Goal: Task Accomplishment & Management: Use online tool/utility

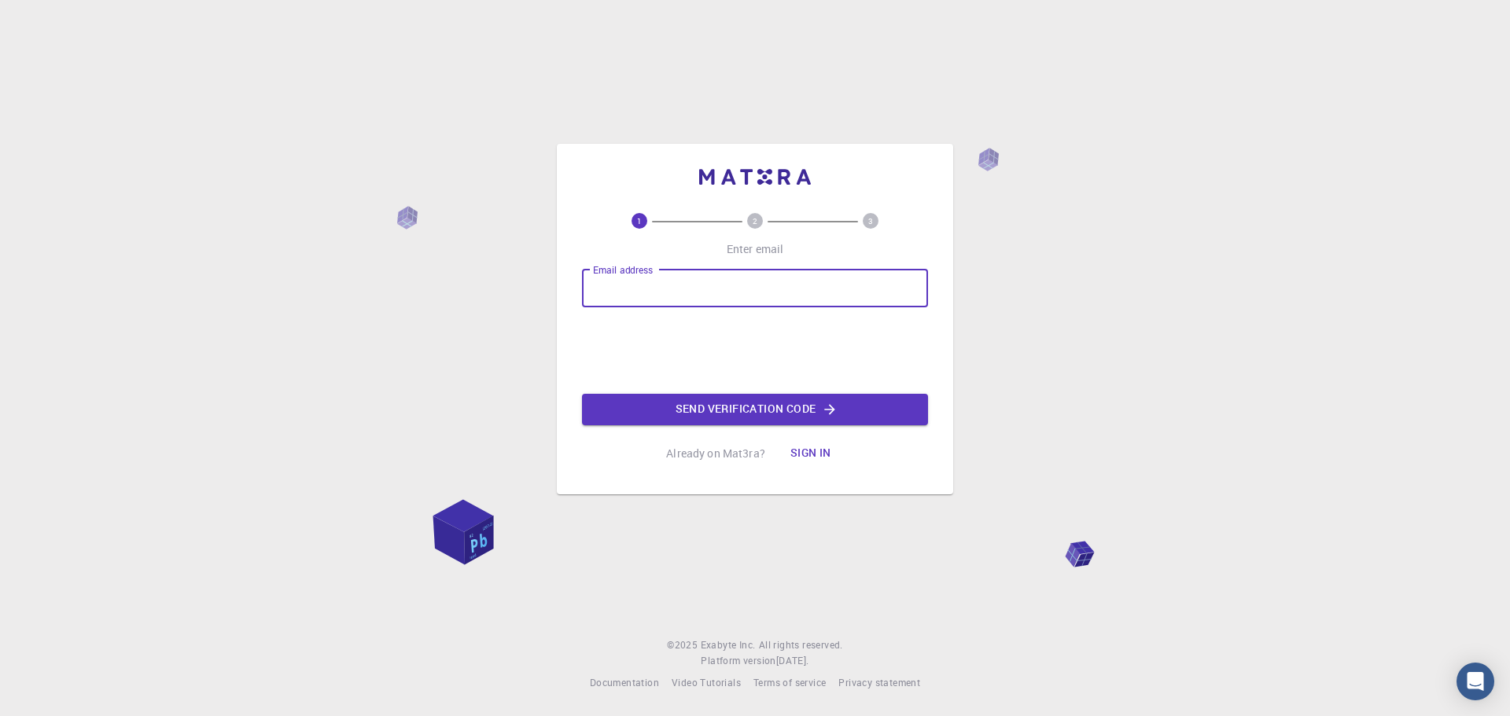
type input "[EMAIL_ADDRESS][DOMAIN_NAME]"
click at [818, 292] on input "[EMAIL_ADDRESS][DOMAIN_NAME]" at bounding box center [755, 289] width 346 height 38
drag, startPoint x: 818, startPoint y: 292, endPoint x: 527, endPoint y: 280, distance: 291.9
click at [527, 280] on div "1 2 3 Enter email Email address [EMAIL_ADDRESS][DOMAIN_NAME] Email address Send…" at bounding box center [755, 358] width 1510 height 716
click at [630, 292] on input "Email address" at bounding box center [755, 289] width 346 height 38
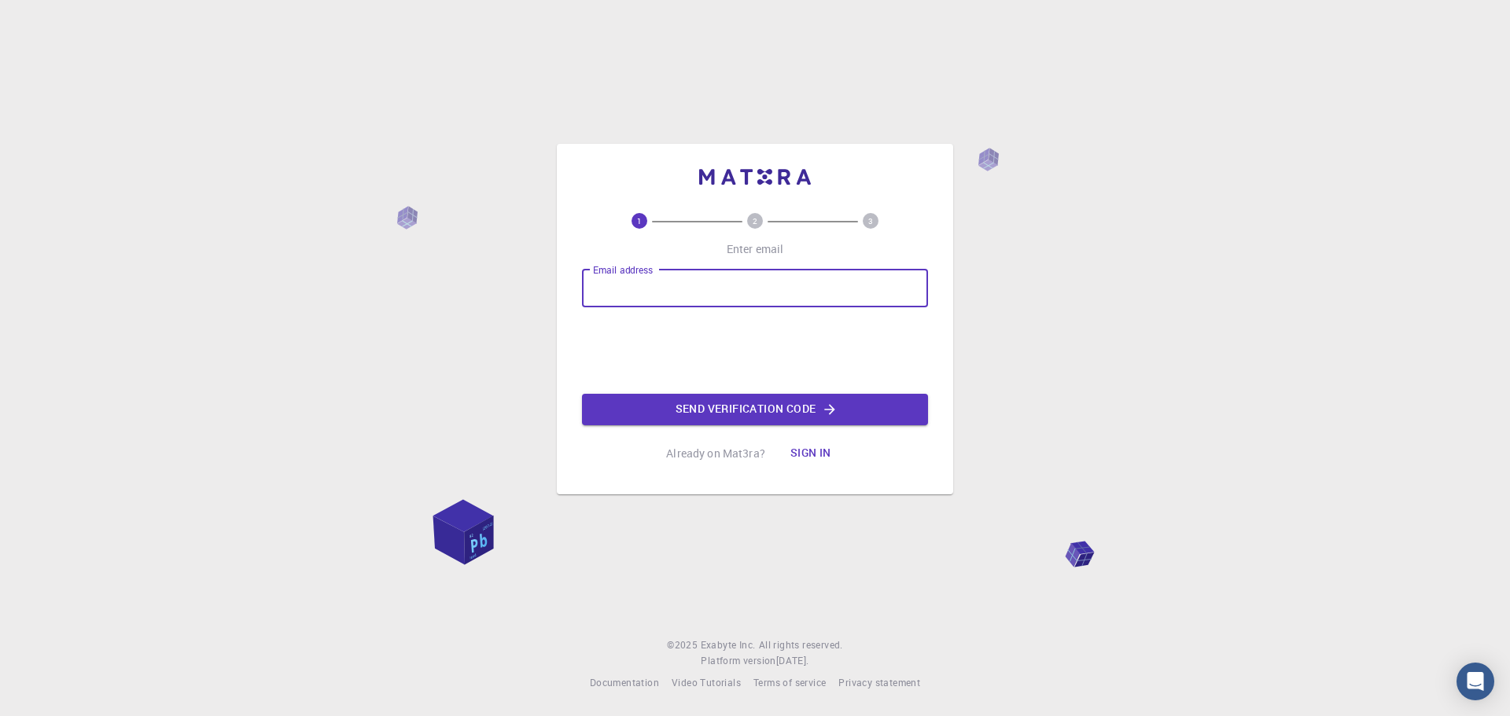
type input "[EMAIL_ADDRESS][DOMAIN_NAME]"
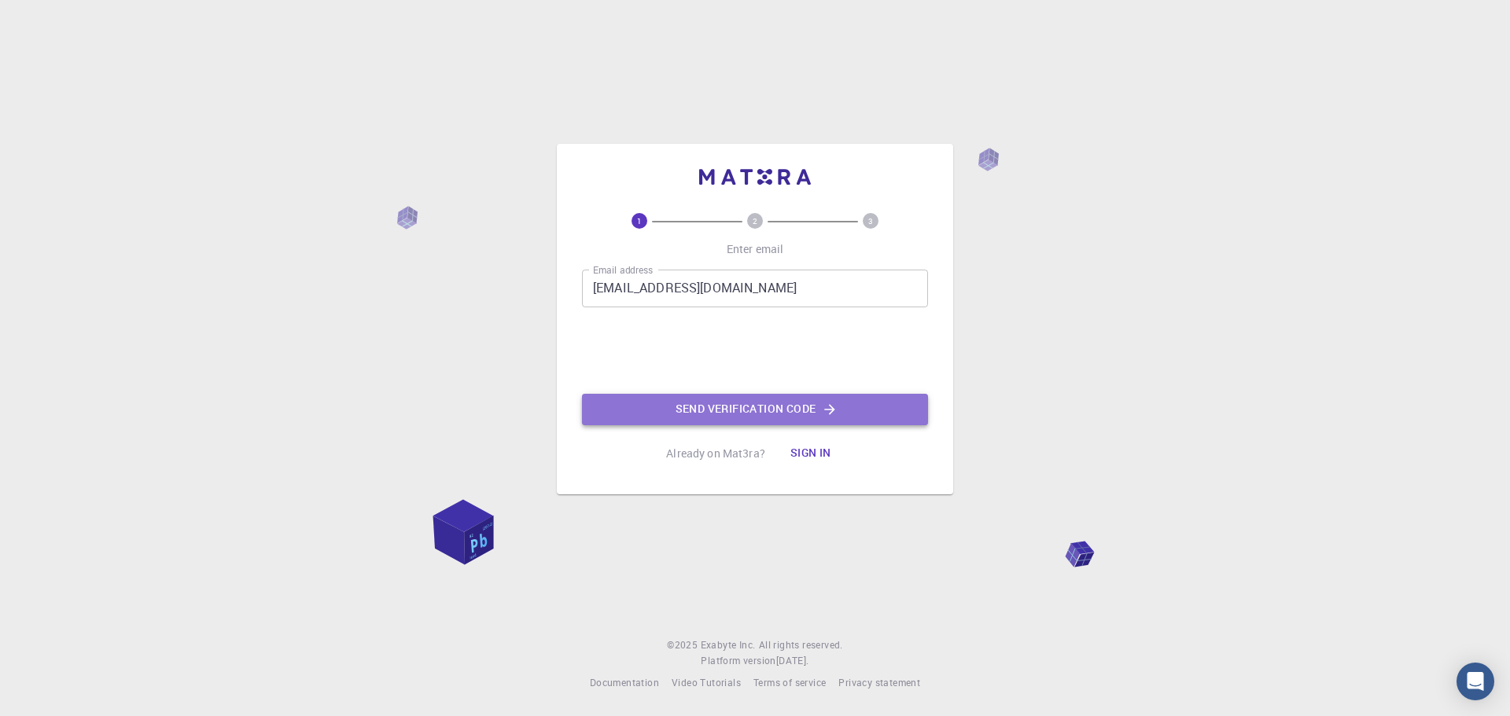
click at [688, 411] on button "Send verification code" at bounding box center [755, 409] width 346 height 31
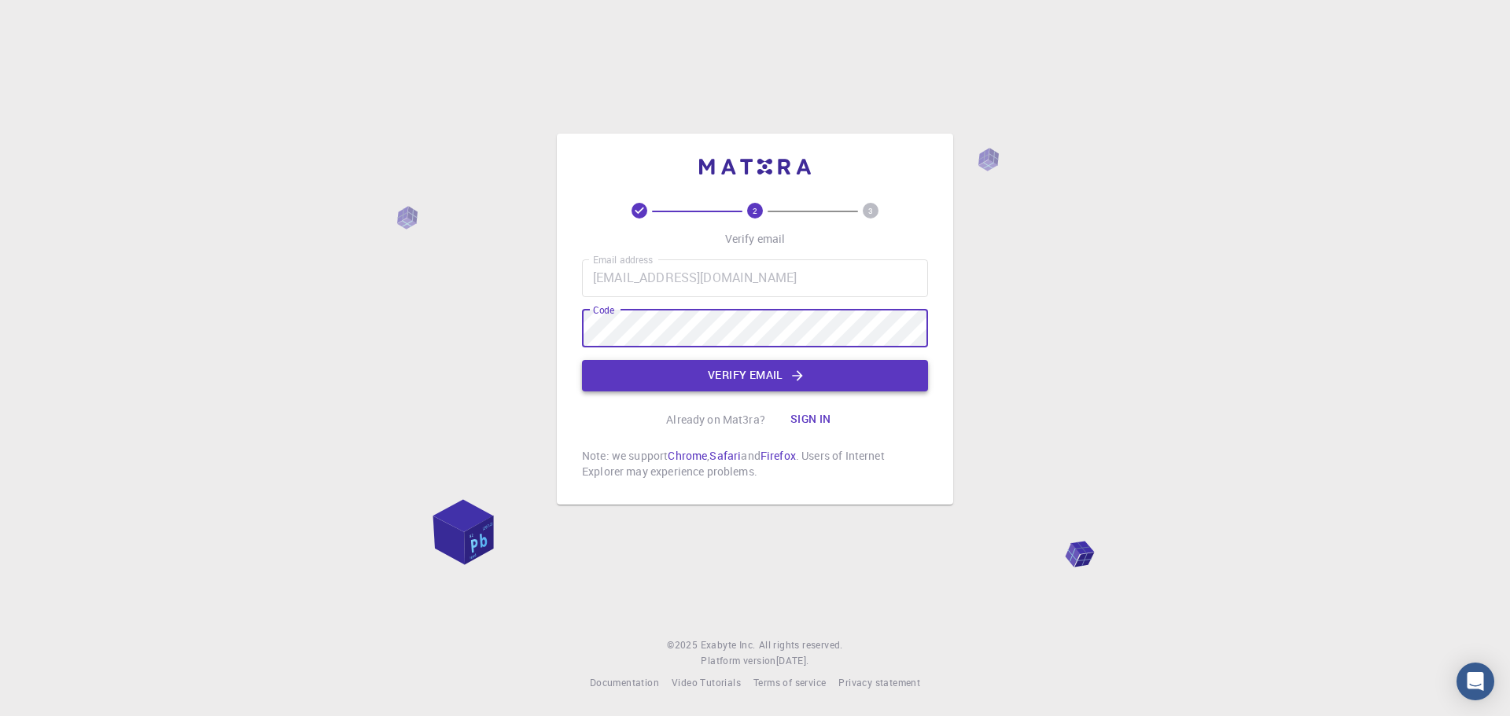
click at [710, 377] on button "Verify email" at bounding box center [755, 375] width 346 height 31
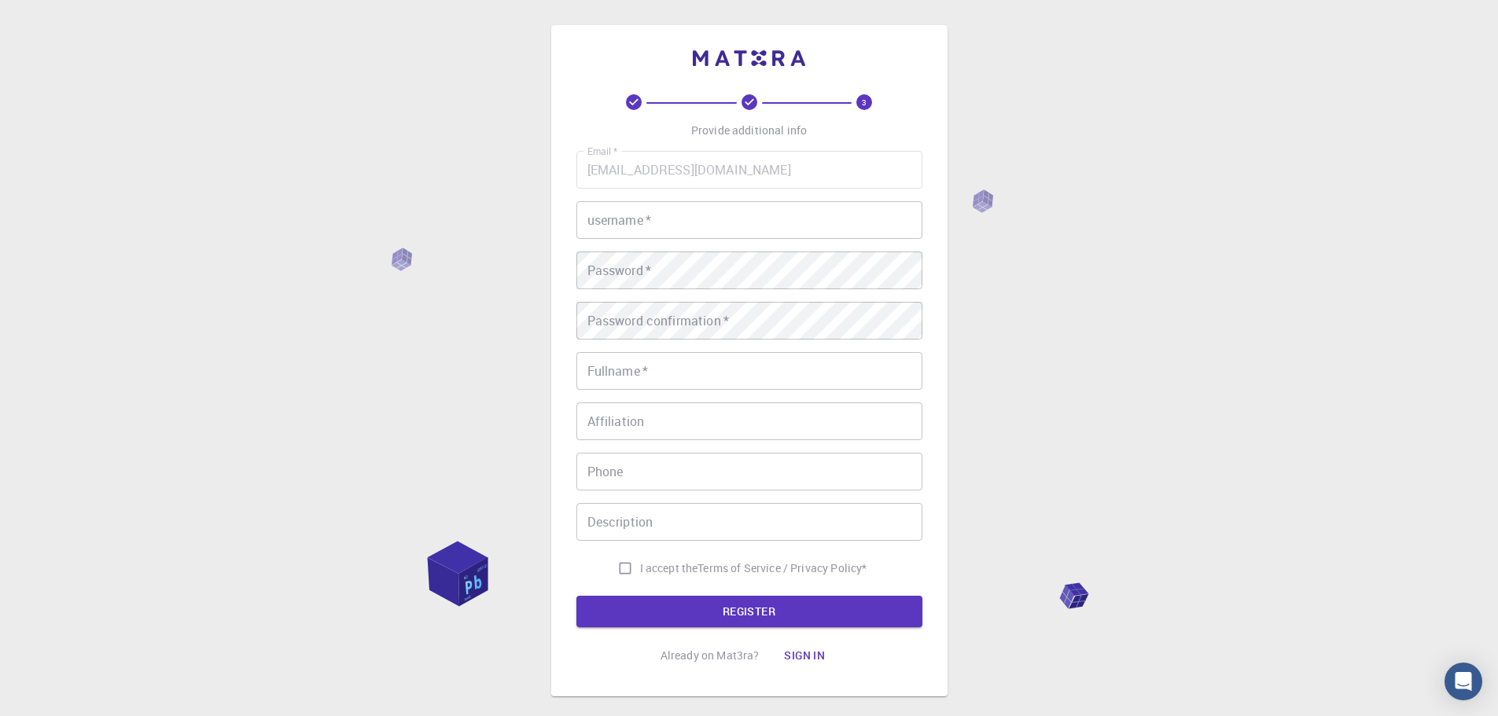
click at [609, 229] on input "username   *" at bounding box center [749, 220] width 346 height 38
type input "sumannandi"
click at [626, 375] on input "Fullname   *" at bounding box center [749, 371] width 346 height 38
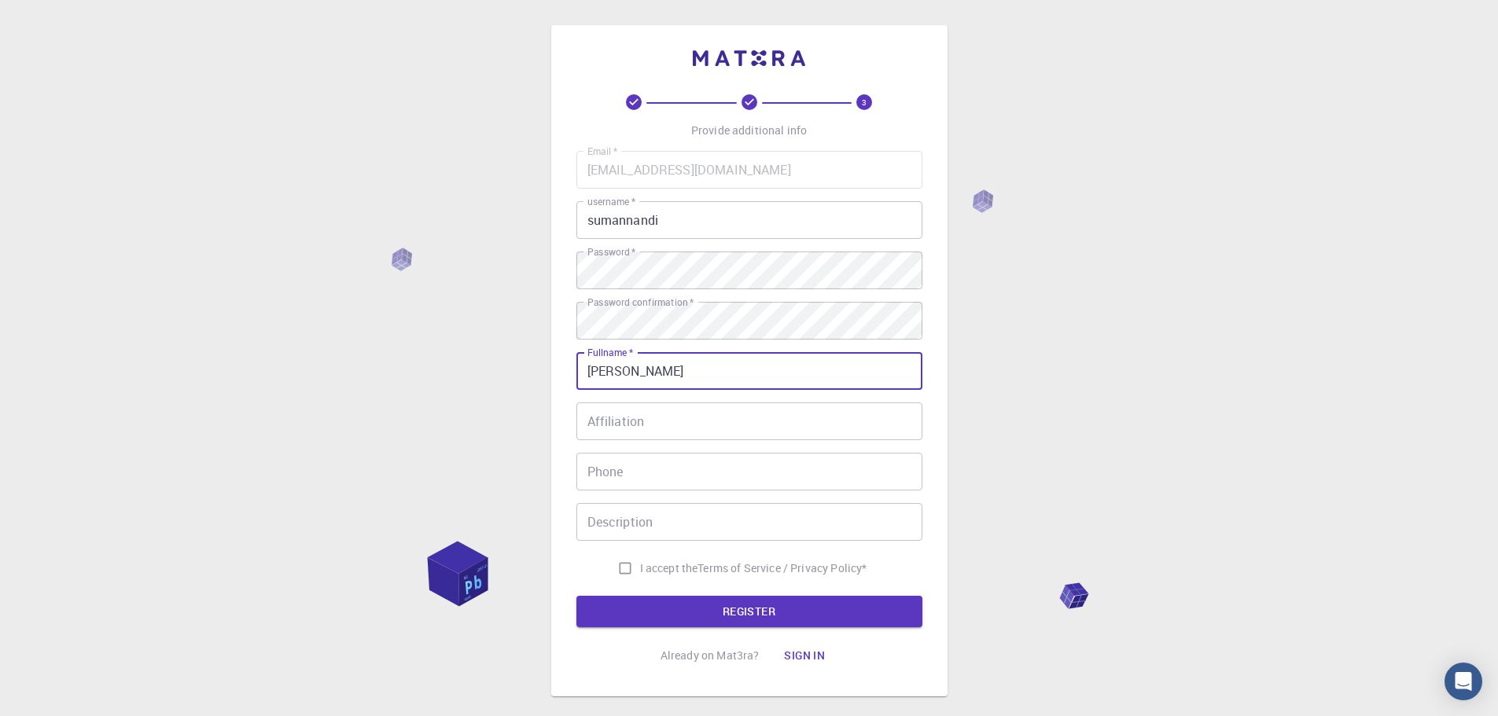
type input "[PERSON_NAME]"
click at [640, 427] on input "Affiliation" at bounding box center [749, 422] width 346 height 38
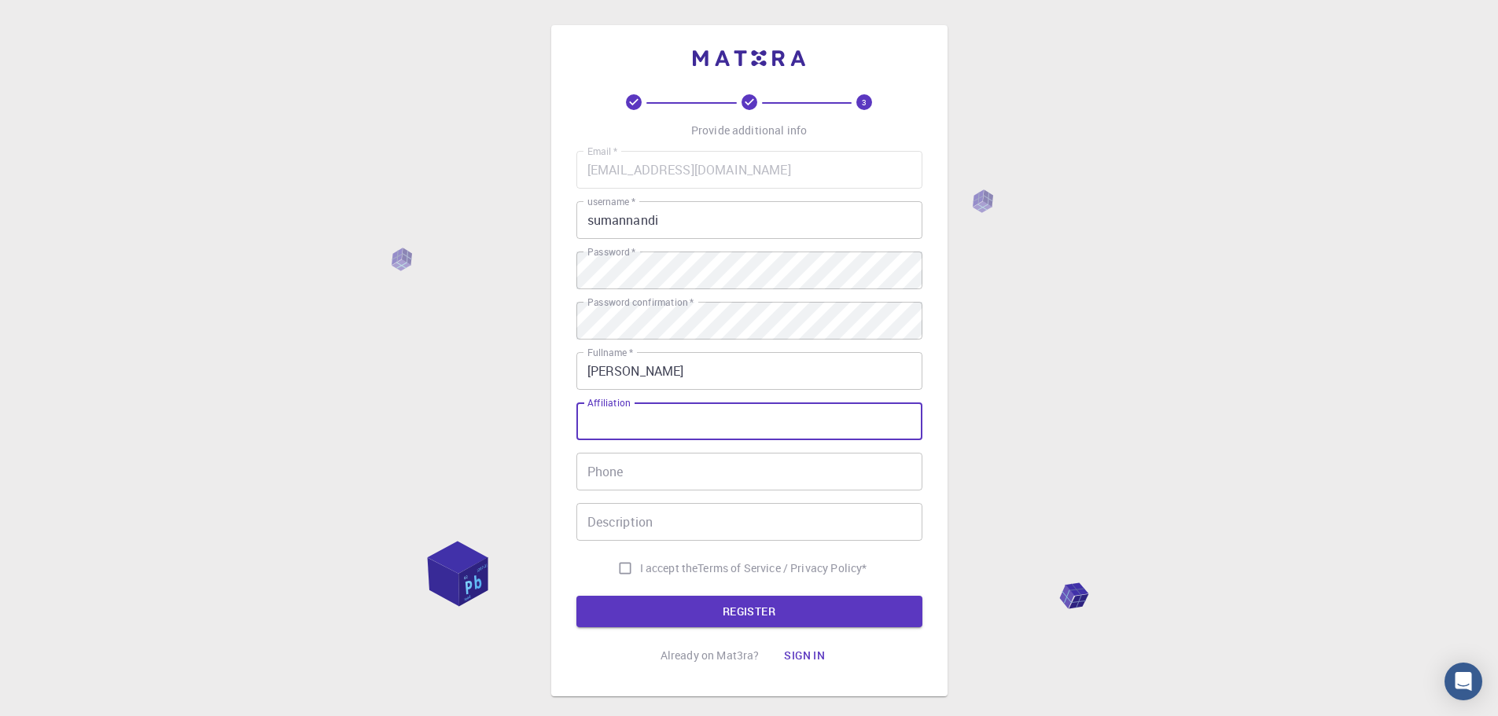
click at [630, 472] on input "Phone" at bounding box center [749, 472] width 346 height 38
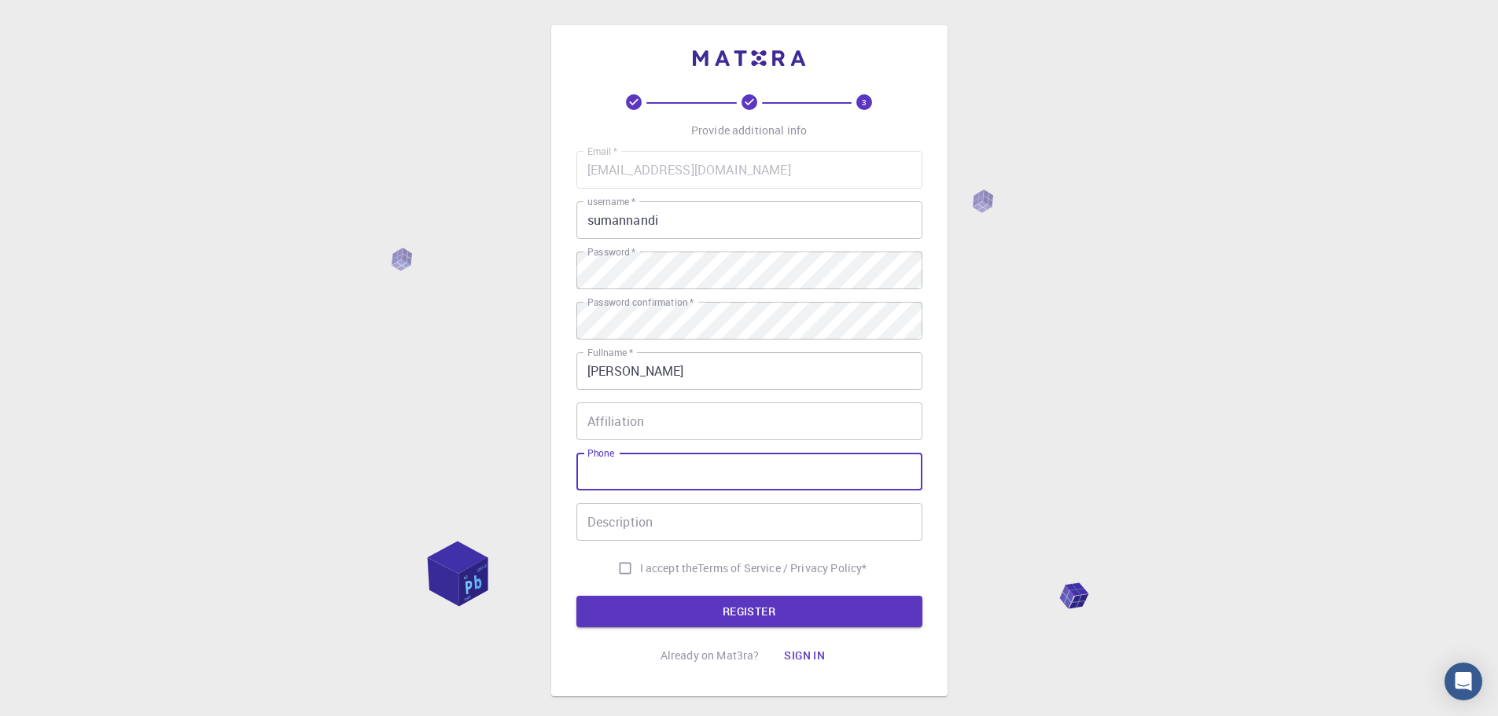
click at [617, 574] on input "I accept the Terms of Service / Privacy Policy *" at bounding box center [625, 569] width 30 height 30
checkbox input "true"
click at [731, 616] on button "REGISTER" at bounding box center [749, 611] width 346 height 31
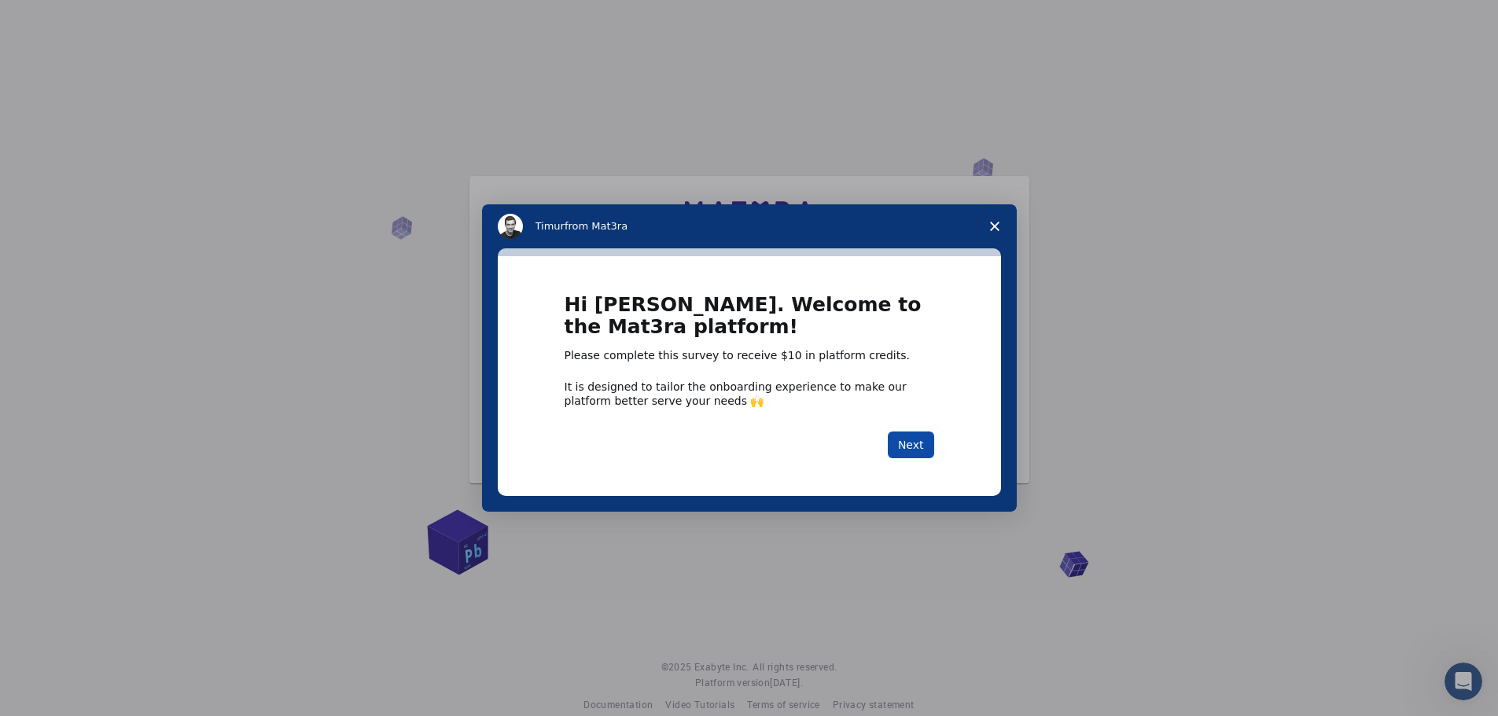
click at [914, 447] on button "Next" at bounding box center [911, 445] width 46 height 27
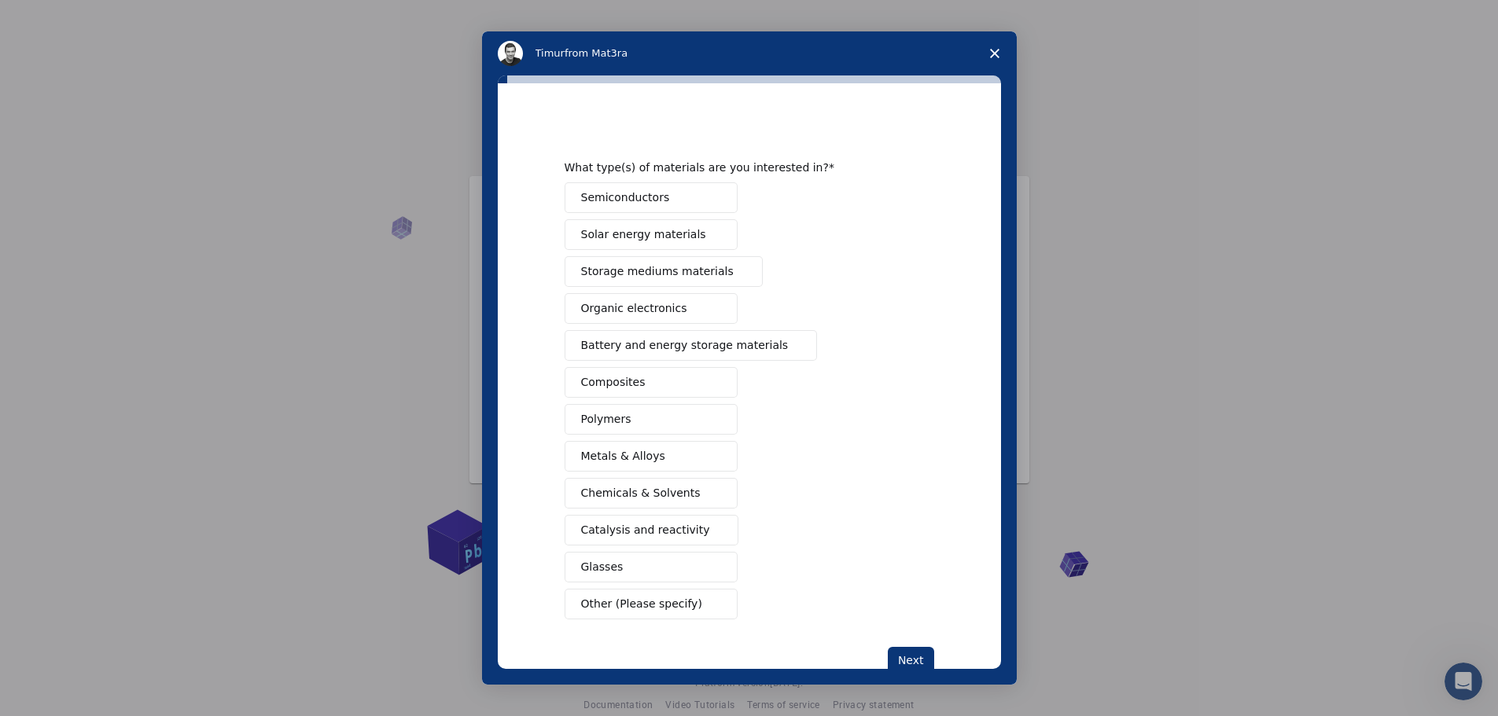
click at [999, 49] on span "Close survey" at bounding box center [995, 53] width 44 height 44
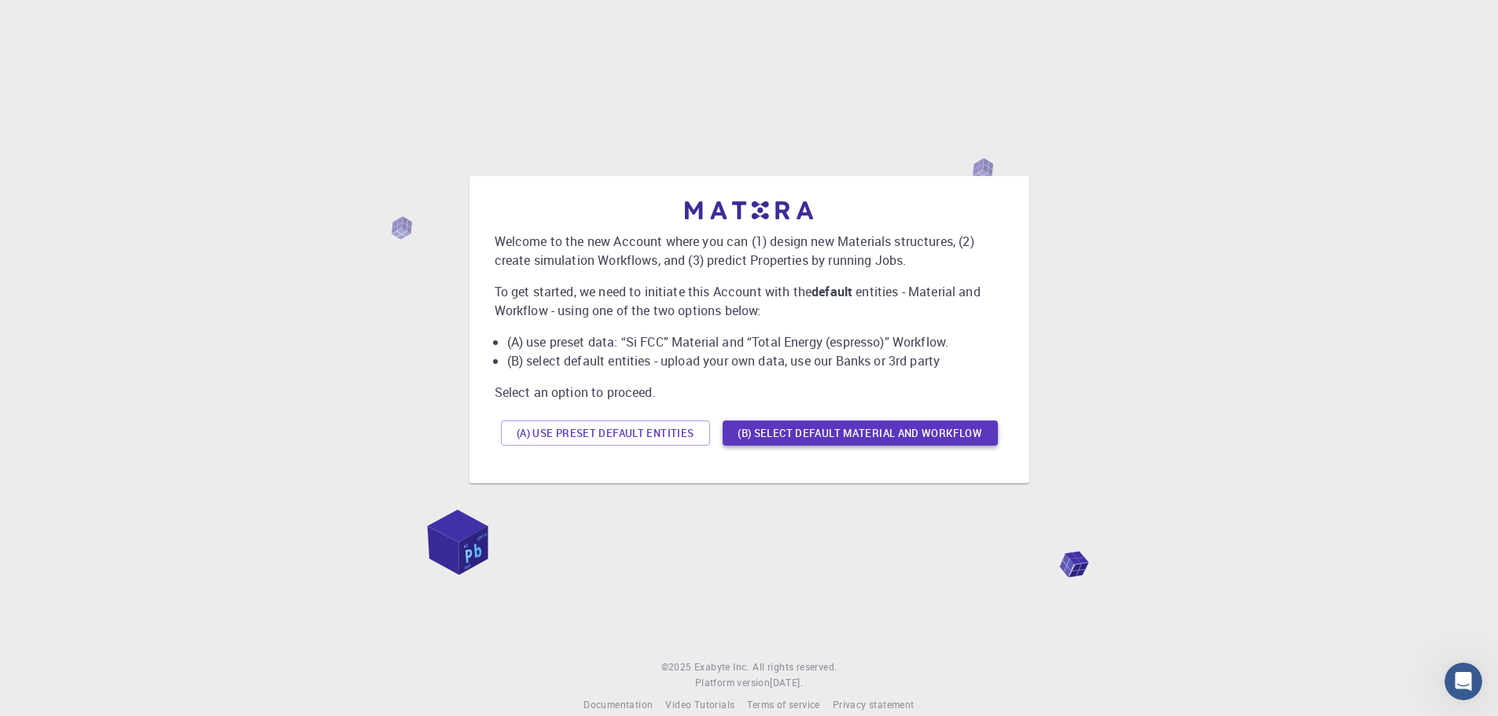
click at [761, 432] on button "(B) Select default material and workflow" at bounding box center [860, 433] width 275 height 25
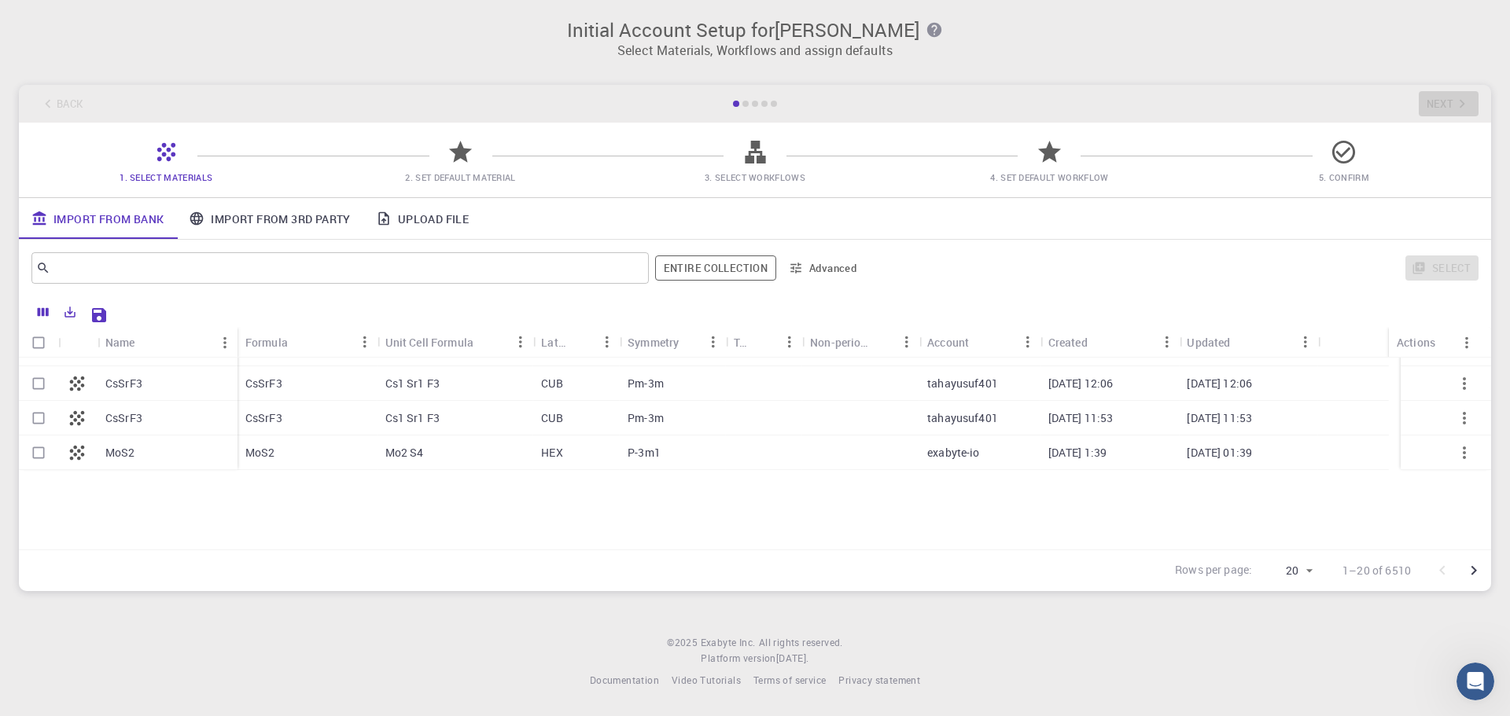
scroll to position [500, 0]
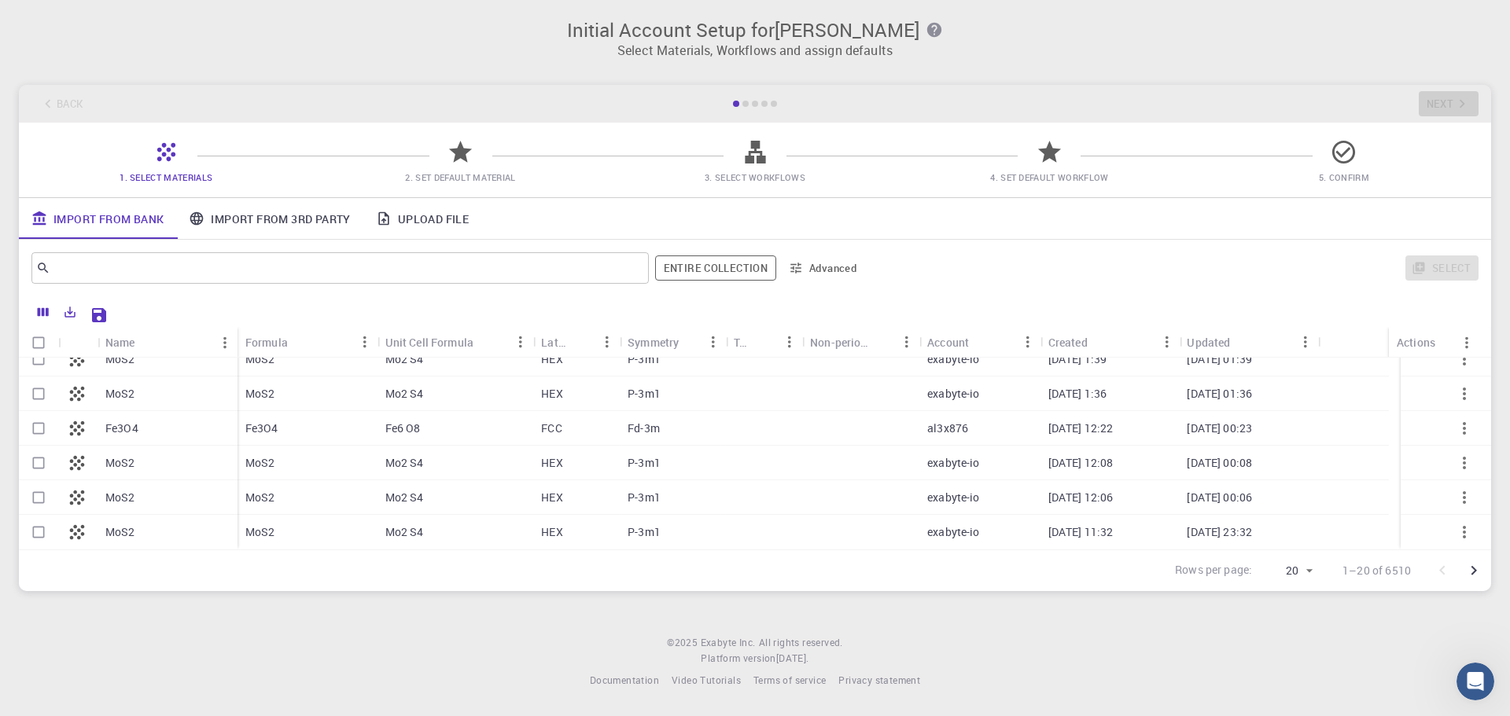
click at [469, 147] on icon at bounding box center [461, 152] width 28 height 28
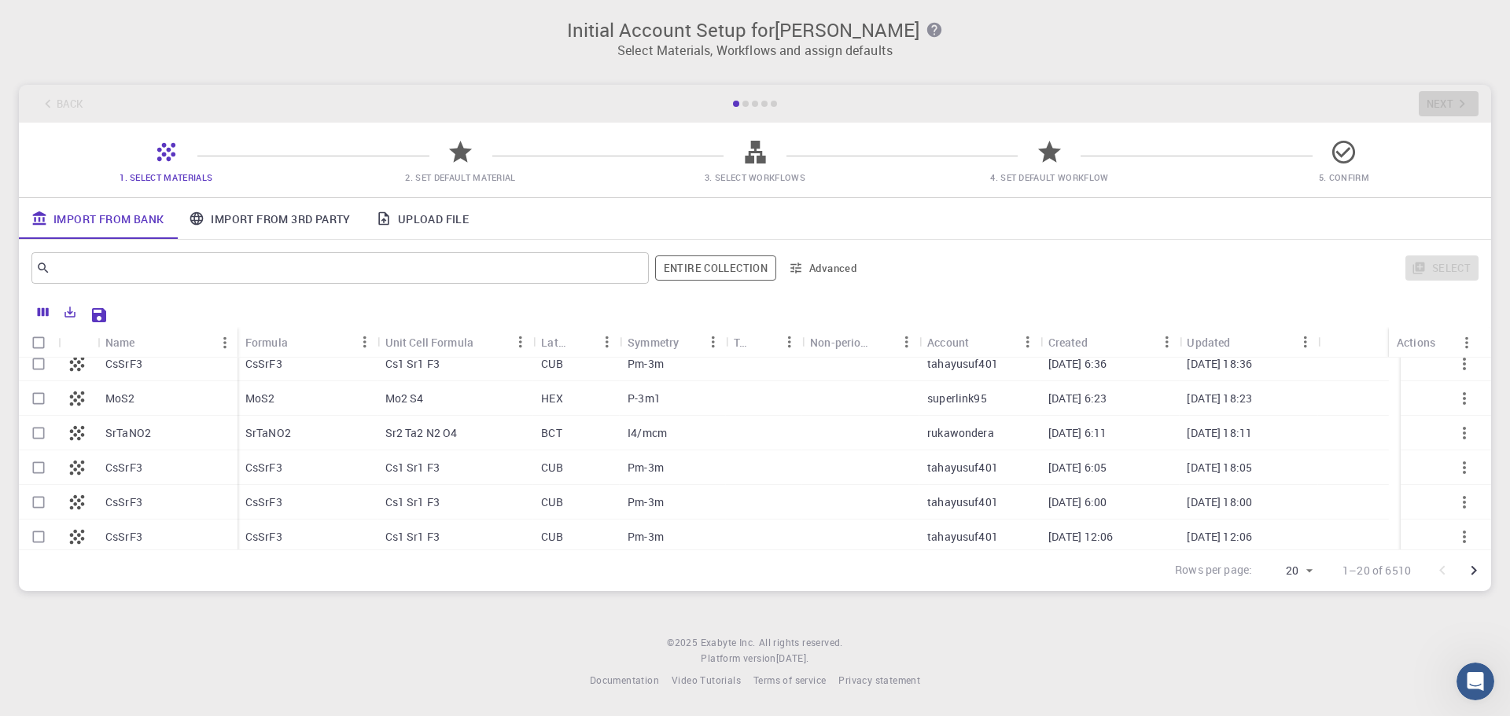
scroll to position [472, 0]
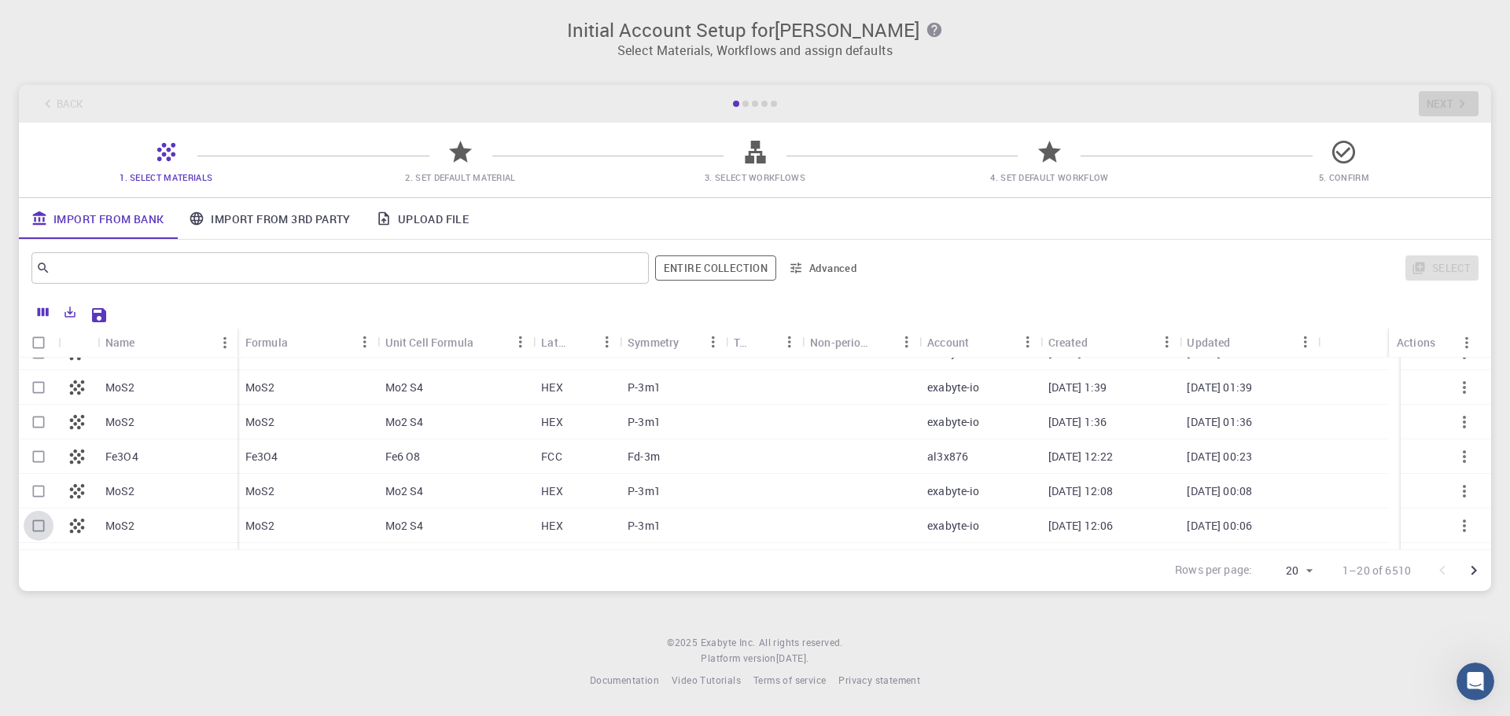
click at [33, 524] on input "Select row" at bounding box center [39, 526] width 30 height 30
checkbox input "true"
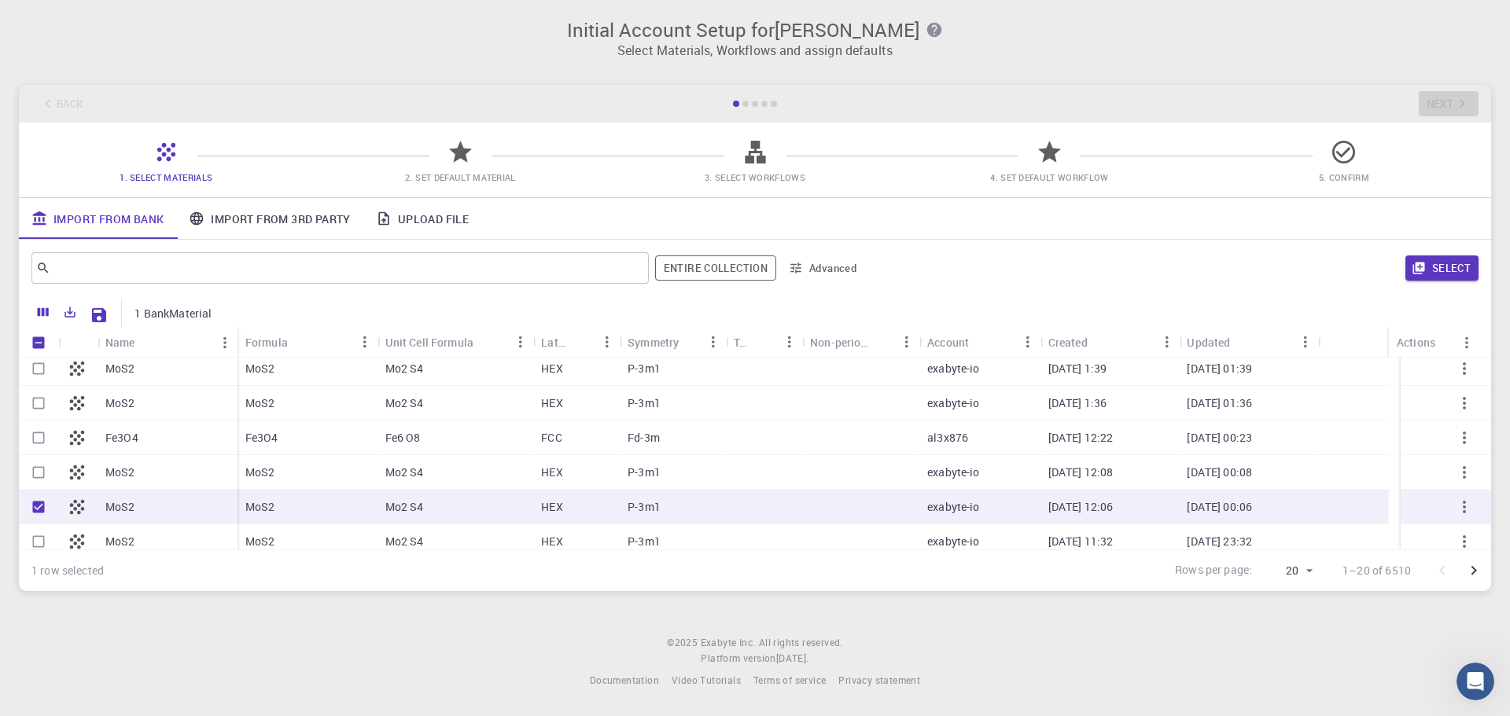
scroll to position [500, 0]
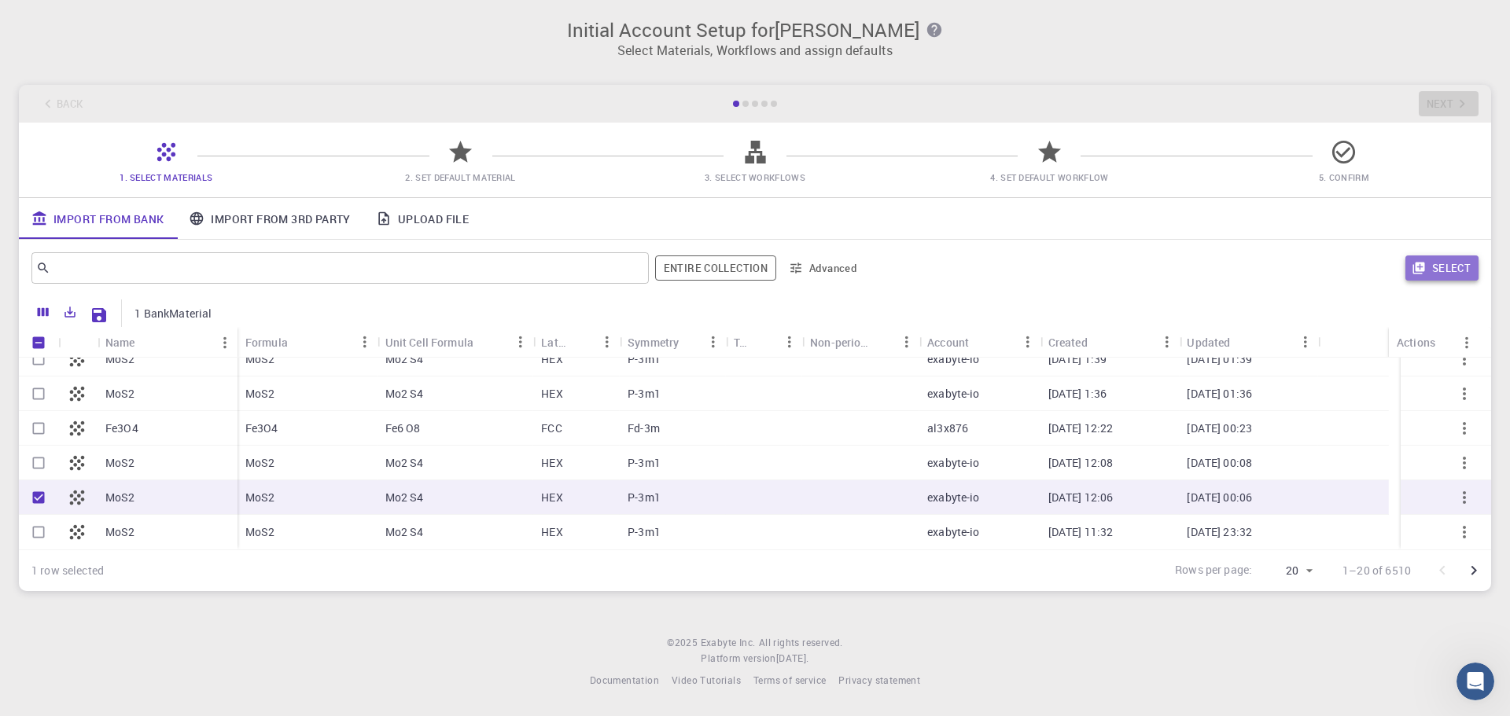
click at [1455, 273] on button "Select" at bounding box center [1441, 268] width 73 height 25
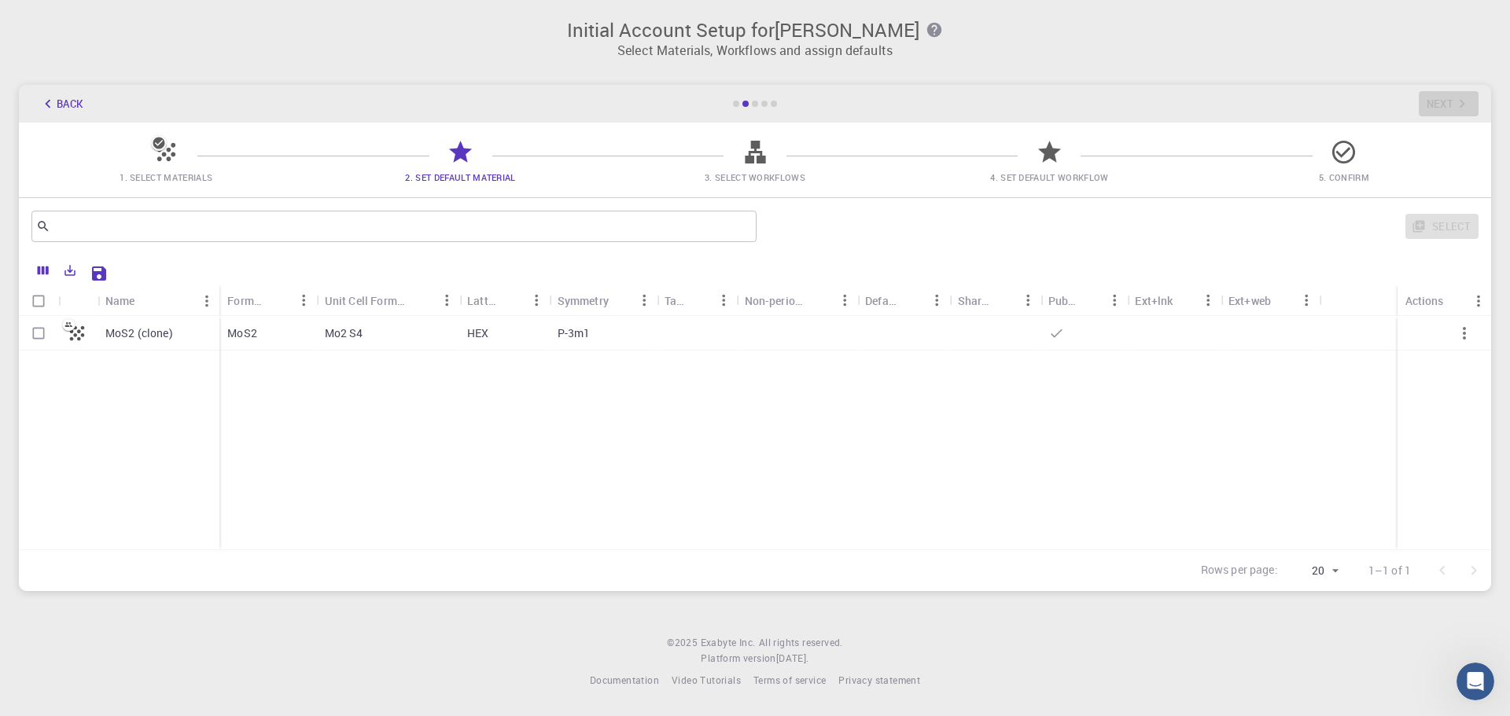
click at [168, 151] on icon at bounding box center [166, 152] width 18 height 18
click at [160, 181] on span "1. Select Materials" at bounding box center [166, 177] width 93 height 12
click at [48, 329] on input "Select row" at bounding box center [39, 333] width 30 height 30
checkbox input "true"
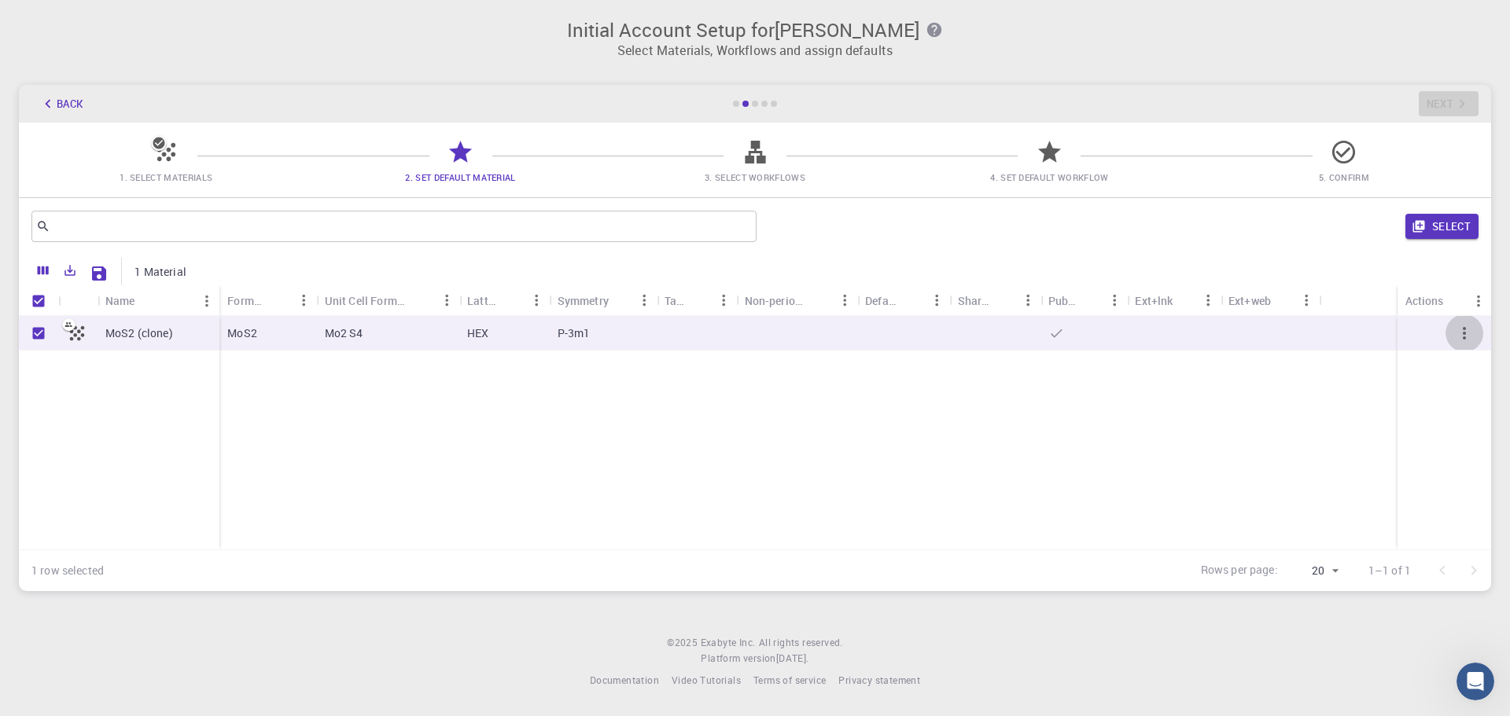
click at [1465, 337] on icon "button" at bounding box center [1464, 333] width 19 height 19
click at [1444, 230] on button "Select" at bounding box center [1441, 226] width 73 height 25
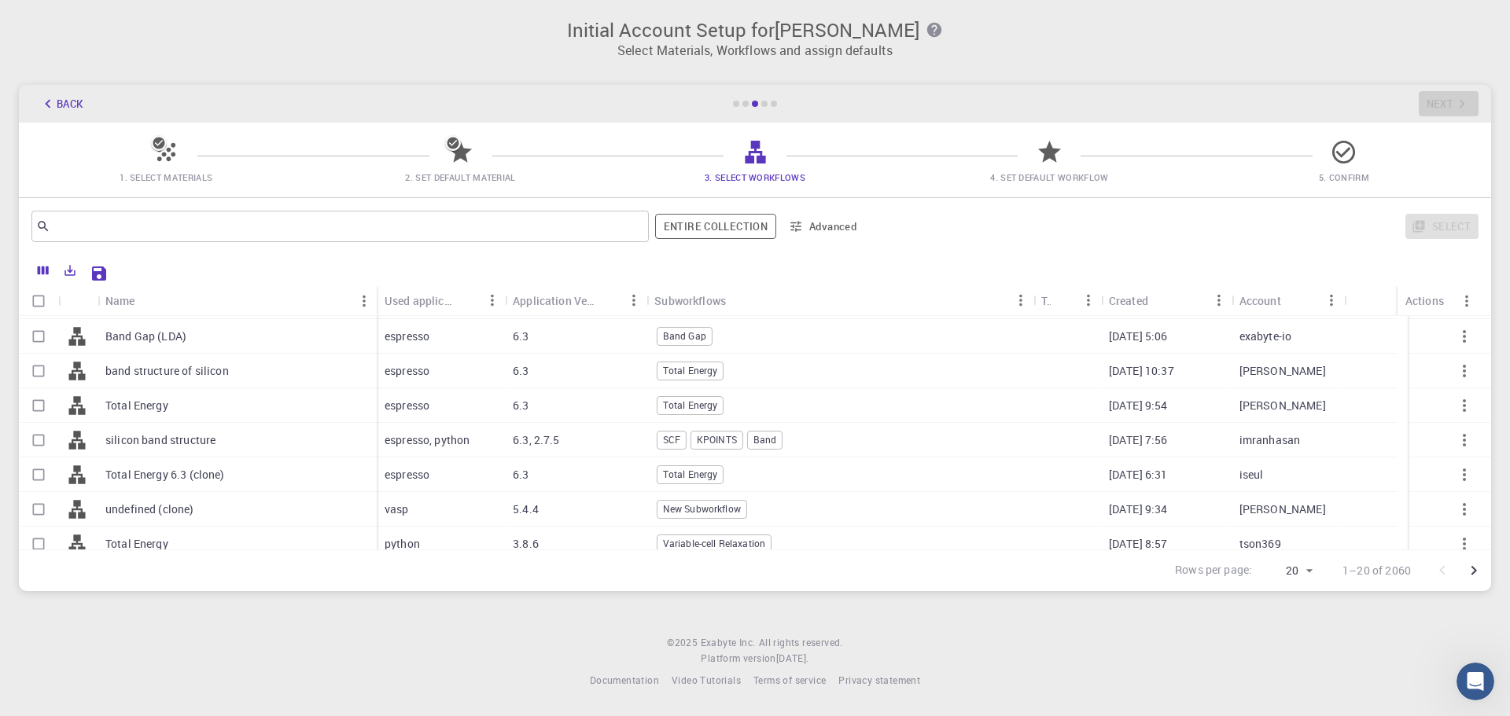
scroll to position [393, 0]
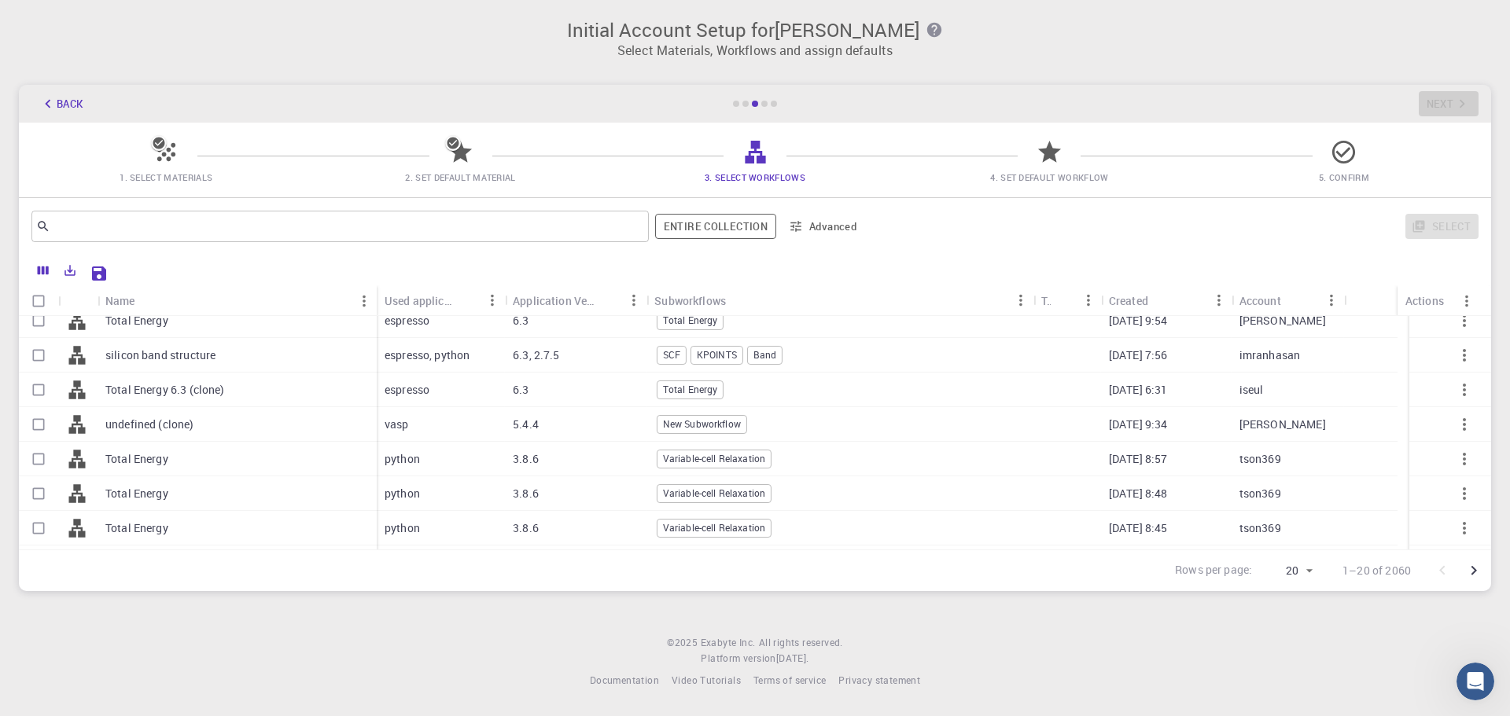
click at [372, 422] on div "undefined (clone)" at bounding box center [236, 424] width 279 height 35
checkbox input "true"
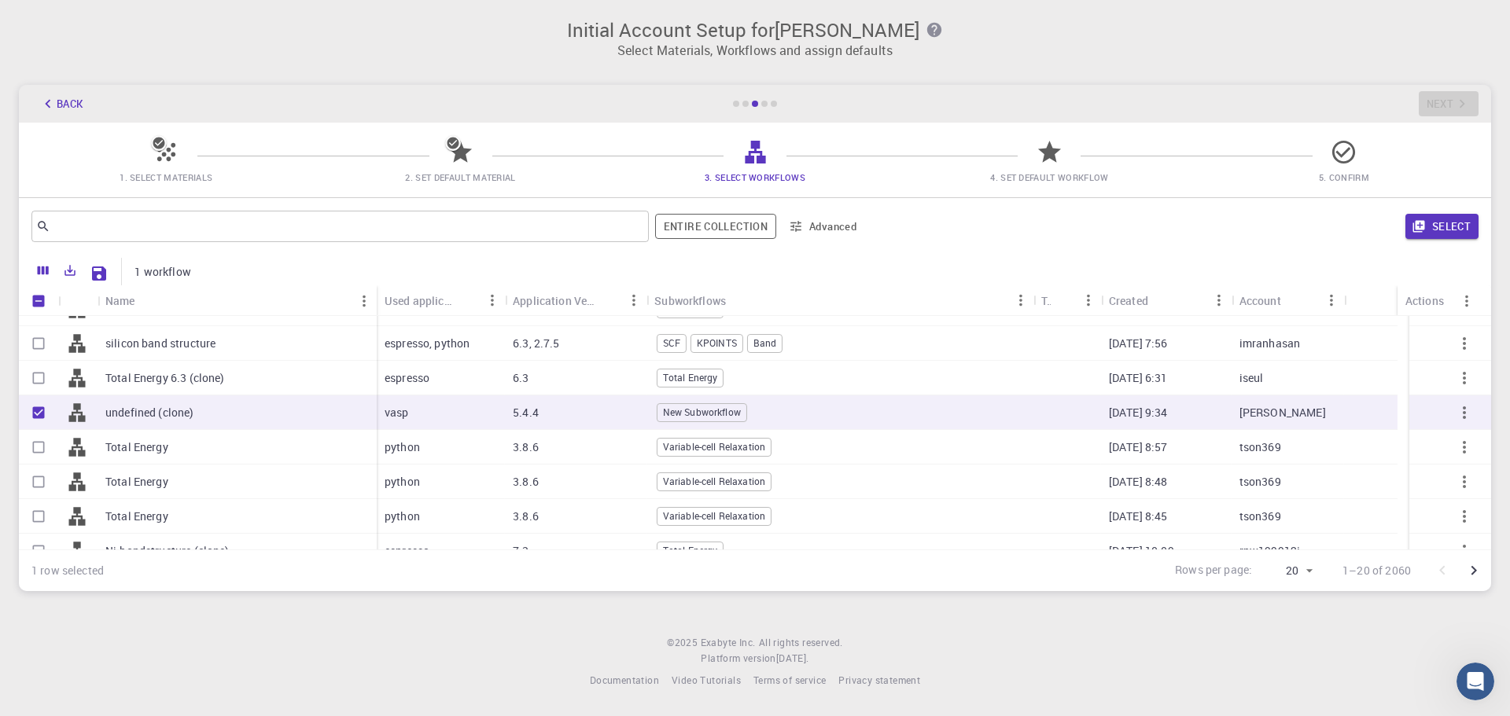
scroll to position [380, 0]
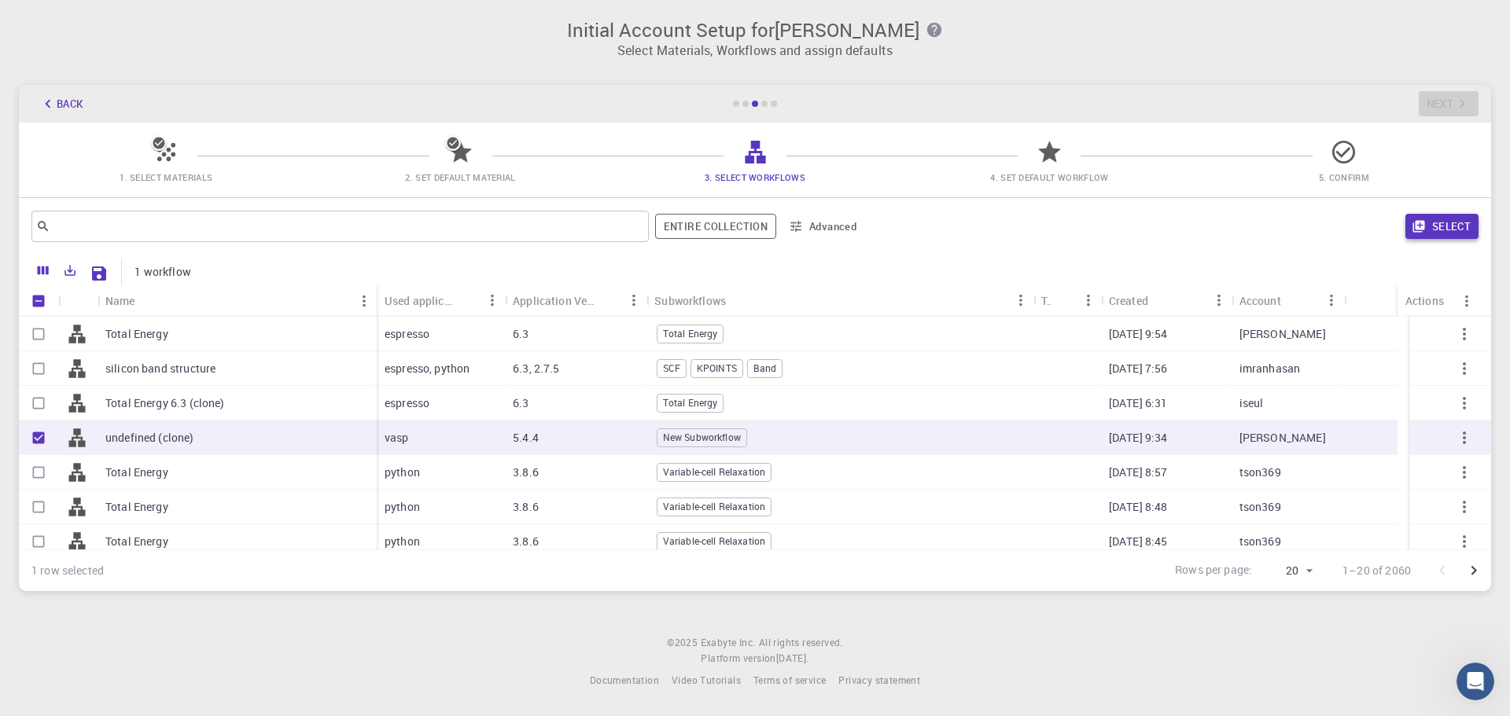
click at [1451, 237] on button "Select" at bounding box center [1441, 226] width 73 height 25
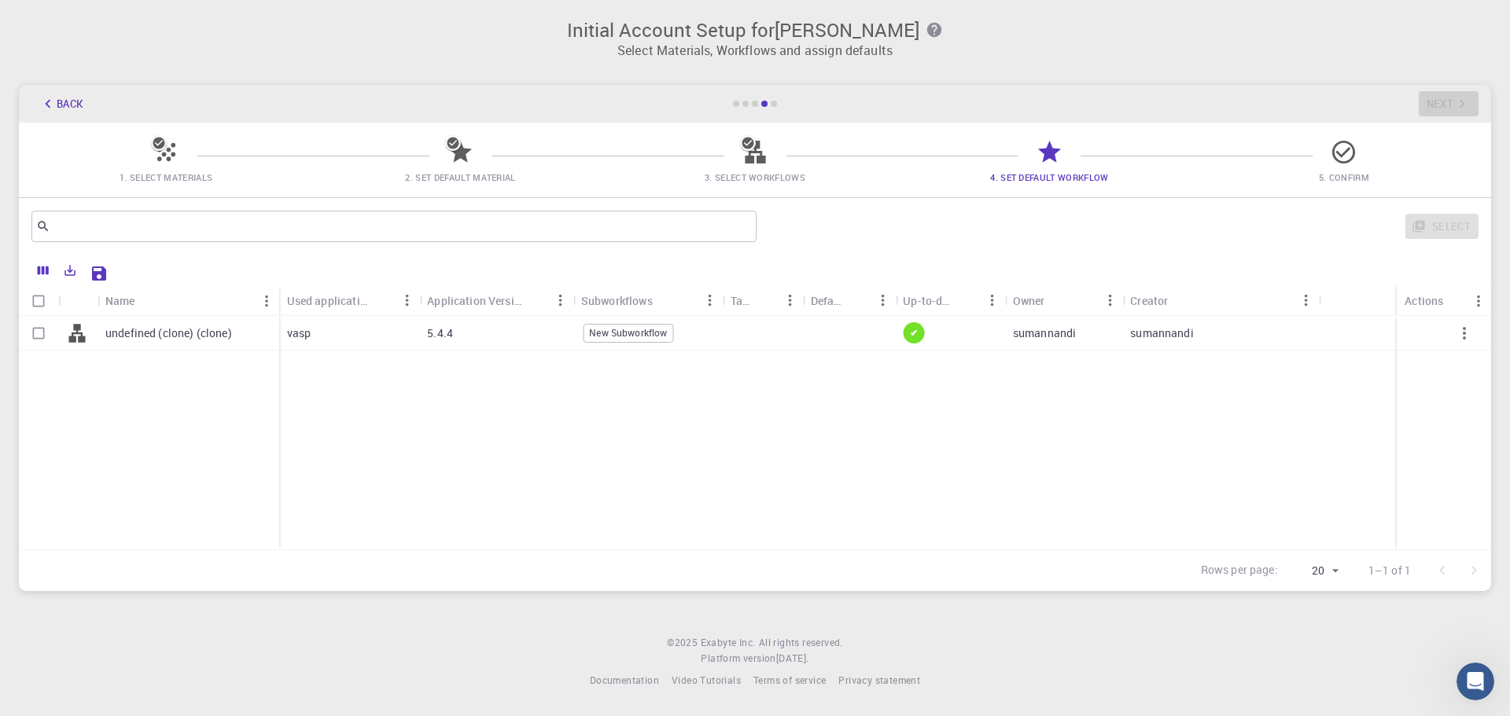
click at [166, 340] on p "undefined (clone) (clone)" at bounding box center [168, 333] width 127 height 16
checkbox input "true"
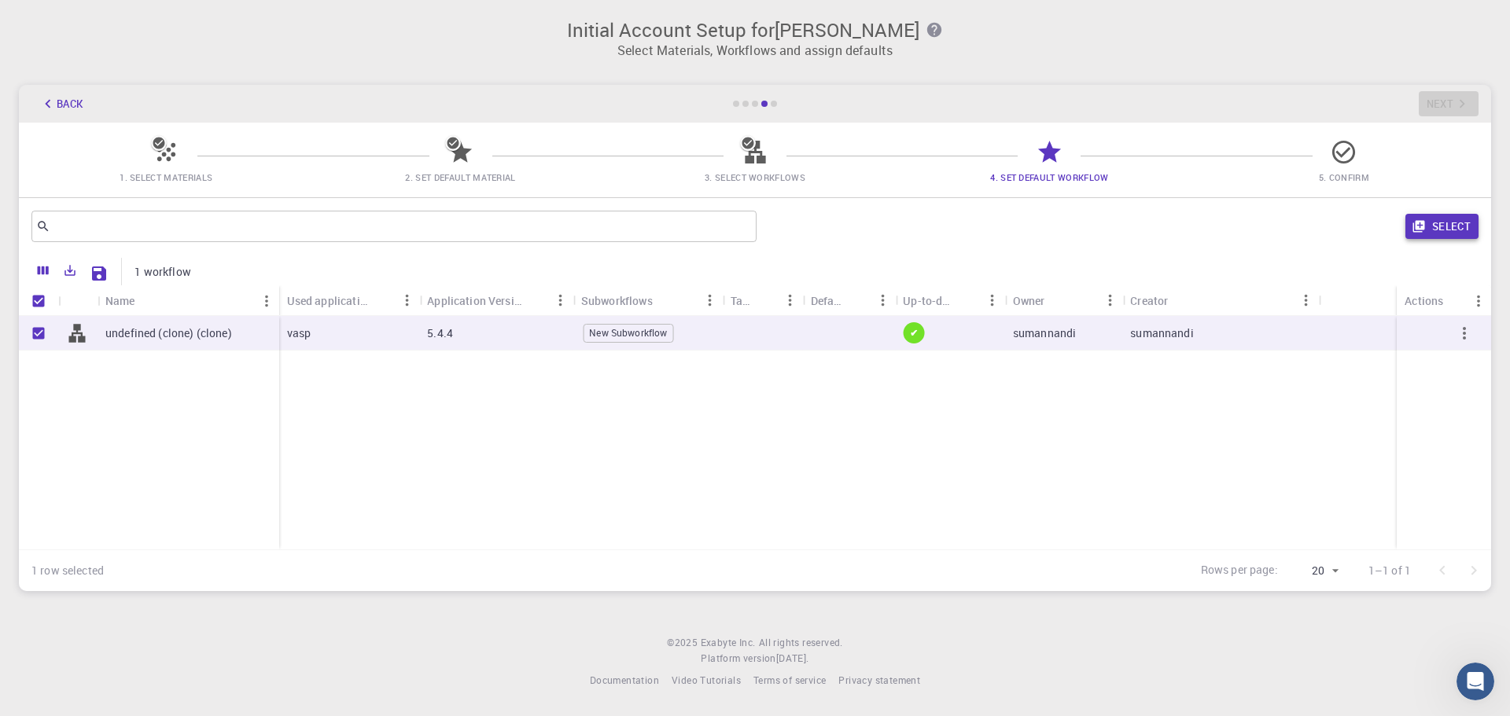
click at [1439, 229] on button "Select" at bounding box center [1441, 226] width 73 height 25
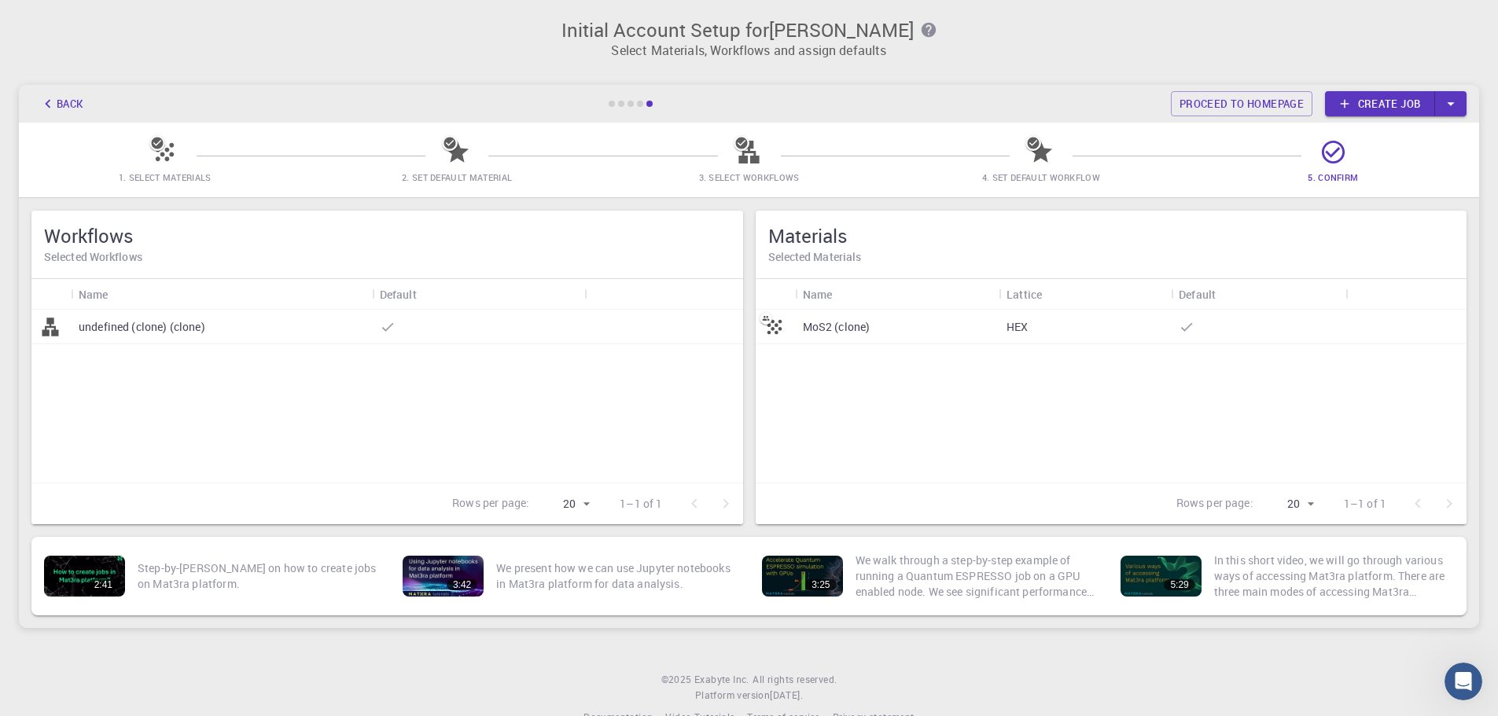
click at [1451, 101] on icon "button" at bounding box center [1450, 103] width 17 height 17
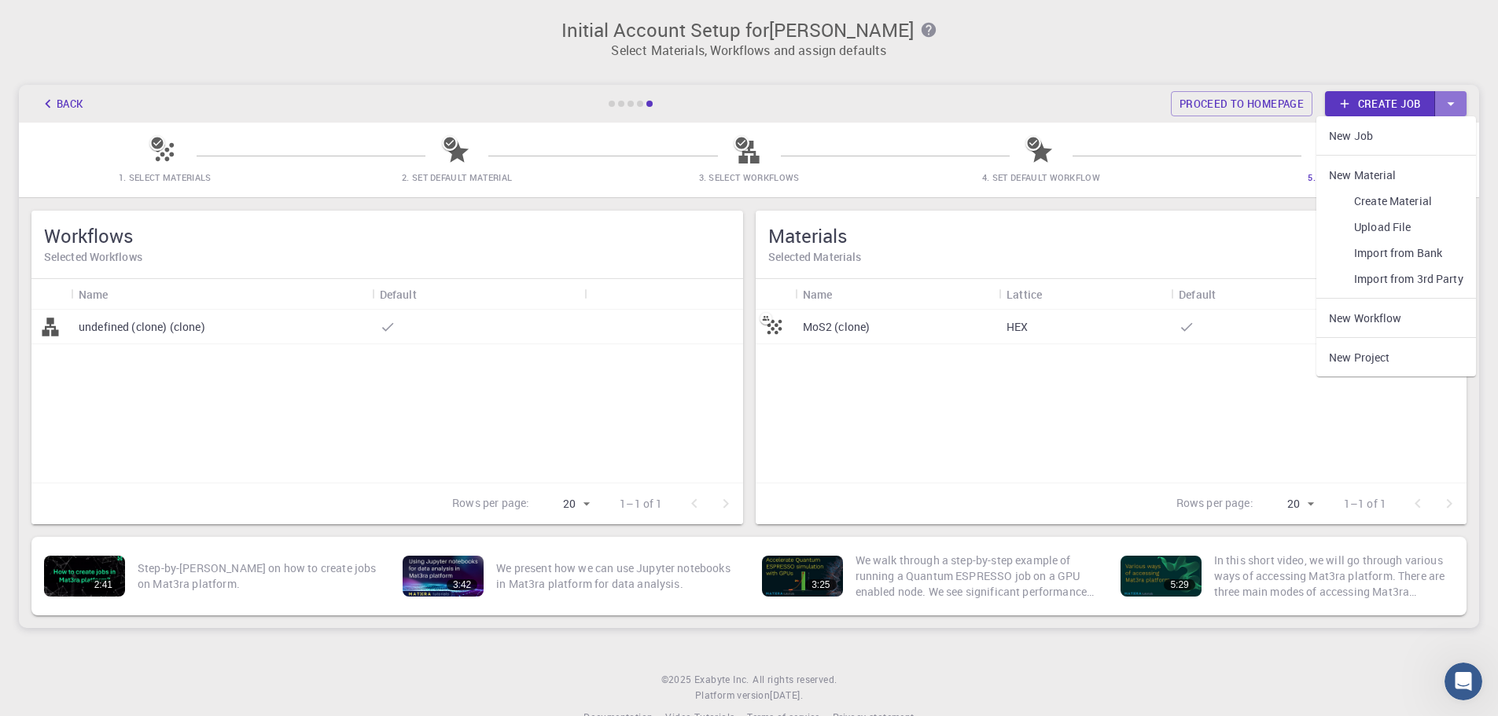
click at [1451, 101] on icon "button" at bounding box center [1450, 103] width 17 height 17
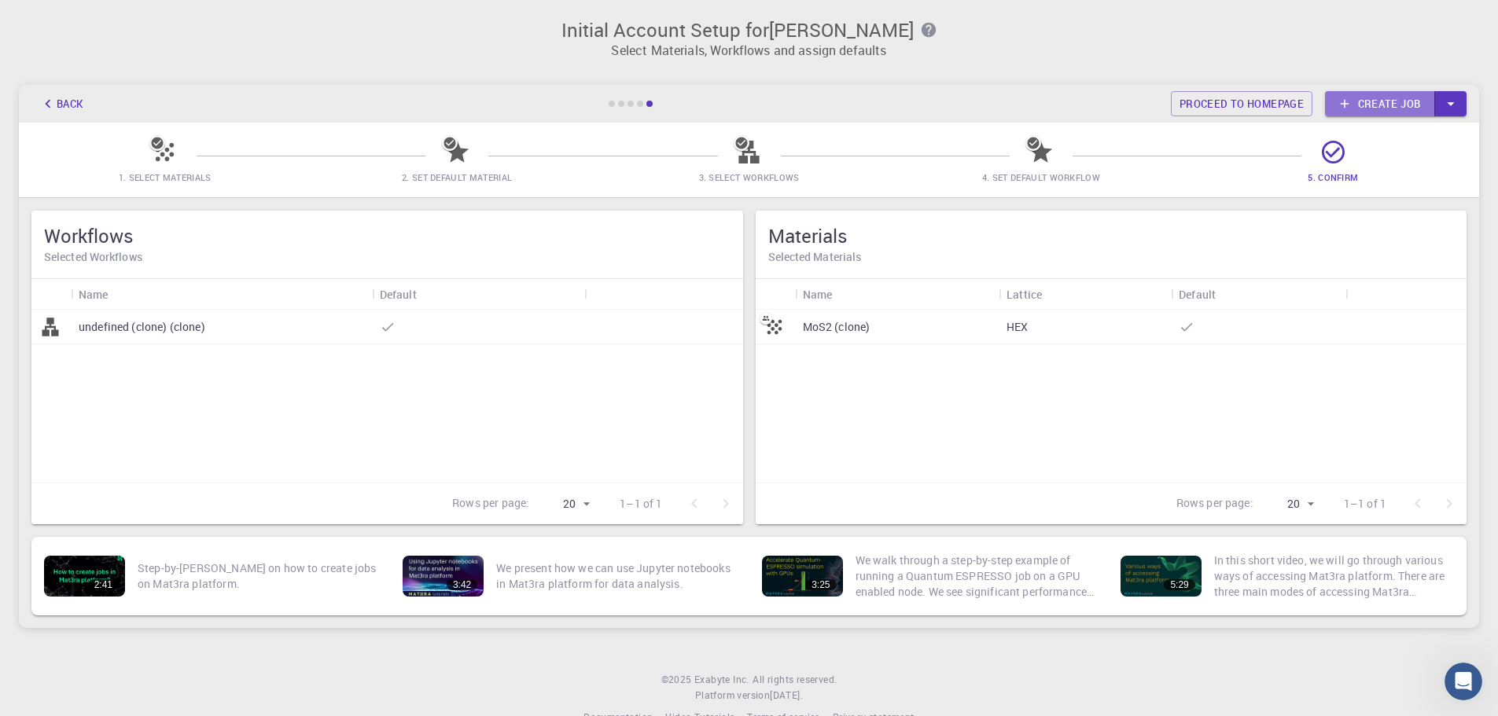
click at [1341, 108] on icon at bounding box center [1344, 104] width 14 height 14
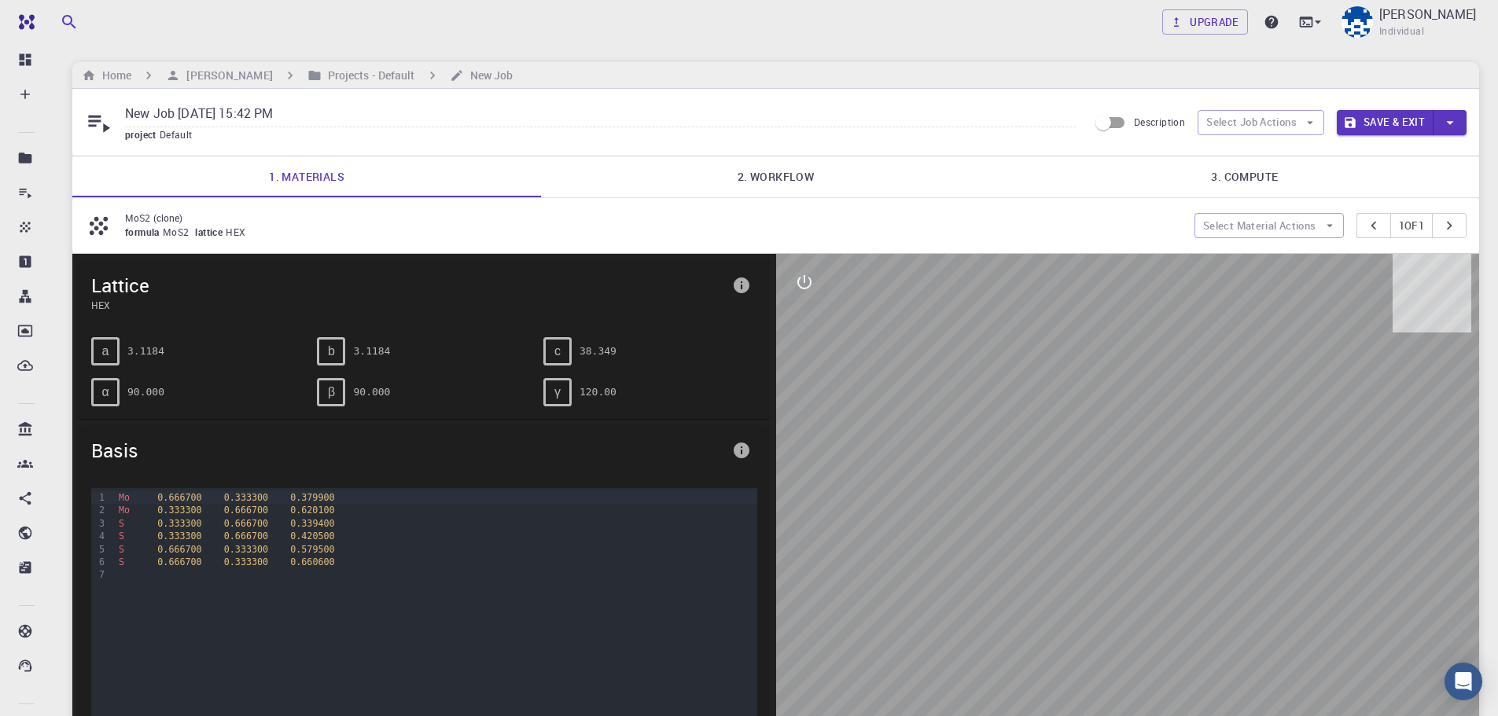
click at [789, 175] on link "2. Workflow" at bounding box center [775, 176] width 469 height 41
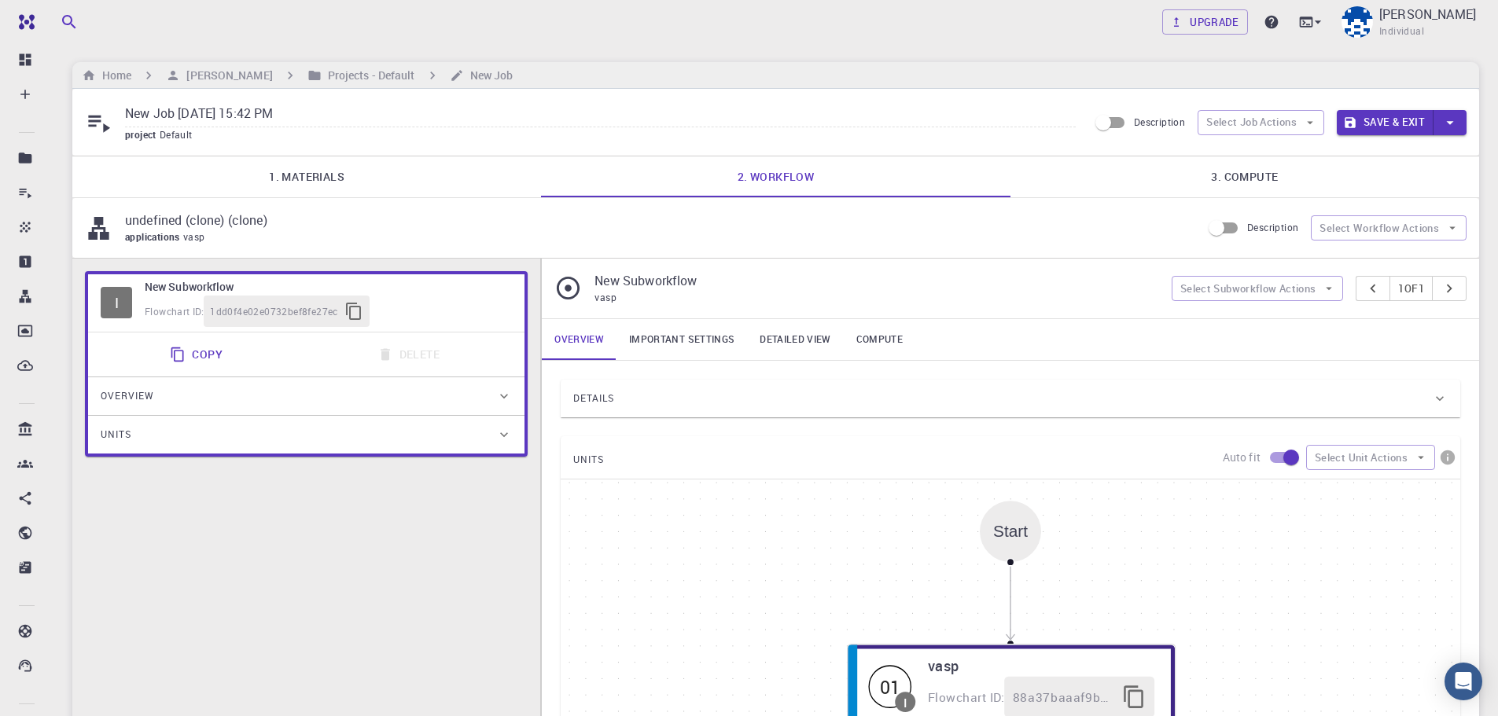
click at [1241, 173] on link "3. Compute" at bounding box center [1244, 176] width 469 height 41
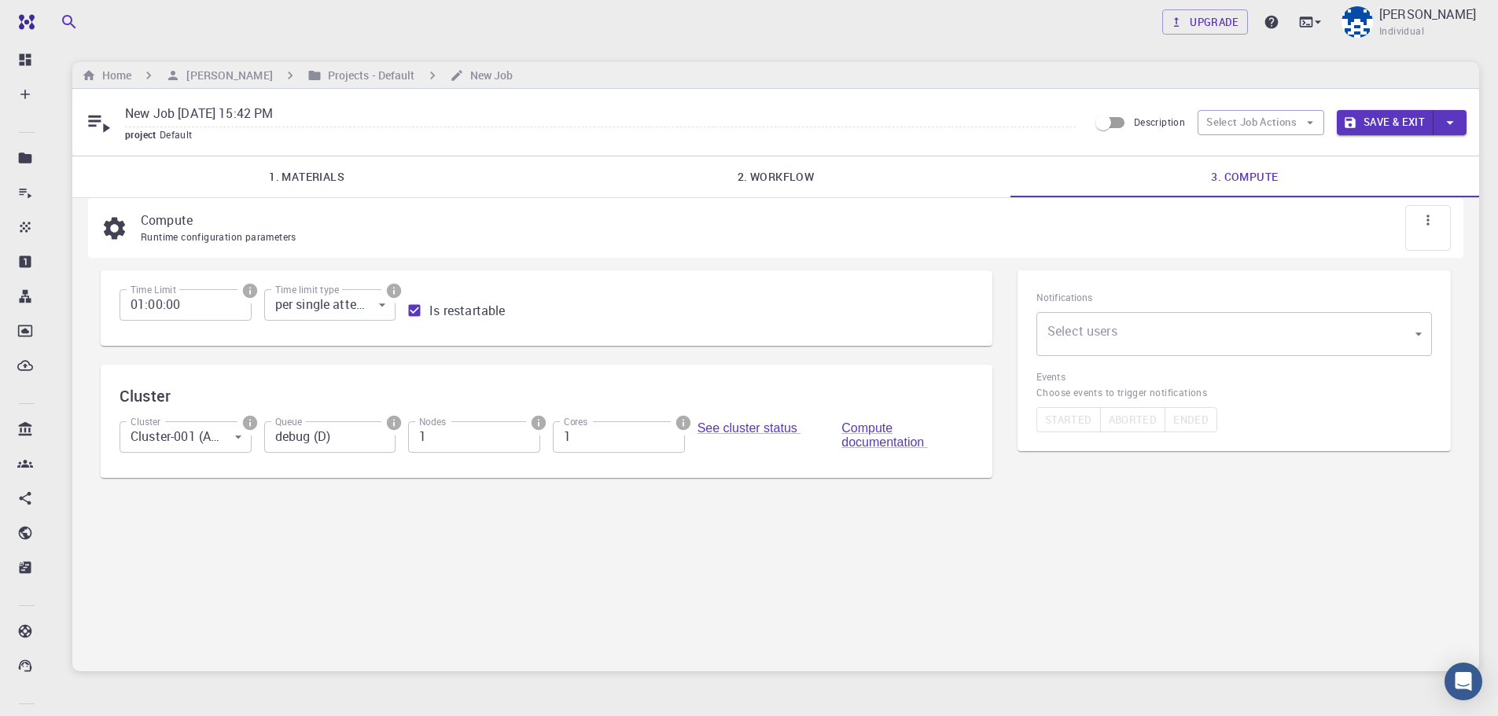
click at [327, 168] on link "1. Materials" at bounding box center [306, 176] width 469 height 41
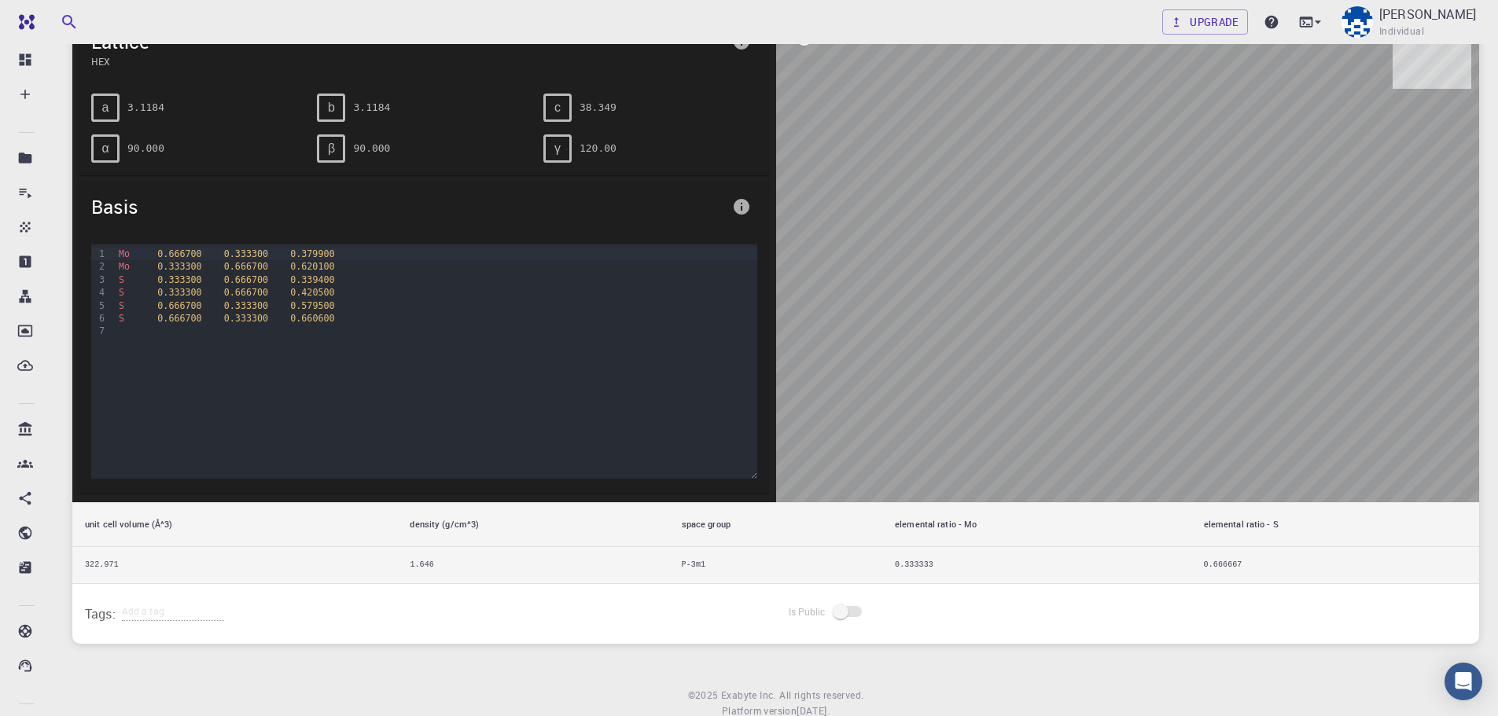
scroll to position [215, 0]
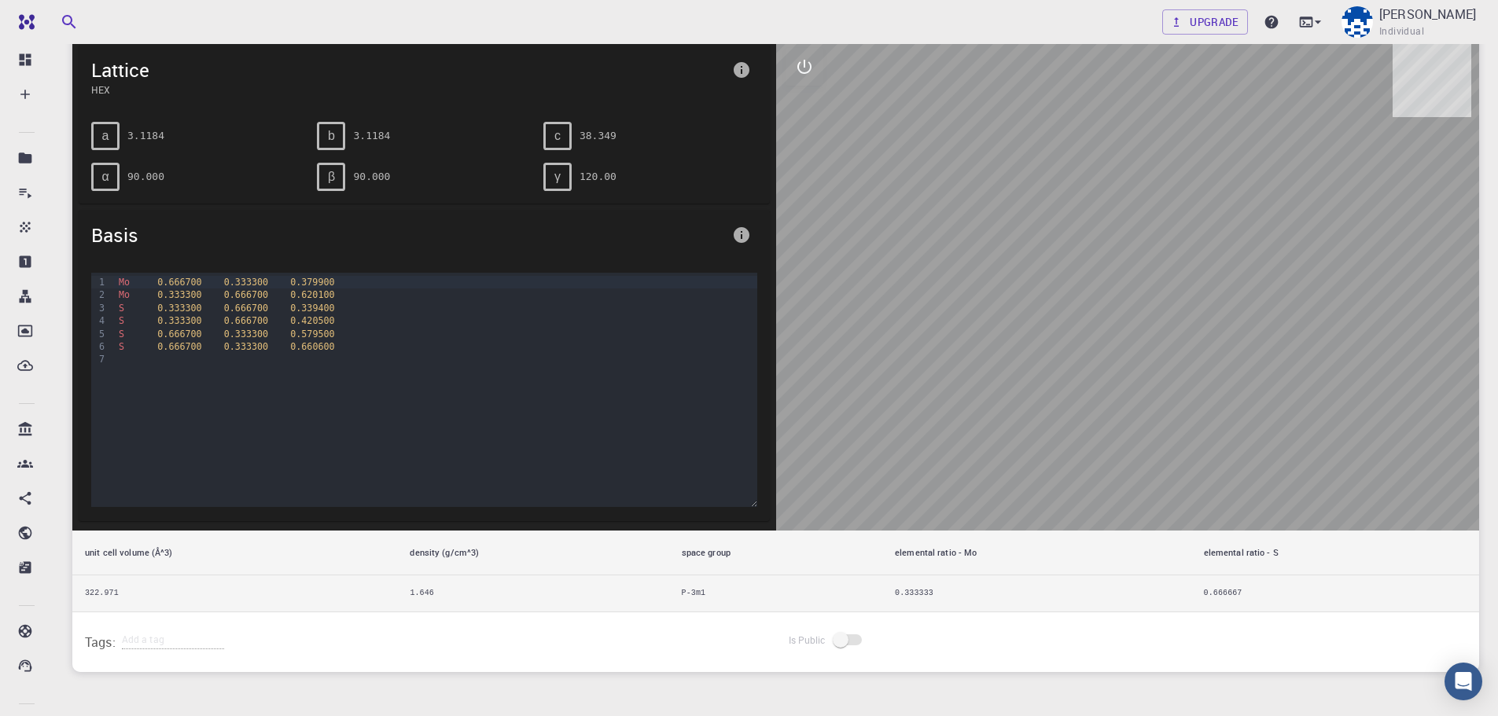
drag, startPoint x: 1149, startPoint y: 473, endPoint x: 1073, endPoint y: 387, distance: 114.8
click at [1076, 392] on div at bounding box center [1128, 285] width 704 height 492
drag, startPoint x: 1135, startPoint y: 348, endPoint x: 1079, endPoint y: 366, distance: 58.7
click at [1079, 366] on div at bounding box center [1128, 285] width 704 height 492
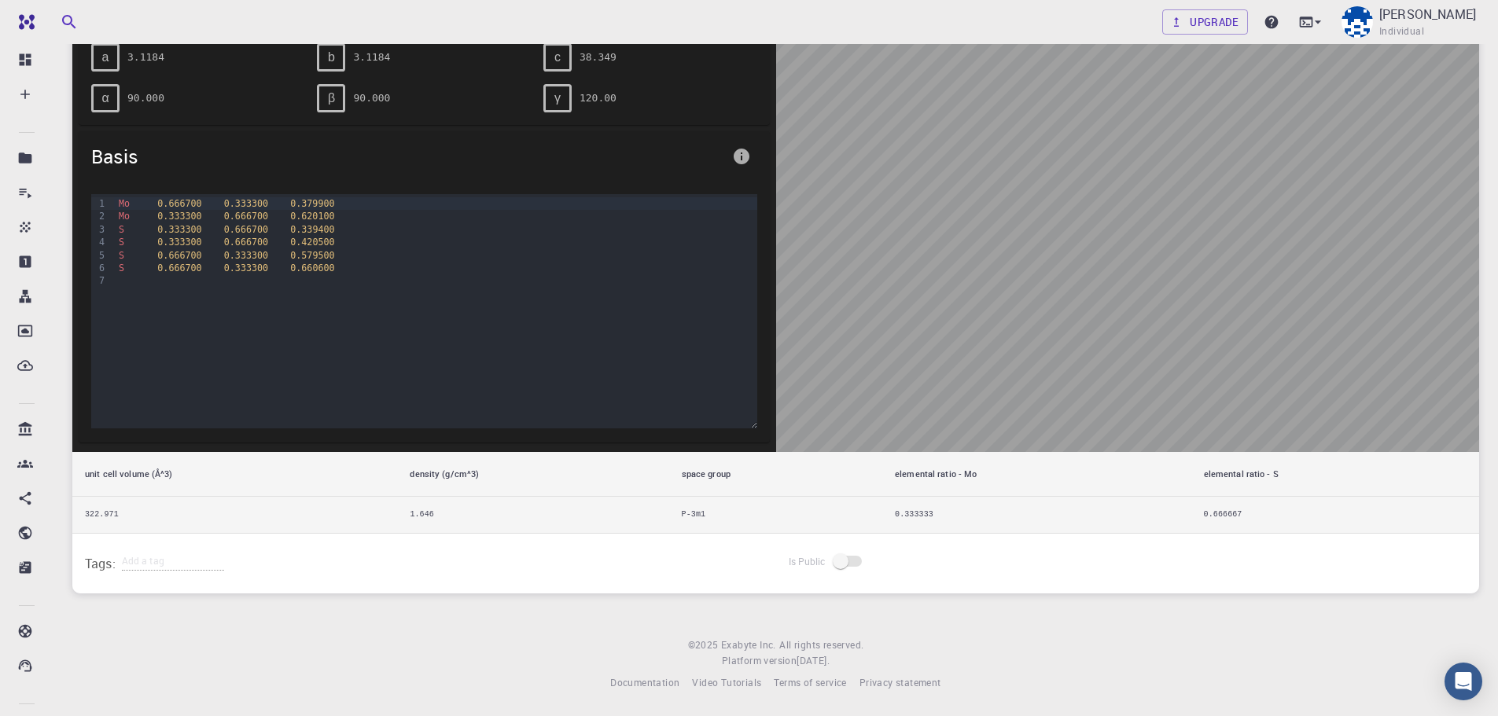
scroll to position [0, 0]
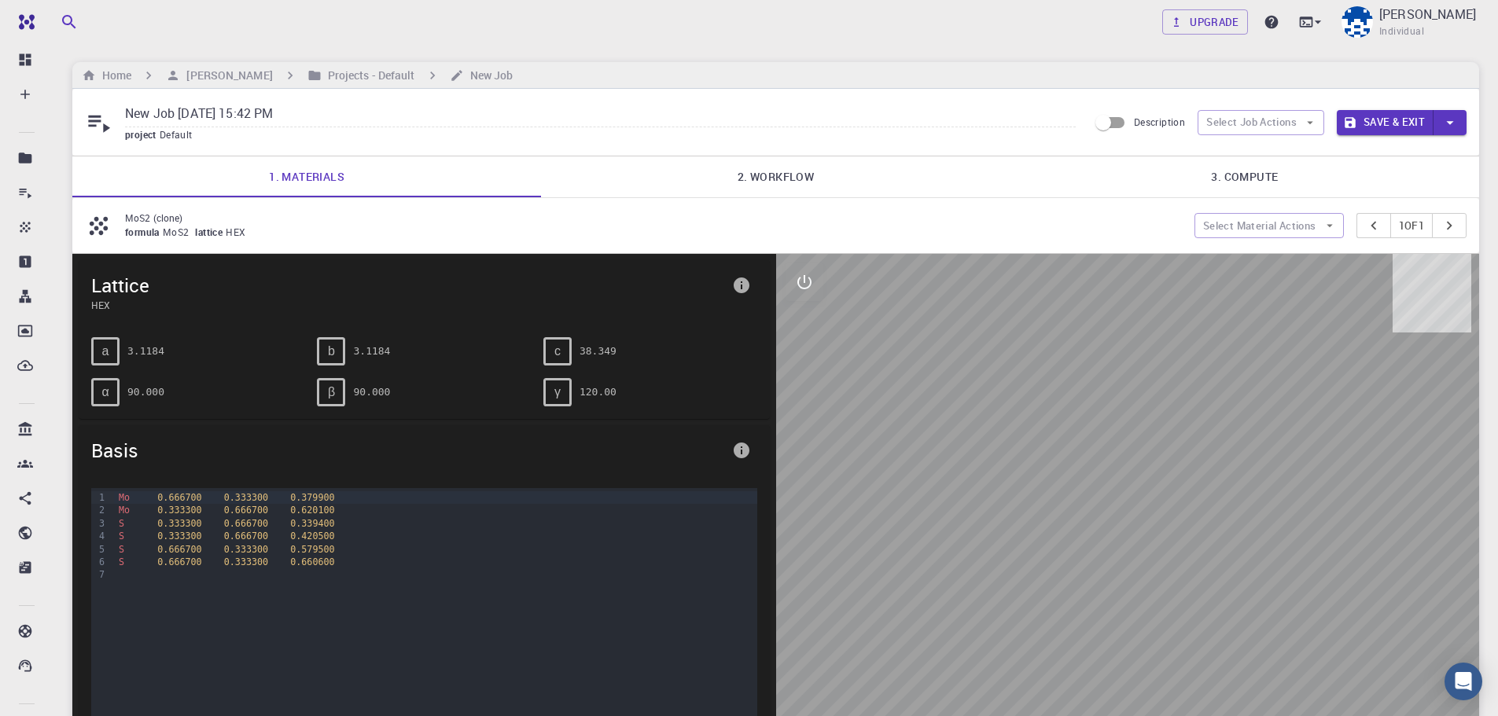
click at [756, 178] on link "2. Workflow" at bounding box center [775, 176] width 469 height 41
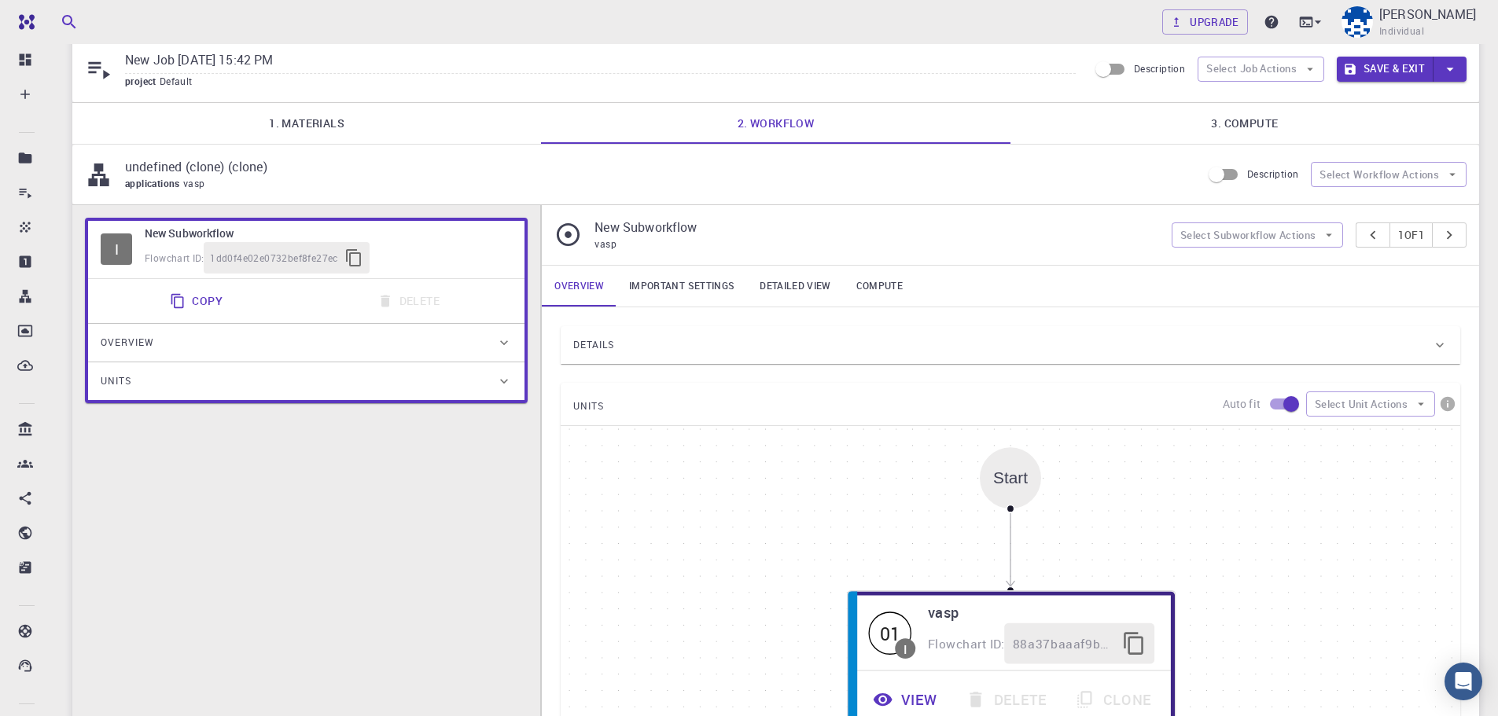
scroll to position [79, 0]
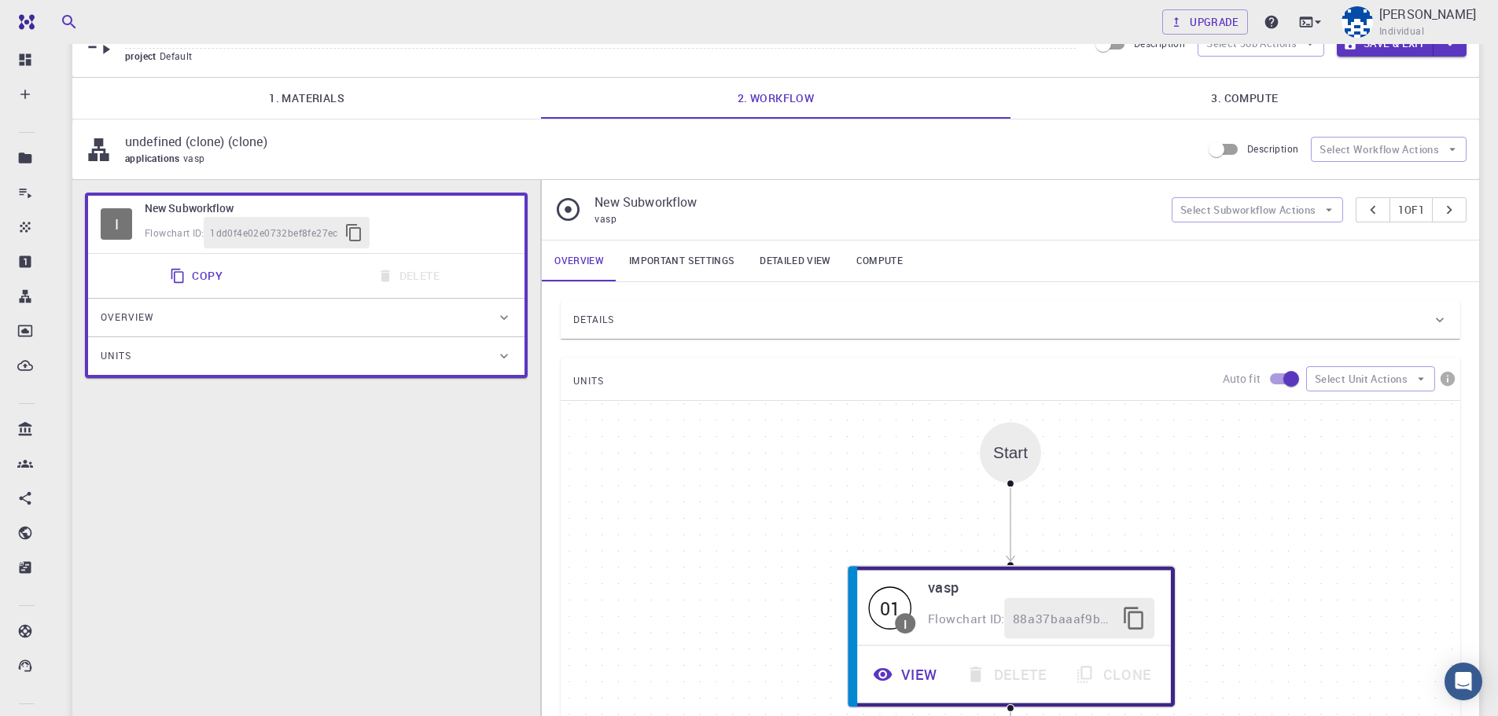
click at [1015, 454] on div "Start" at bounding box center [1010, 452] width 35 height 18
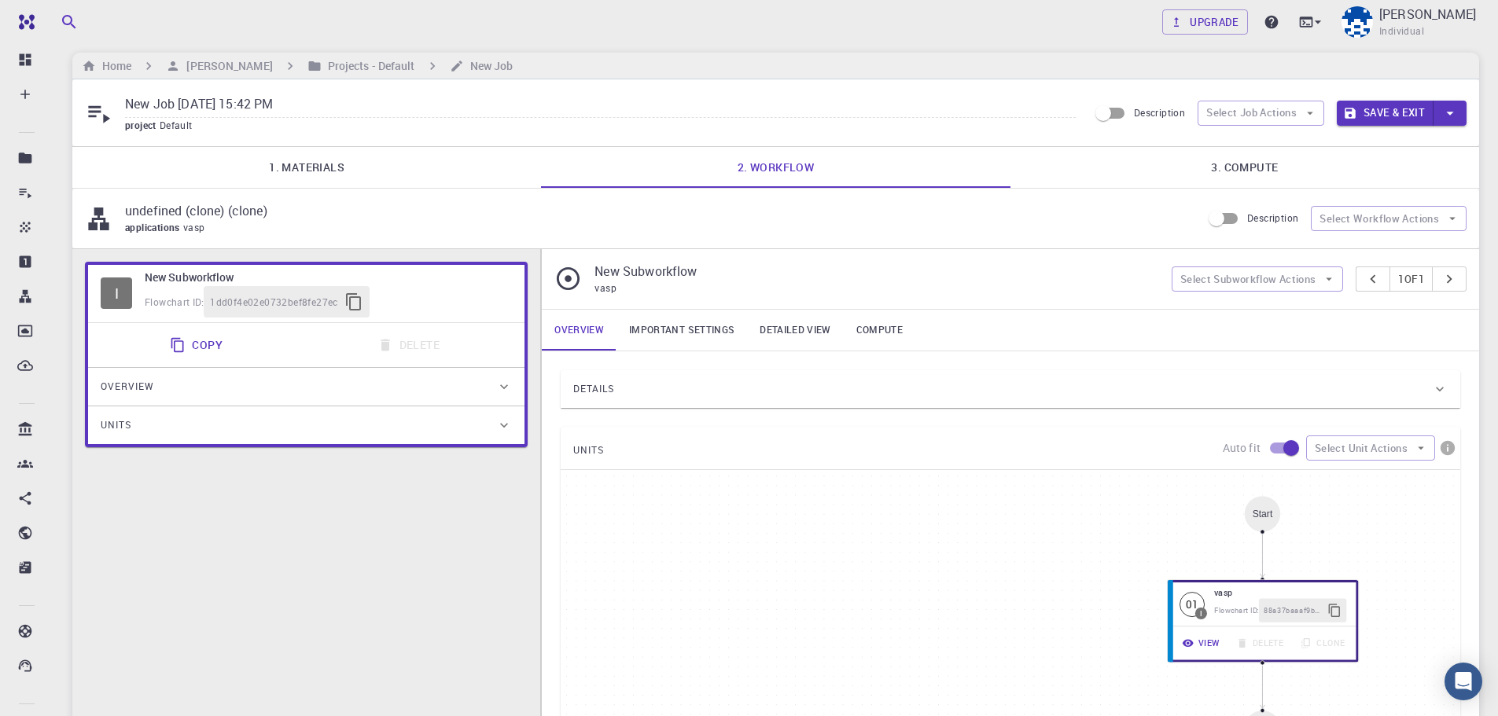
scroll to position [0, 0]
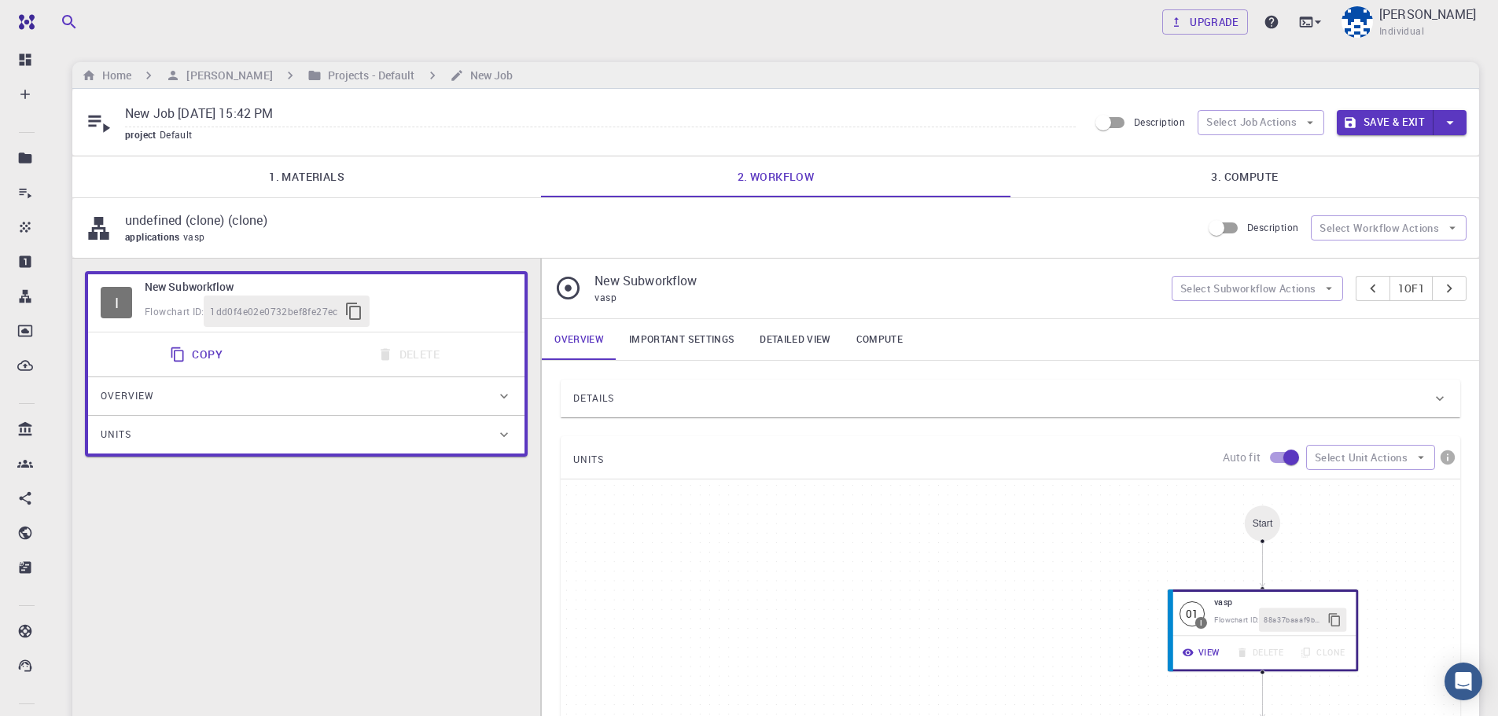
click at [1229, 178] on link "3. Compute" at bounding box center [1244, 176] width 469 height 41
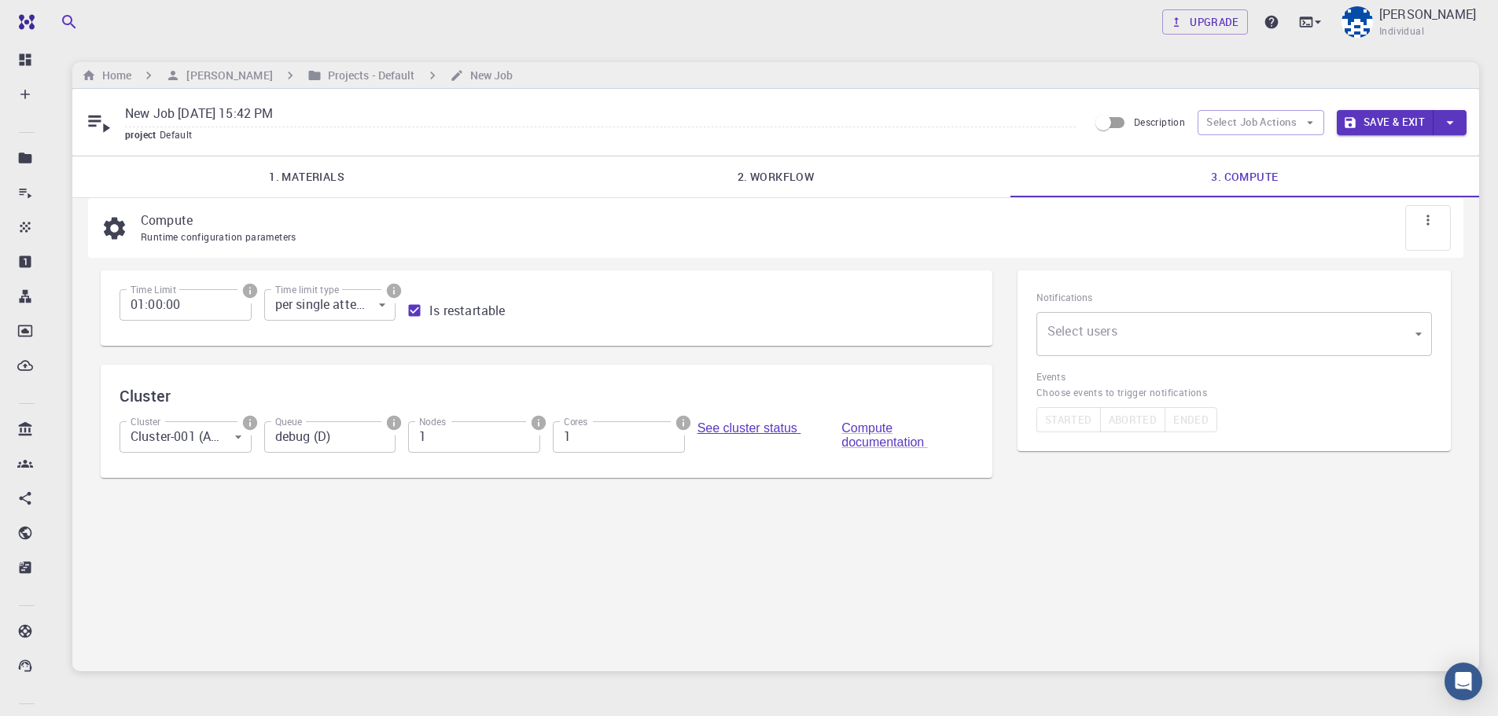
click at [742, 428] on link "See cluster status" at bounding box center [749, 427] width 104 height 13
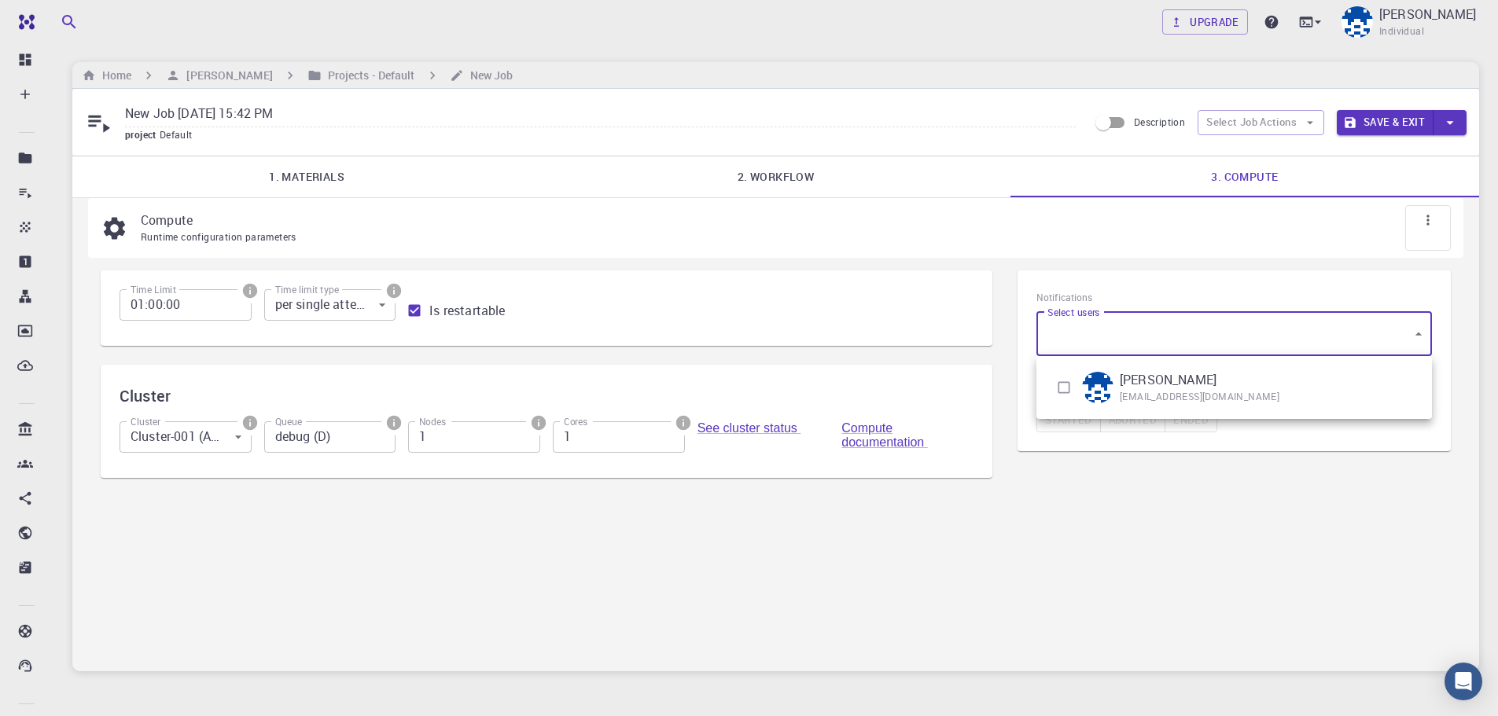
click at [1099, 332] on body "Free Dashboard Create New Job New Material Create Material Upload File Import f…" at bounding box center [749, 397] width 1498 height 794
click at [1099, 332] on div at bounding box center [749, 358] width 1498 height 716
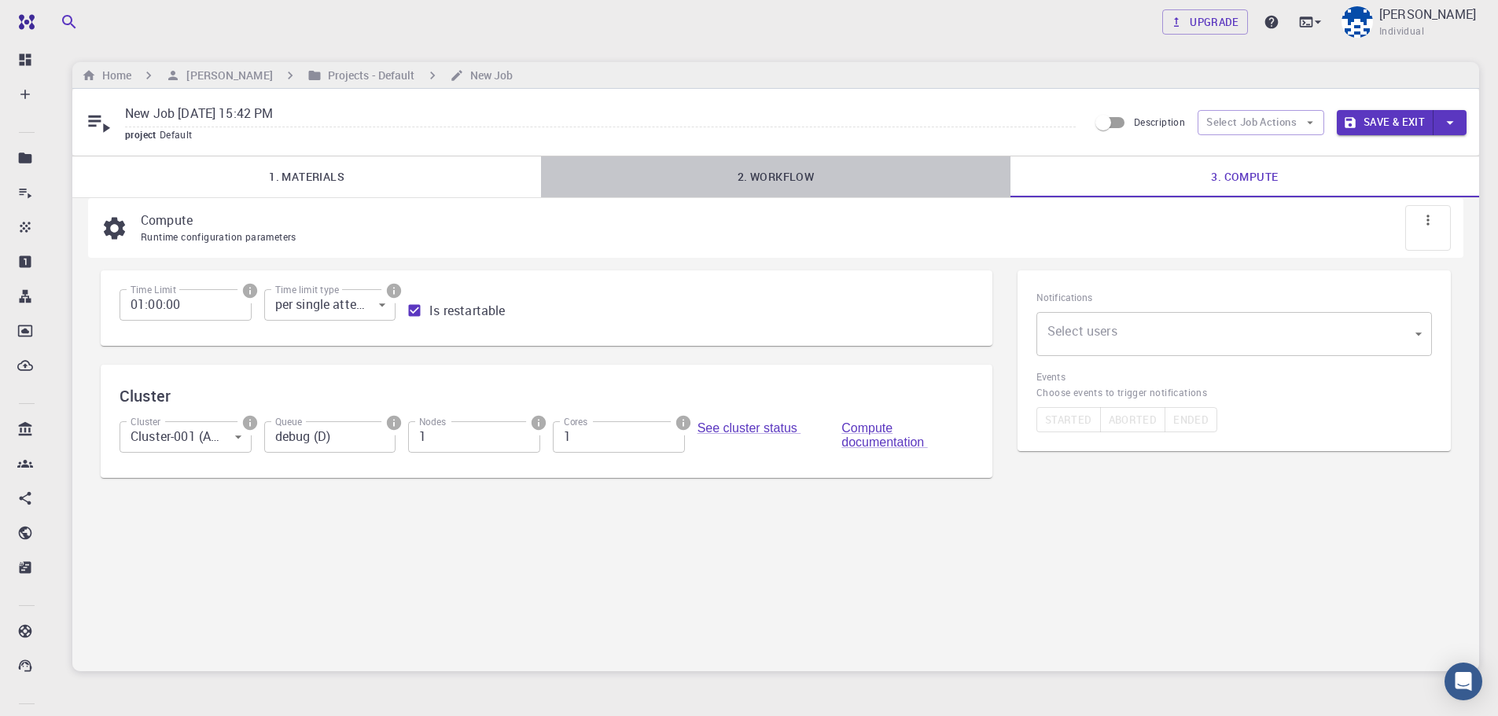
click at [815, 175] on link "2. Workflow" at bounding box center [775, 176] width 469 height 41
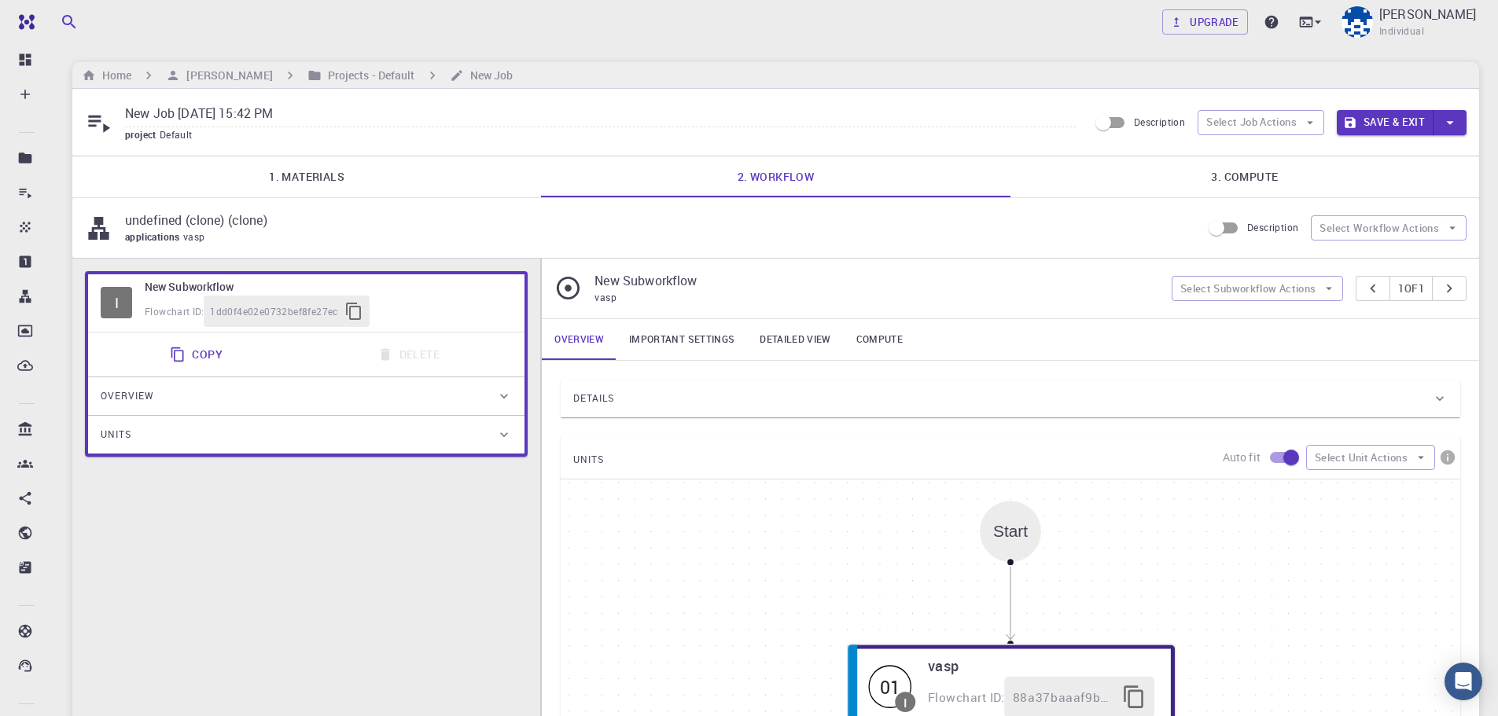
click at [712, 332] on link "Important settings" at bounding box center [681, 339] width 131 height 41
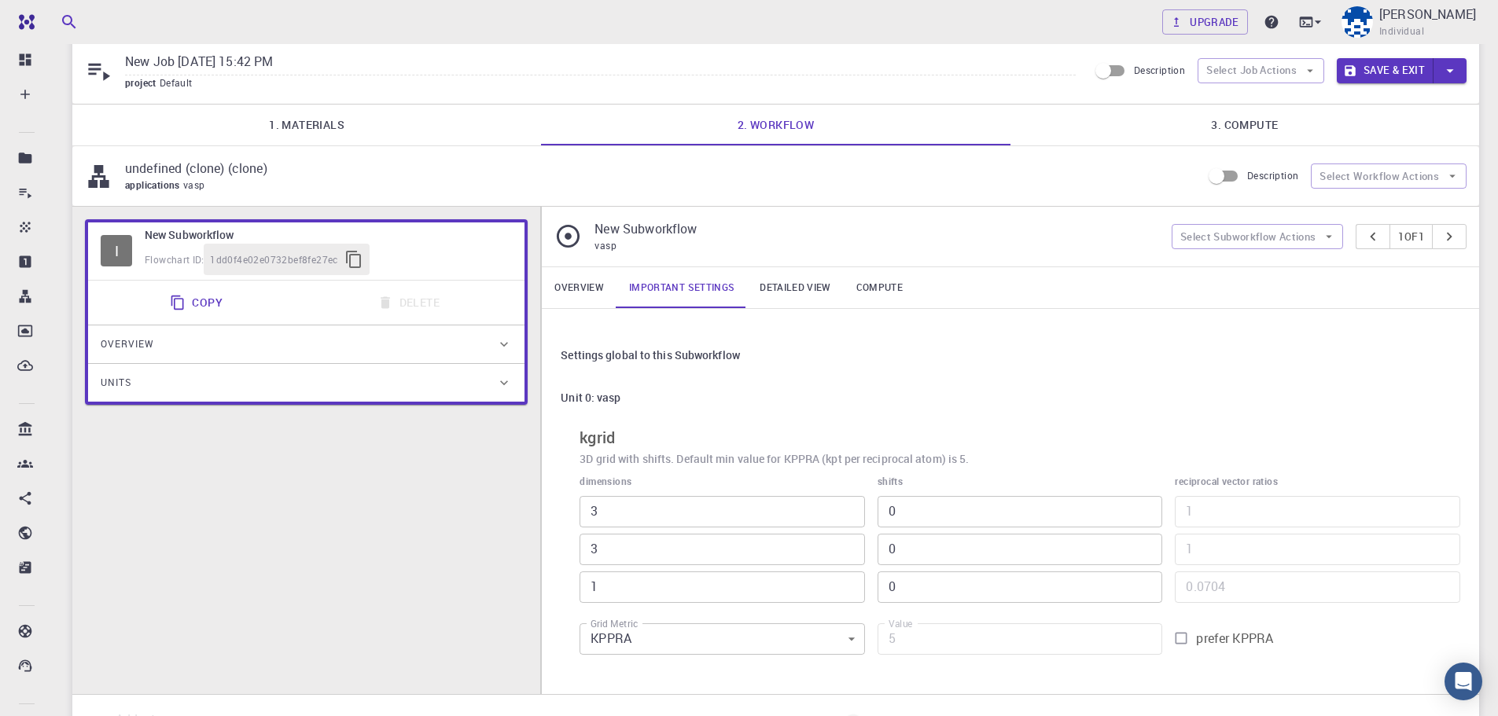
scroll to position [79, 0]
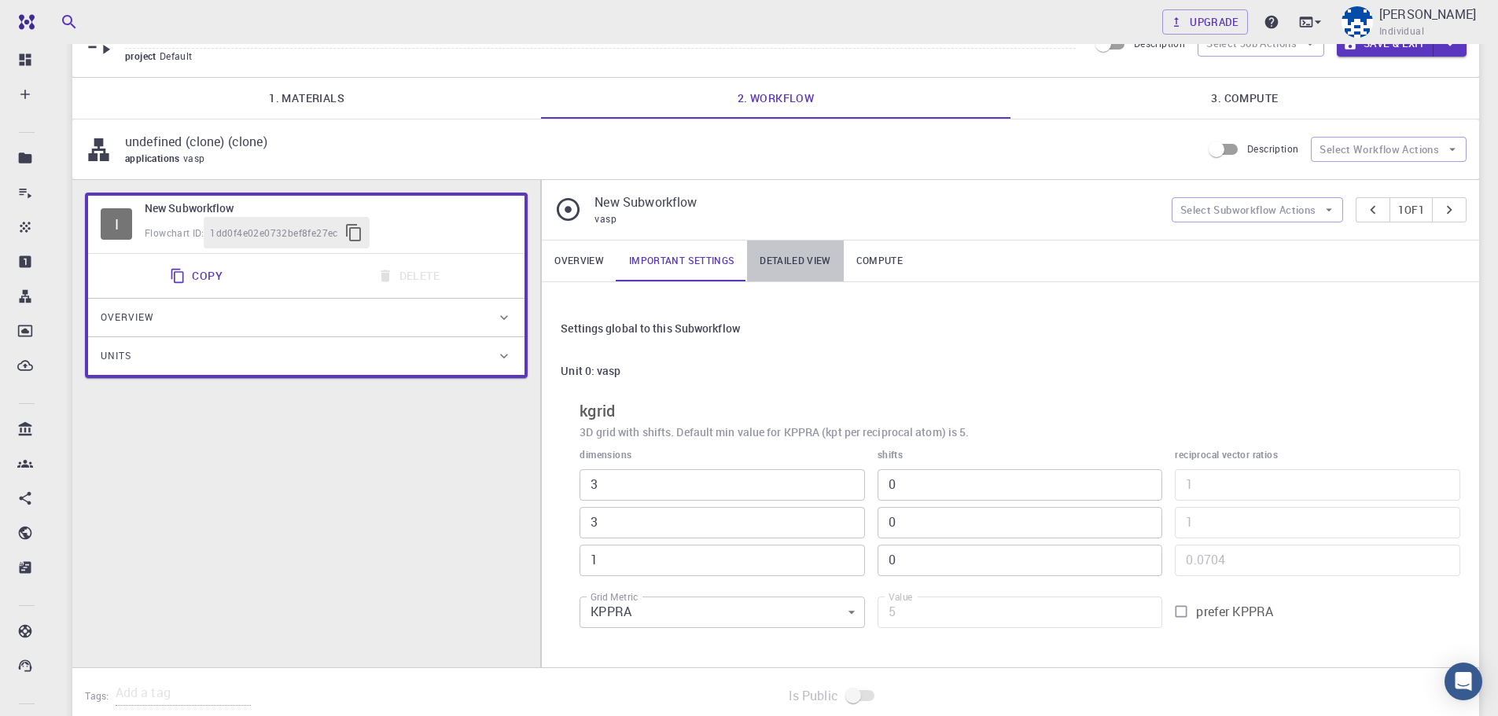
click at [788, 257] on link "Detailed view" at bounding box center [795, 261] width 96 height 41
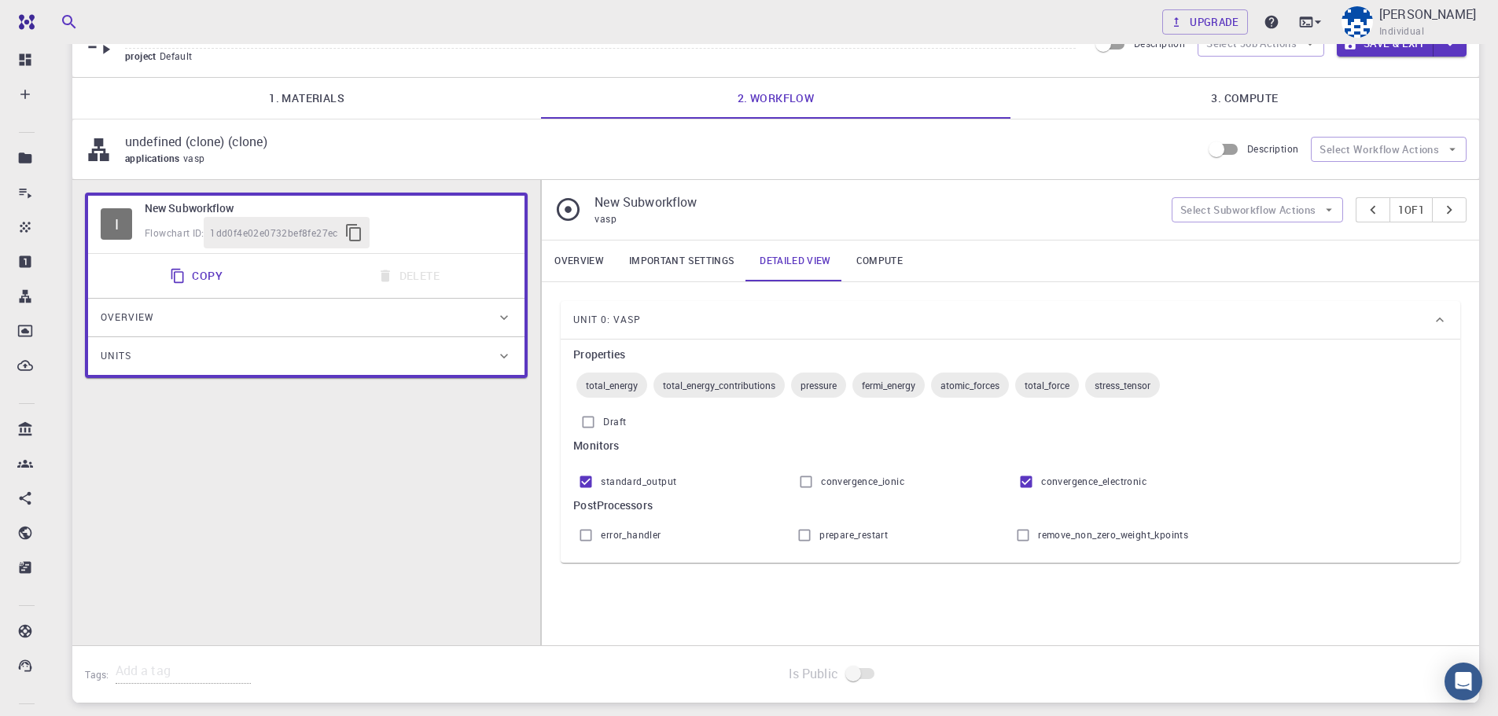
click at [879, 261] on link "Compute" at bounding box center [880, 261] width 72 height 41
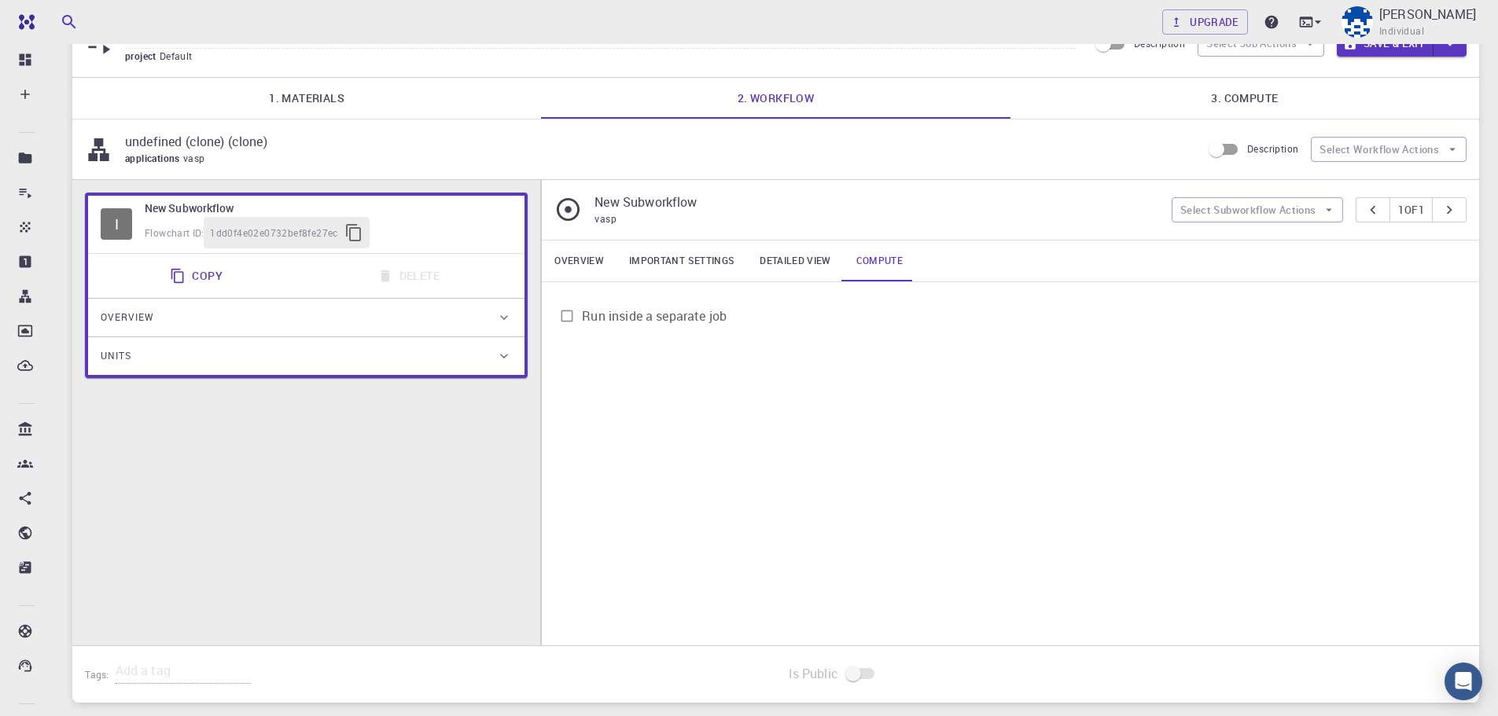
click at [646, 308] on span "Run inside a separate job" at bounding box center [654, 316] width 145 height 19
click at [582, 308] on input "Run inside a separate job" at bounding box center [567, 316] width 30 height 30
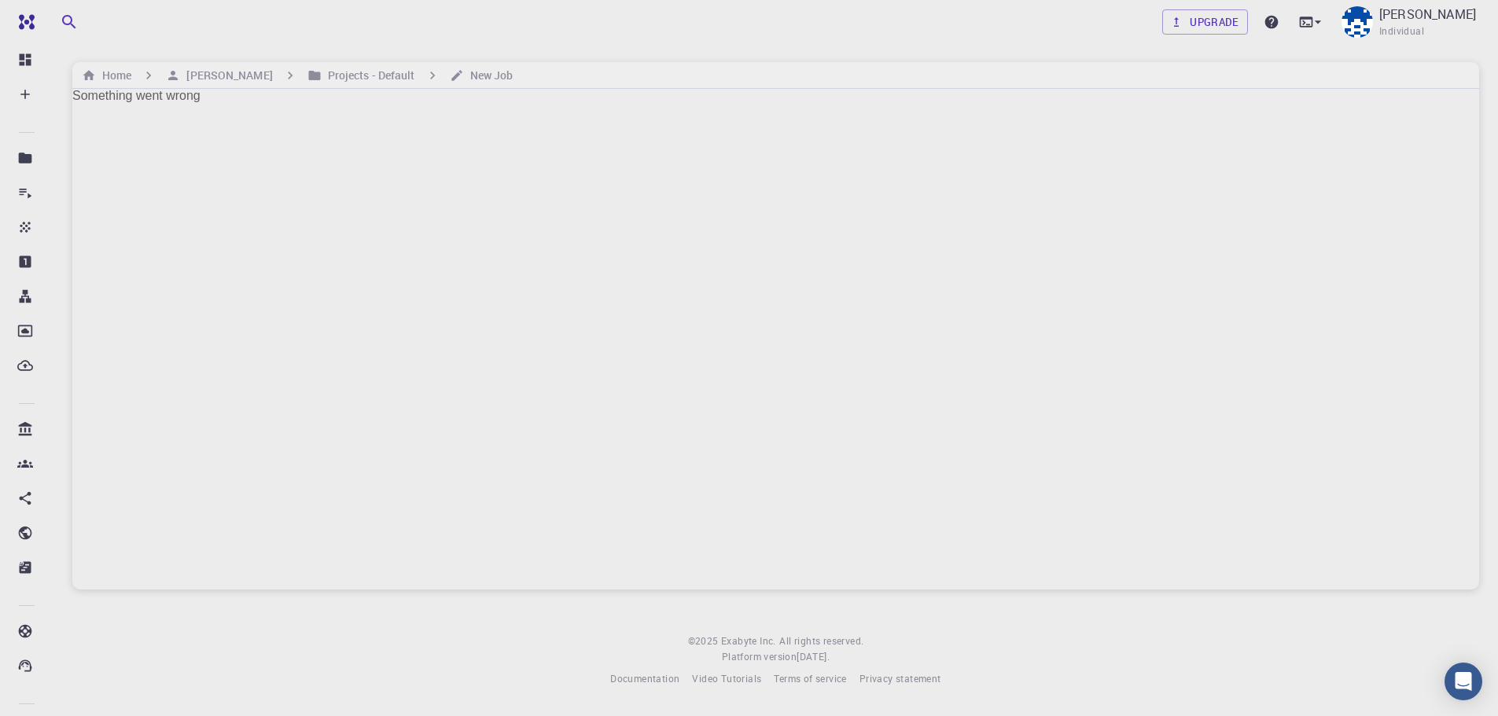
scroll to position [0, 0]
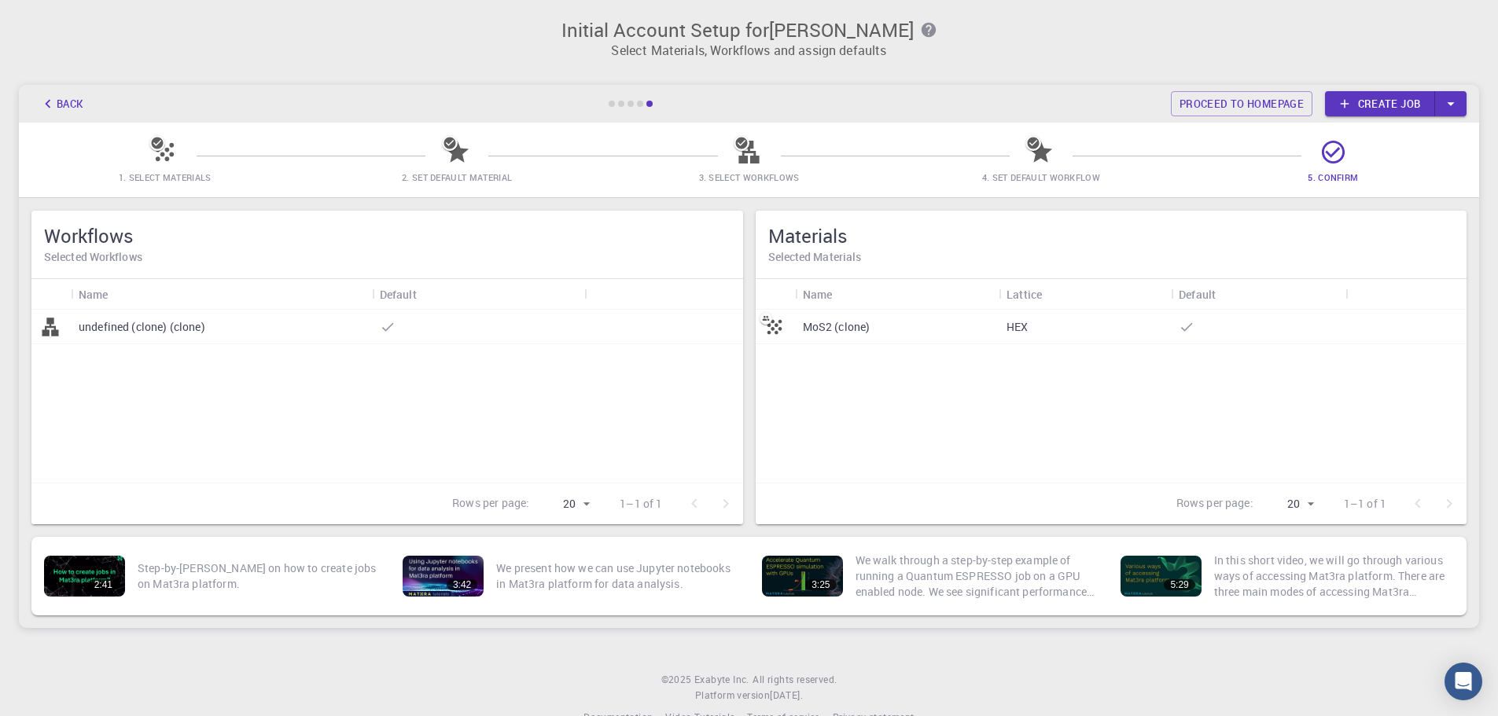
click at [462, 157] on icon at bounding box center [457, 152] width 23 height 22
click at [629, 92] on div "Back Proceed to homepage Create job" at bounding box center [749, 104] width 1460 height 38
click at [1185, 107] on link "Proceed to homepage" at bounding box center [1242, 103] width 142 height 25
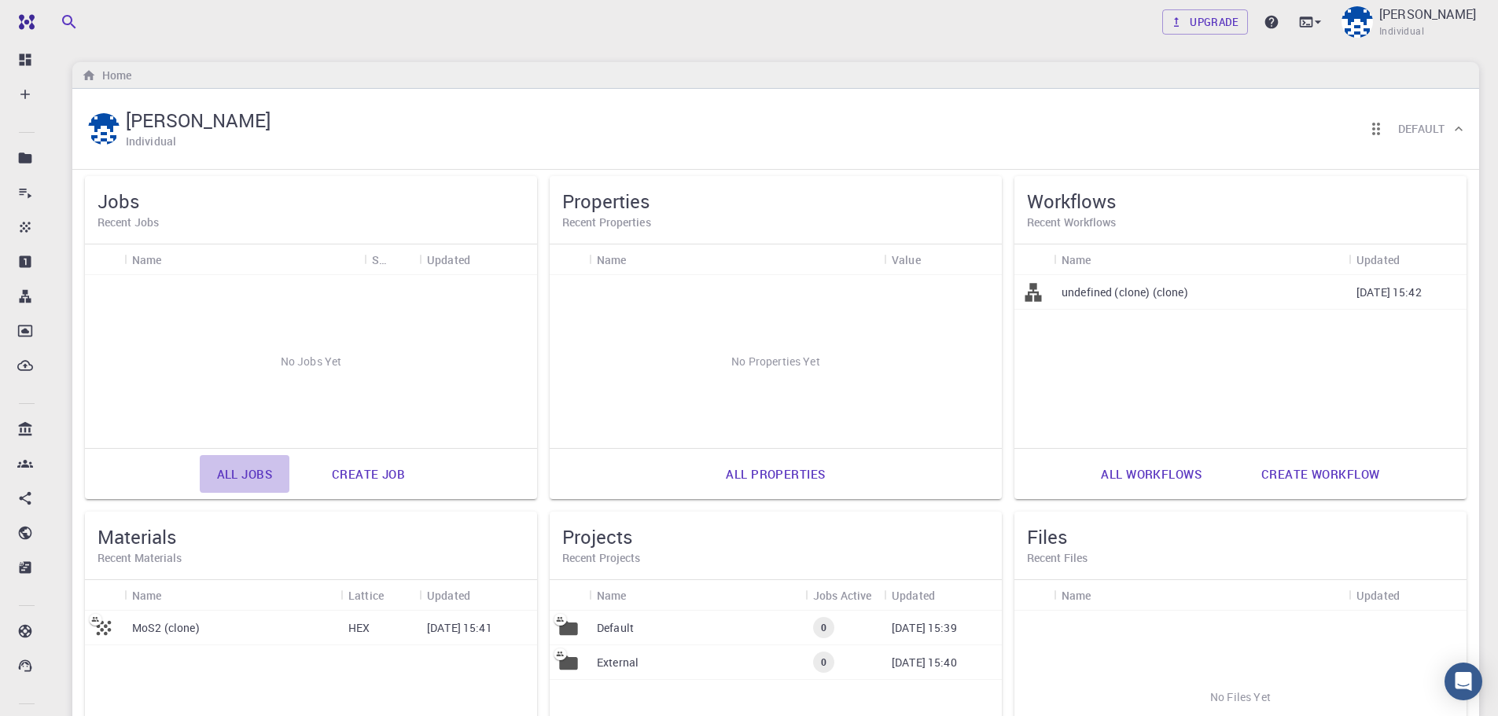
click at [216, 479] on link "All jobs" at bounding box center [245, 474] width 90 height 38
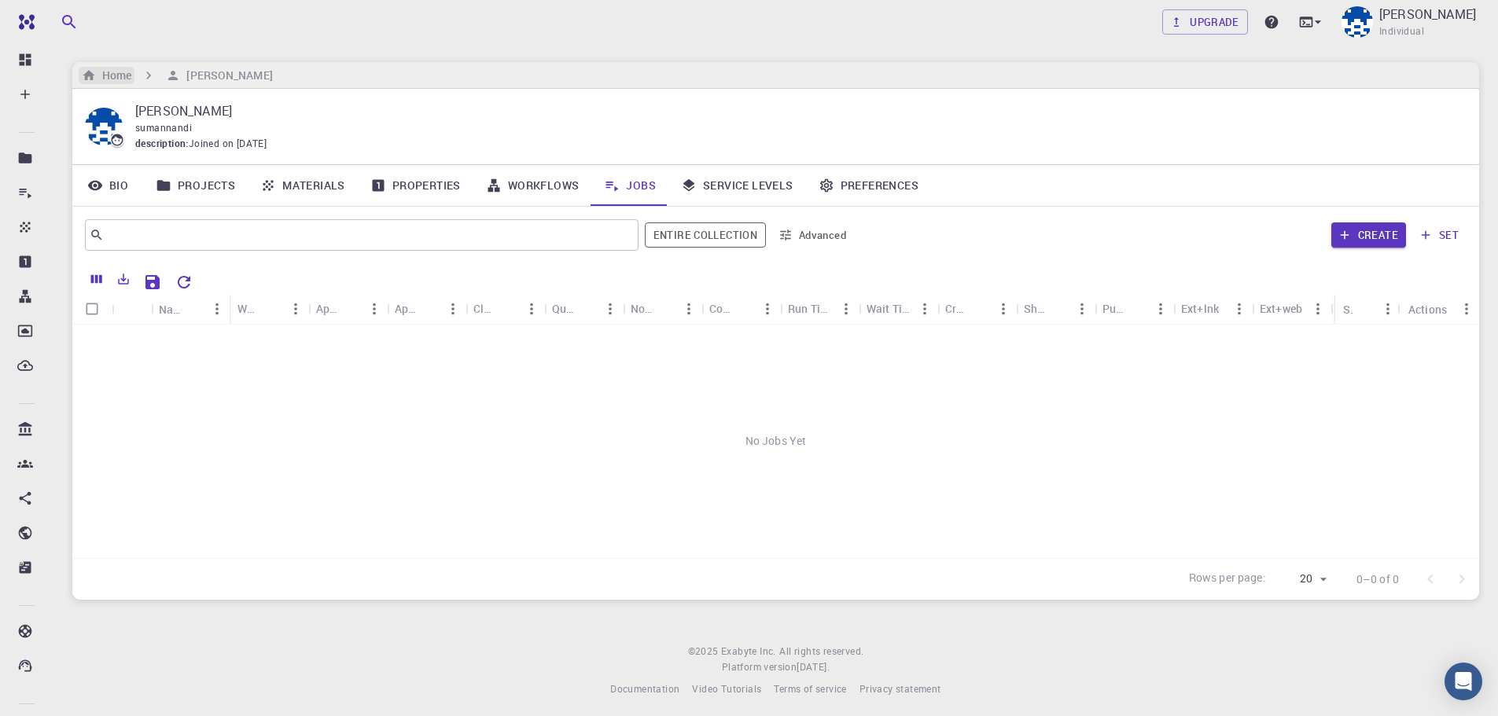
click at [116, 79] on h6 "Home" at bounding box center [113, 75] width 35 height 17
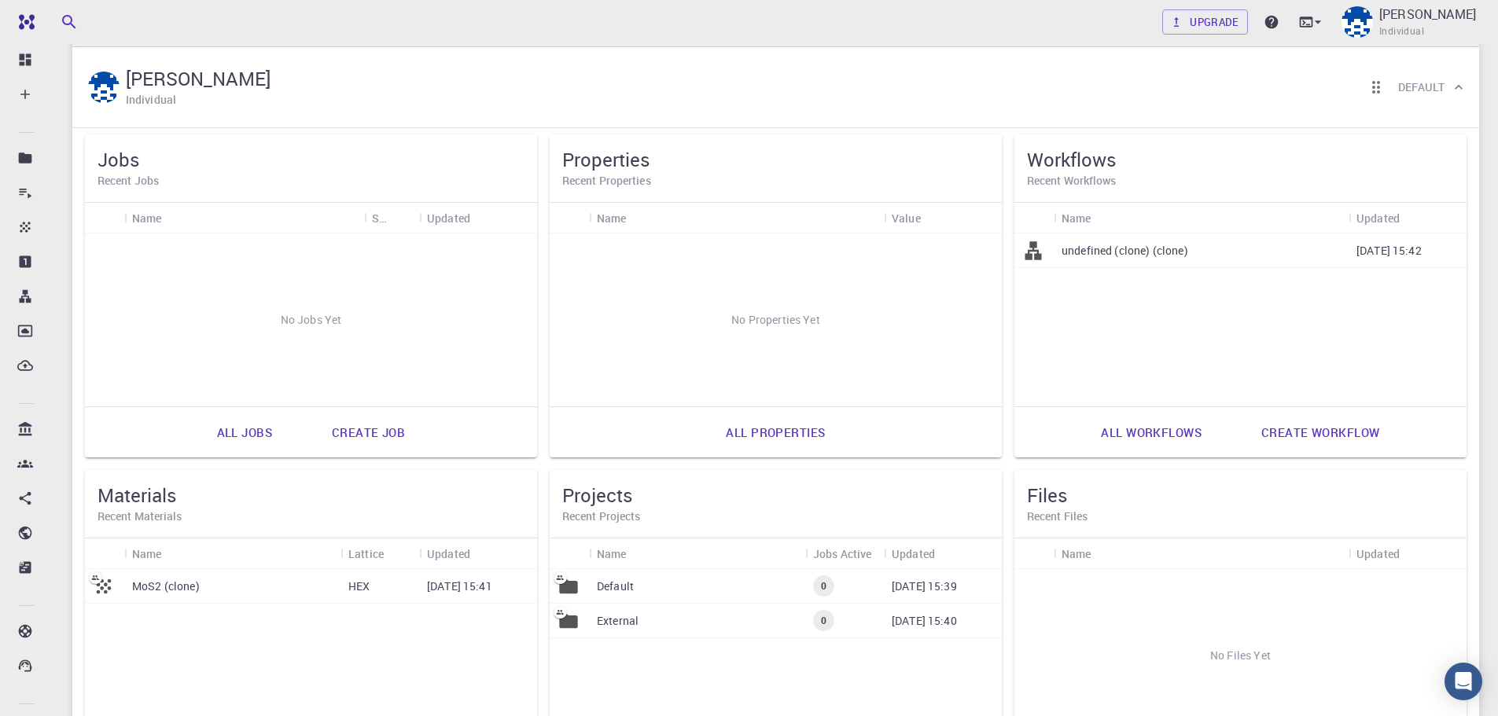
scroll to position [157, 0]
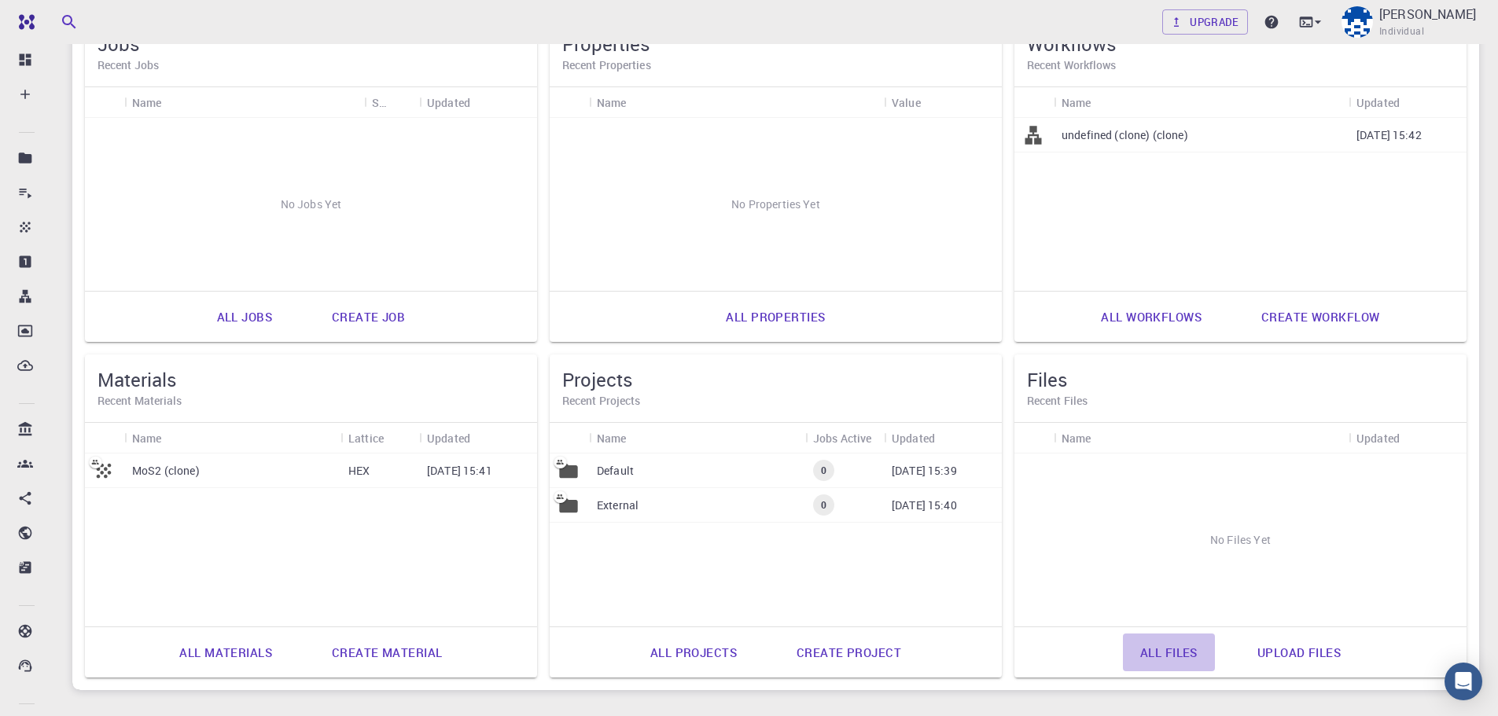
click at [1187, 647] on link "All files" at bounding box center [1169, 653] width 92 height 38
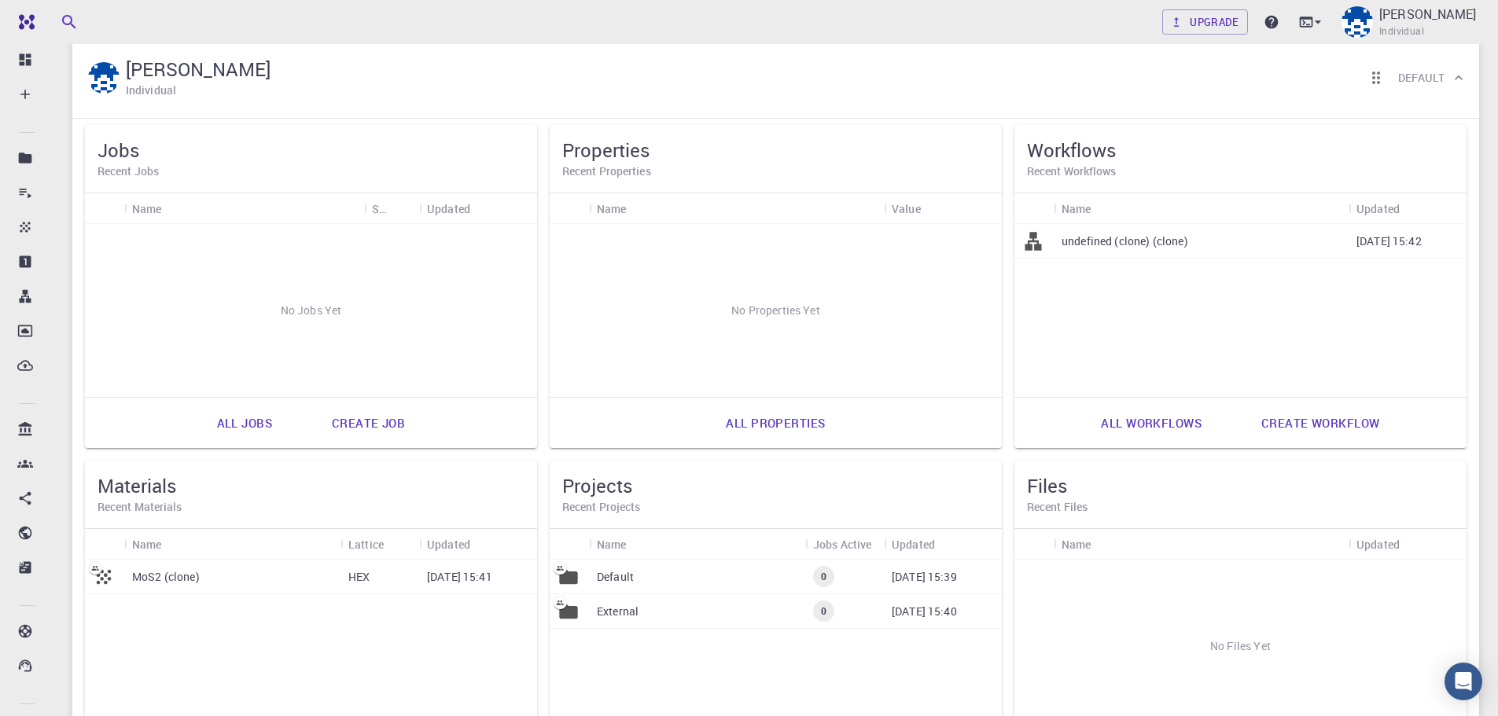
scroll to position [79, 0]
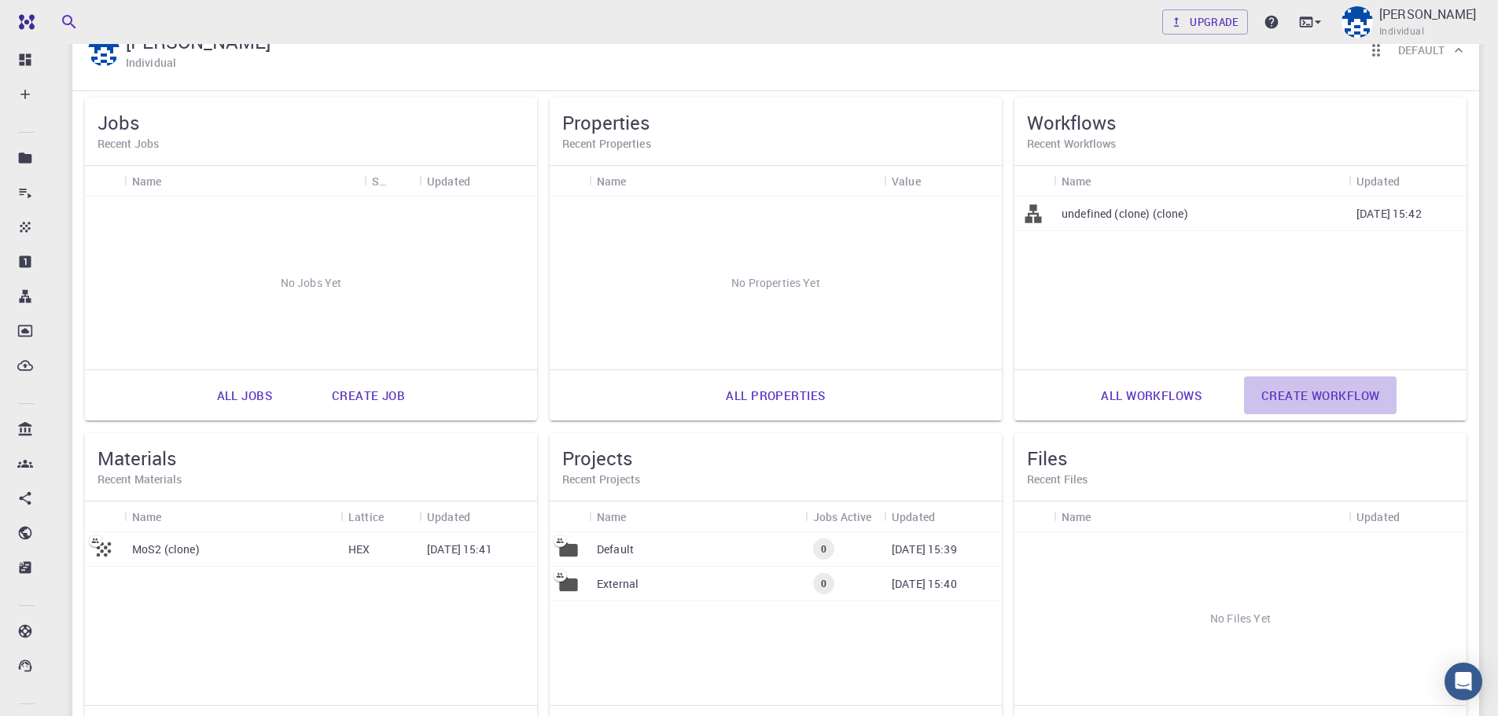
click at [1352, 398] on link "Create workflow" at bounding box center [1320, 396] width 153 height 38
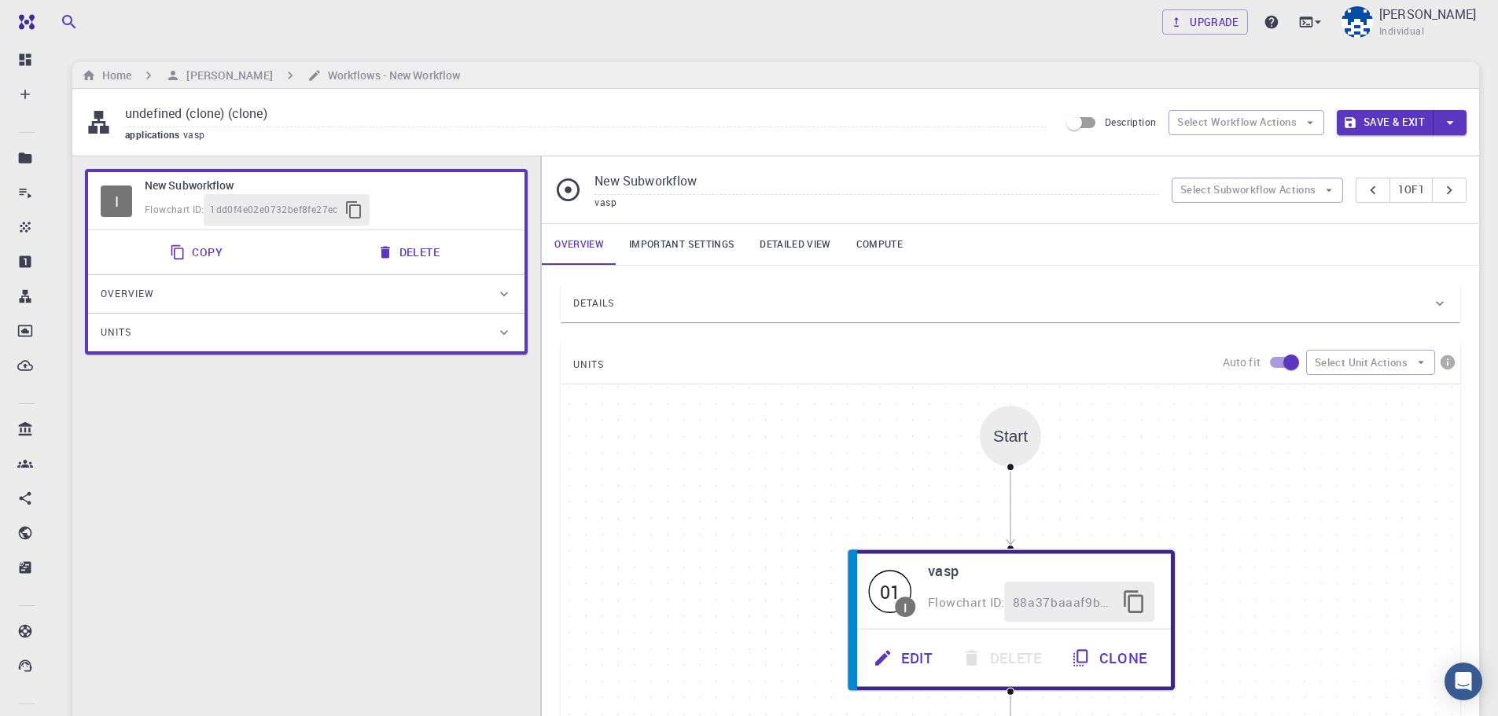
click at [179, 249] on icon "button" at bounding box center [178, 253] width 16 height 16
click at [704, 248] on link "Important settings" at bounding box center [681, 244] width 131 height 41
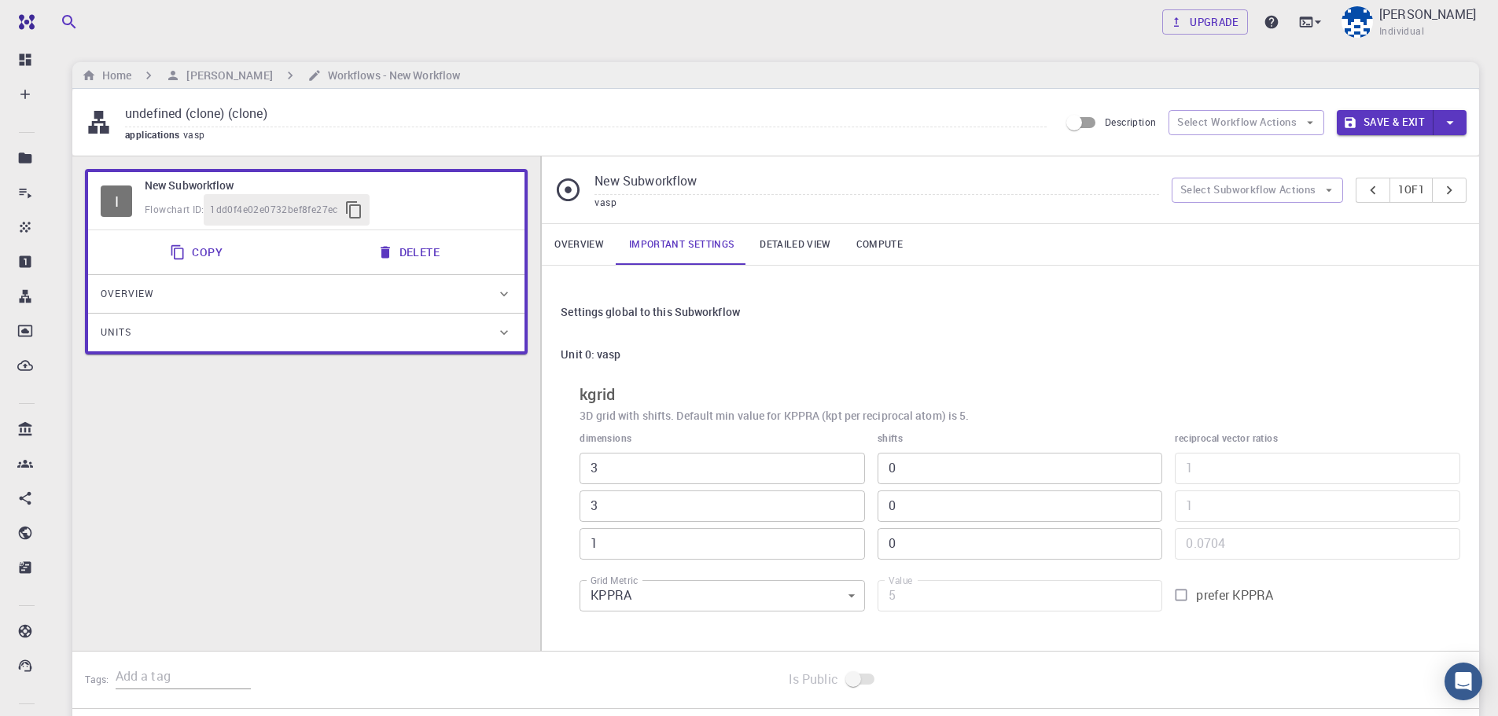
click at [808, 249] on link "Detailed view" at bounding box center [795, 244] width 96 height 41
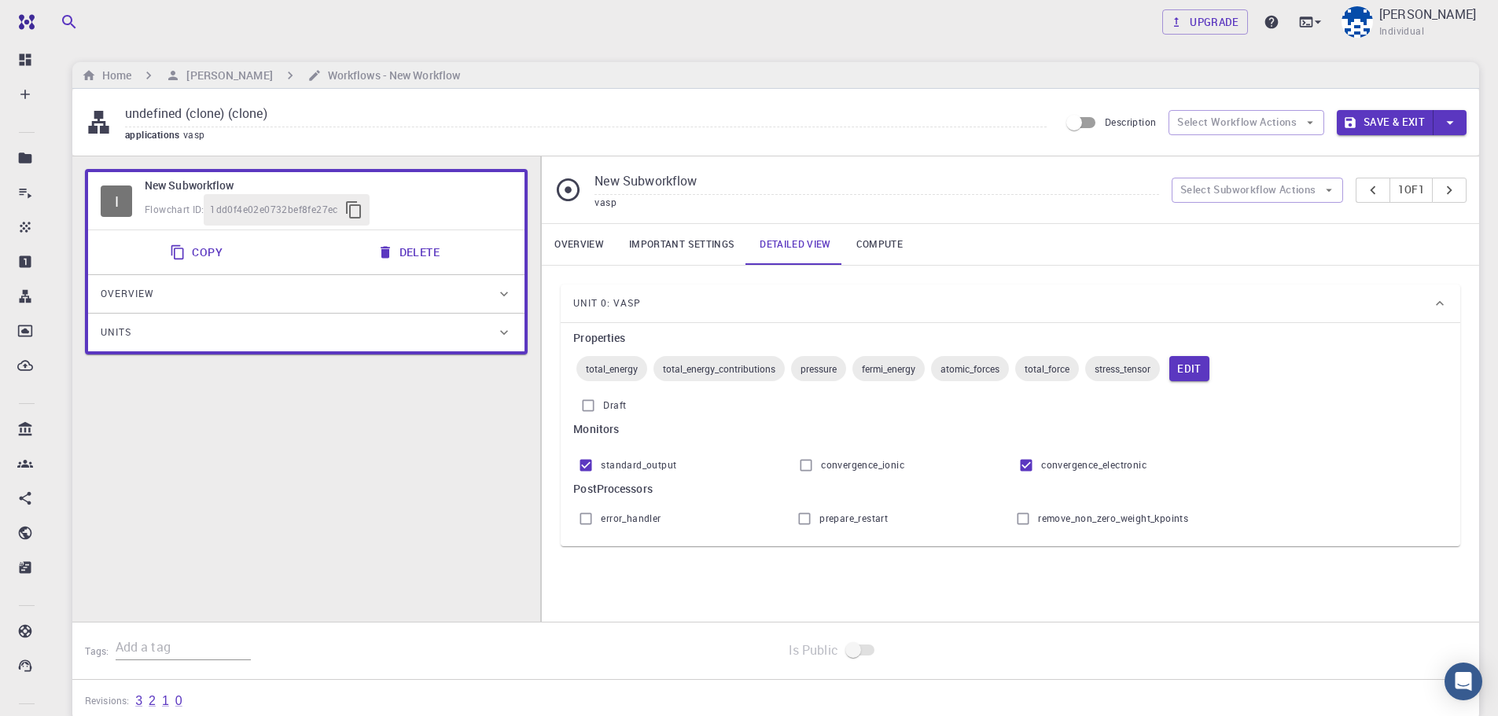
click at [626, 368] on span "total_energy" at bounding box center [611, 368] width 71 height 13
click at [695, 362] on span "total_energy_contributions" at bounding box center [718, 368] width 131 height 13
click at [818, 366] on span "pressure" at bounding box center [818, 368] width 55 height 13
click at [931, 369] on div "total_energy total_energy_contributions pressure fermi_energy atomic_forces tot…" at bounding box center [1010, 368] width 874 height 31
click at [990, 368] on span "atomic_forces" at bounding box center [970, 368] width 78 height 13
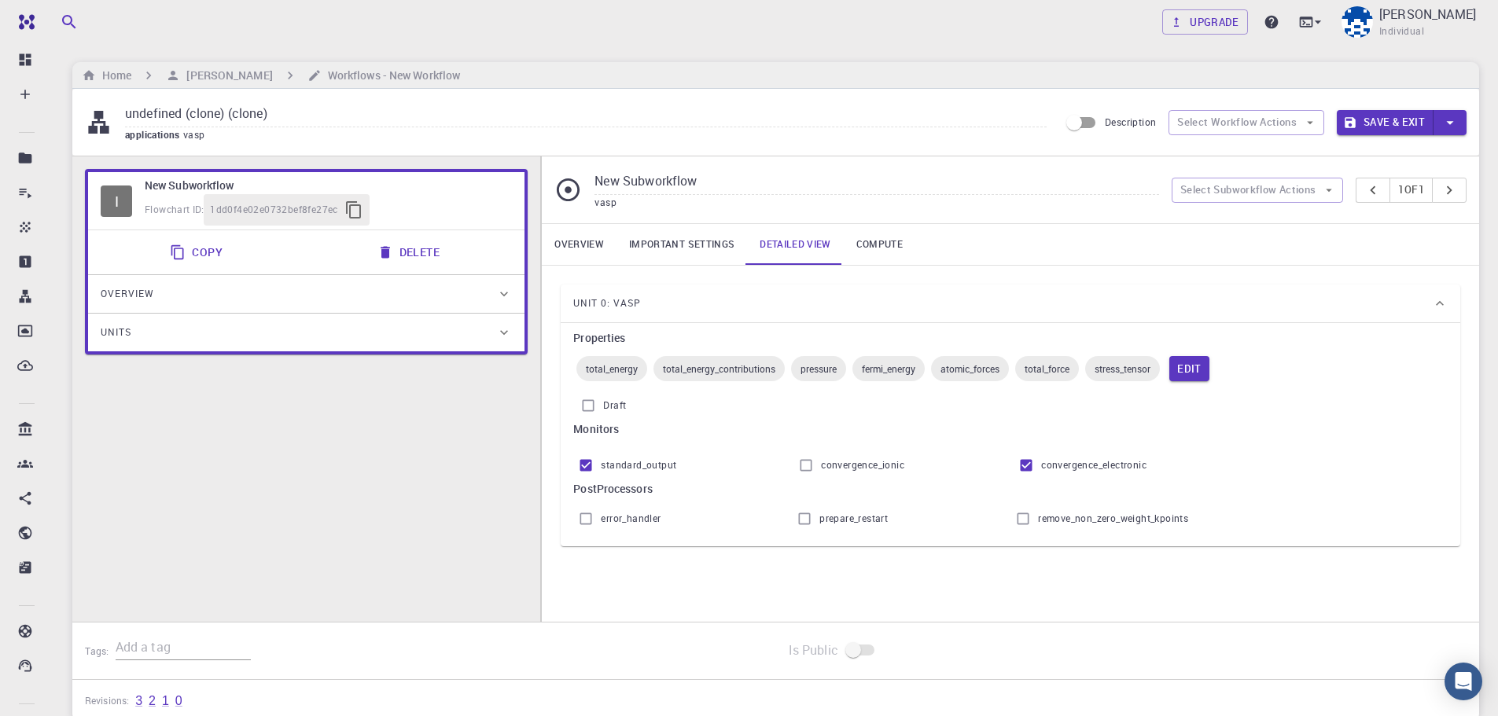
click at [1046, 370] on span "total_force" at bounding box center [1047, 368] width 64 height 13
click at [1120, 372] on span "stress_tensor" at bounding box center [1122, 368] width 75 height 13
click at [885, 234] on link "Compute" at bounding box center [880, 244] width 72 height 41
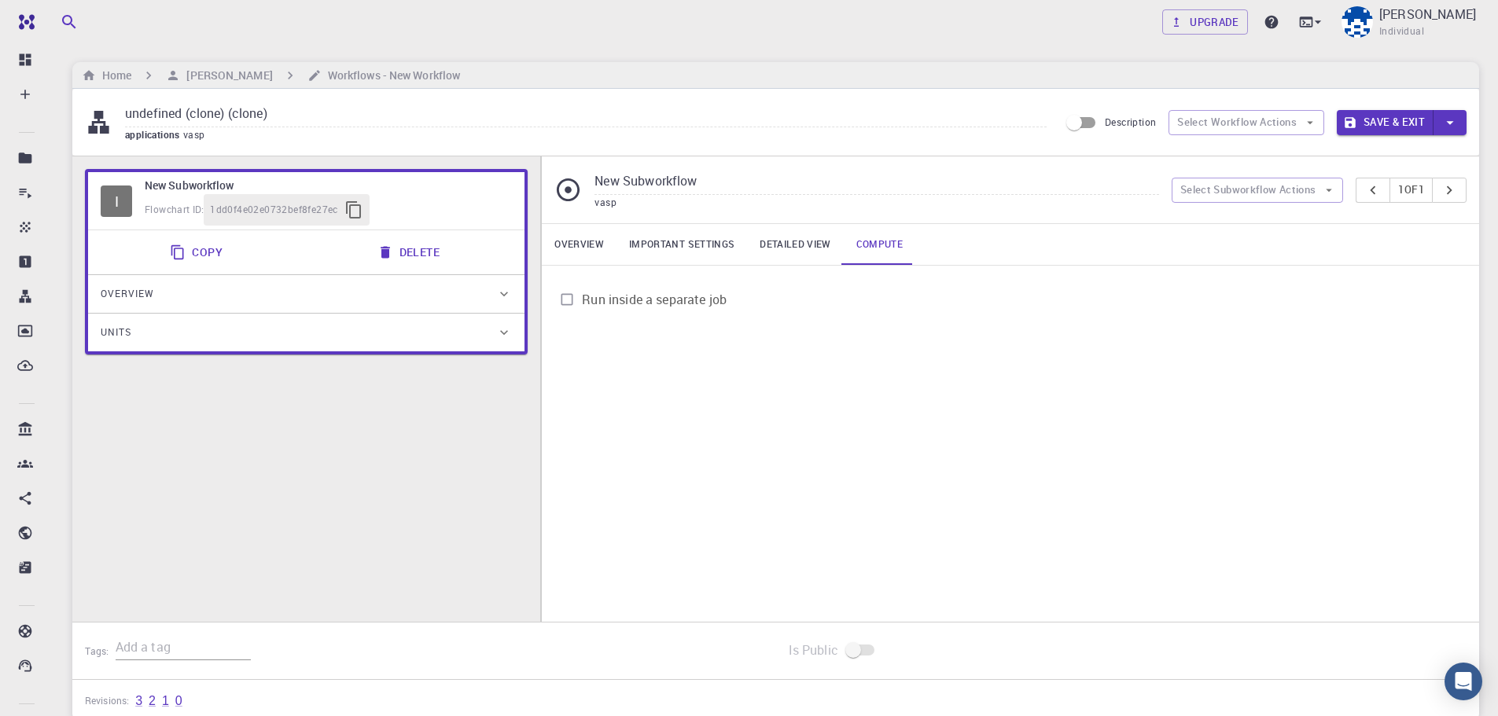
click at [605, 300] on span "Run inside a separate job" at bounding box center [654, 299] width 145 height 19
click at [582, 300] on input "Run inside a separate job" at bounding box center [567, 300] width 30 height 30
checkbox input "true"
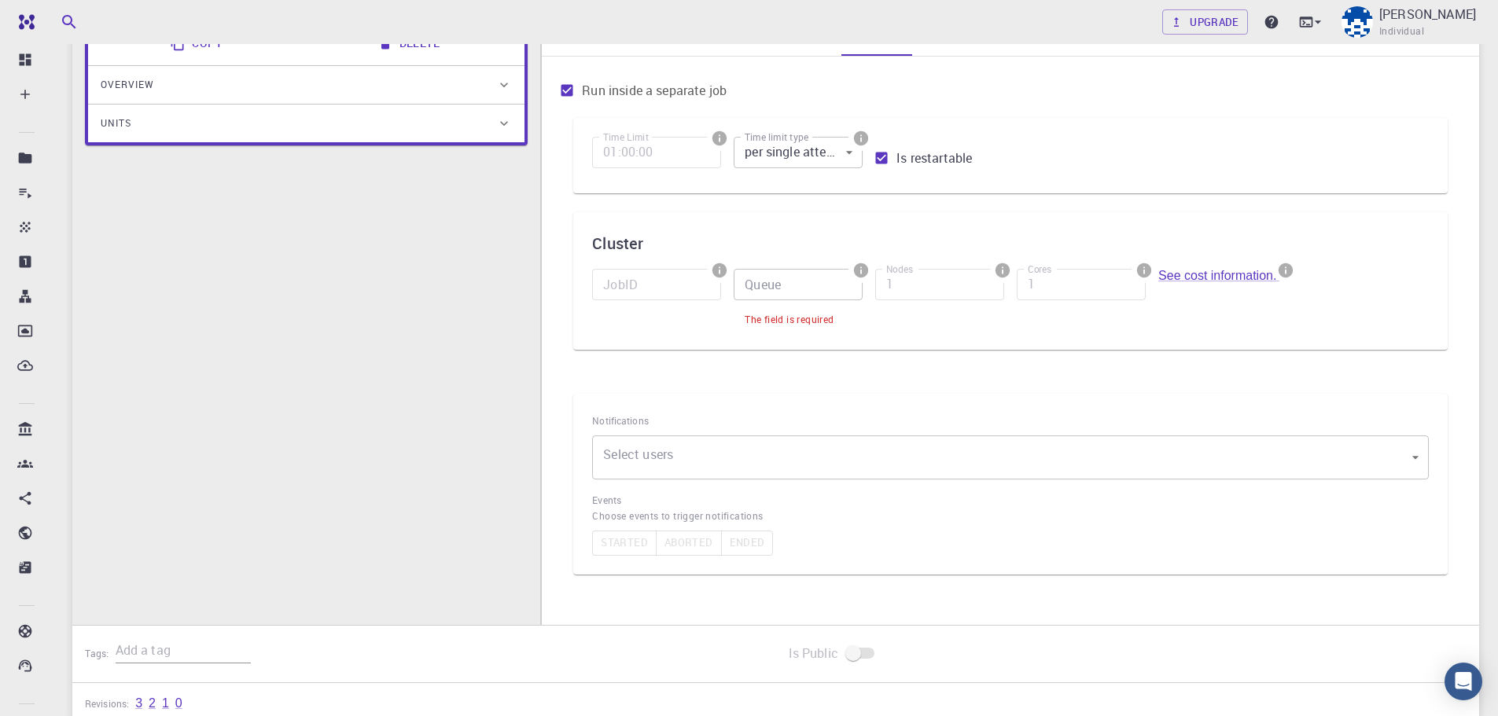
scroll to position [236, 0]
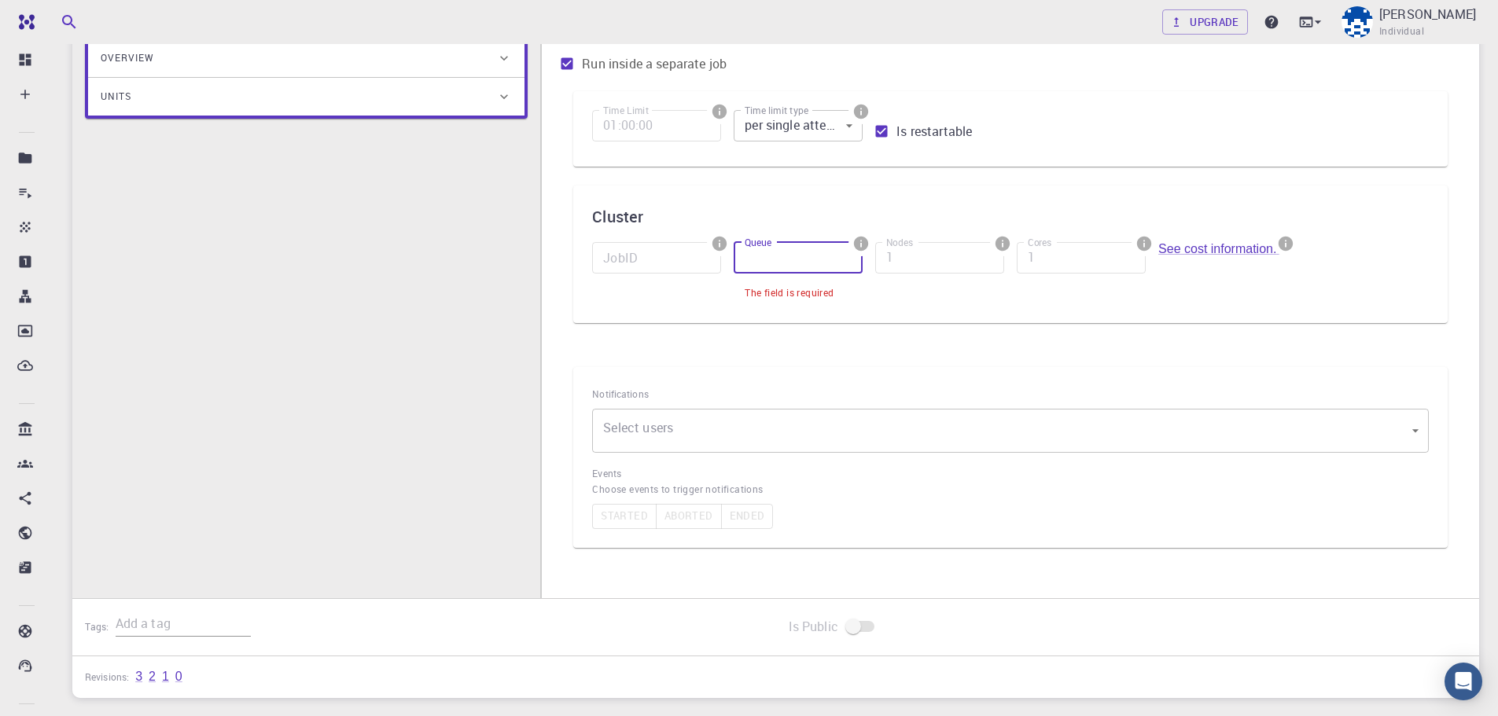
click at [767, 261] on input "Queue" at bounding box center [798, 257] width 129 height 31
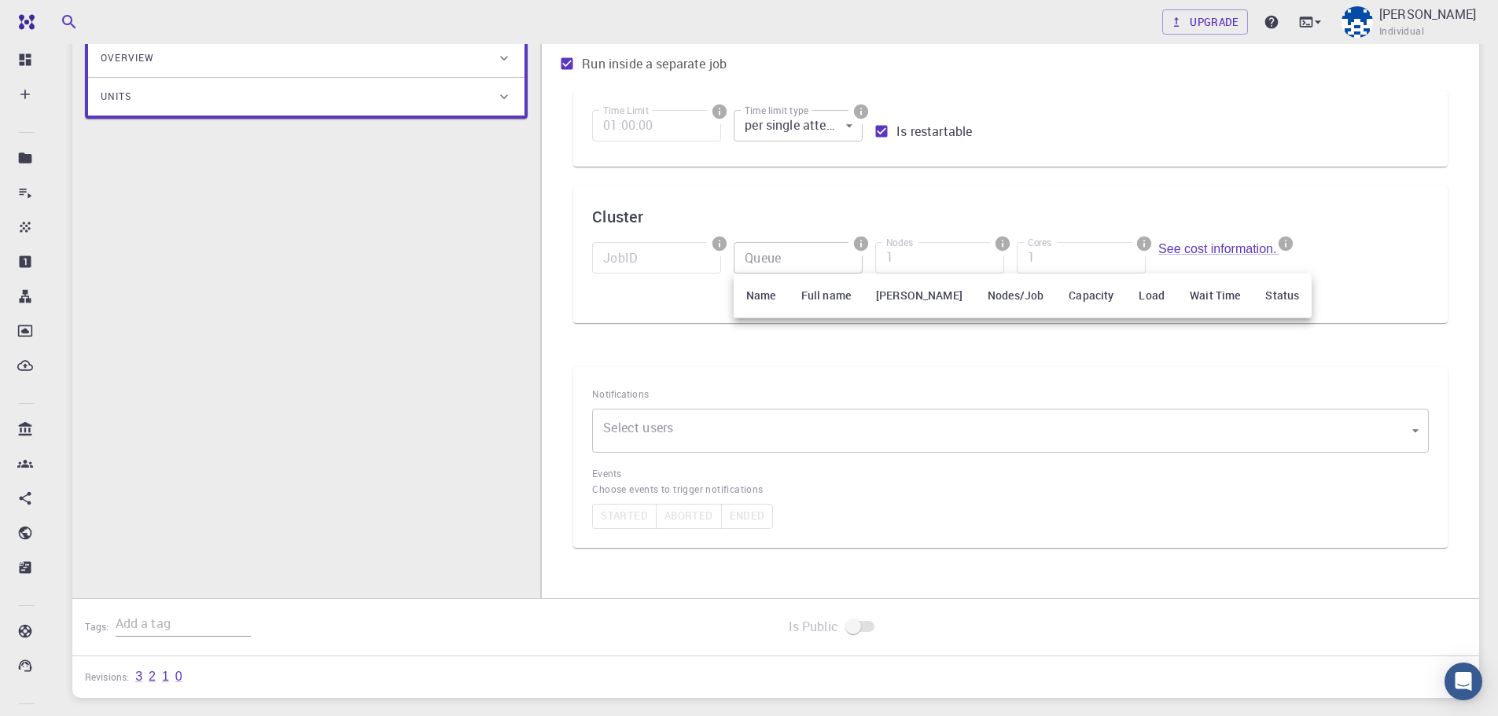
click at [765, 256] on div at bounding box center [749, 358] width 1498 height 716
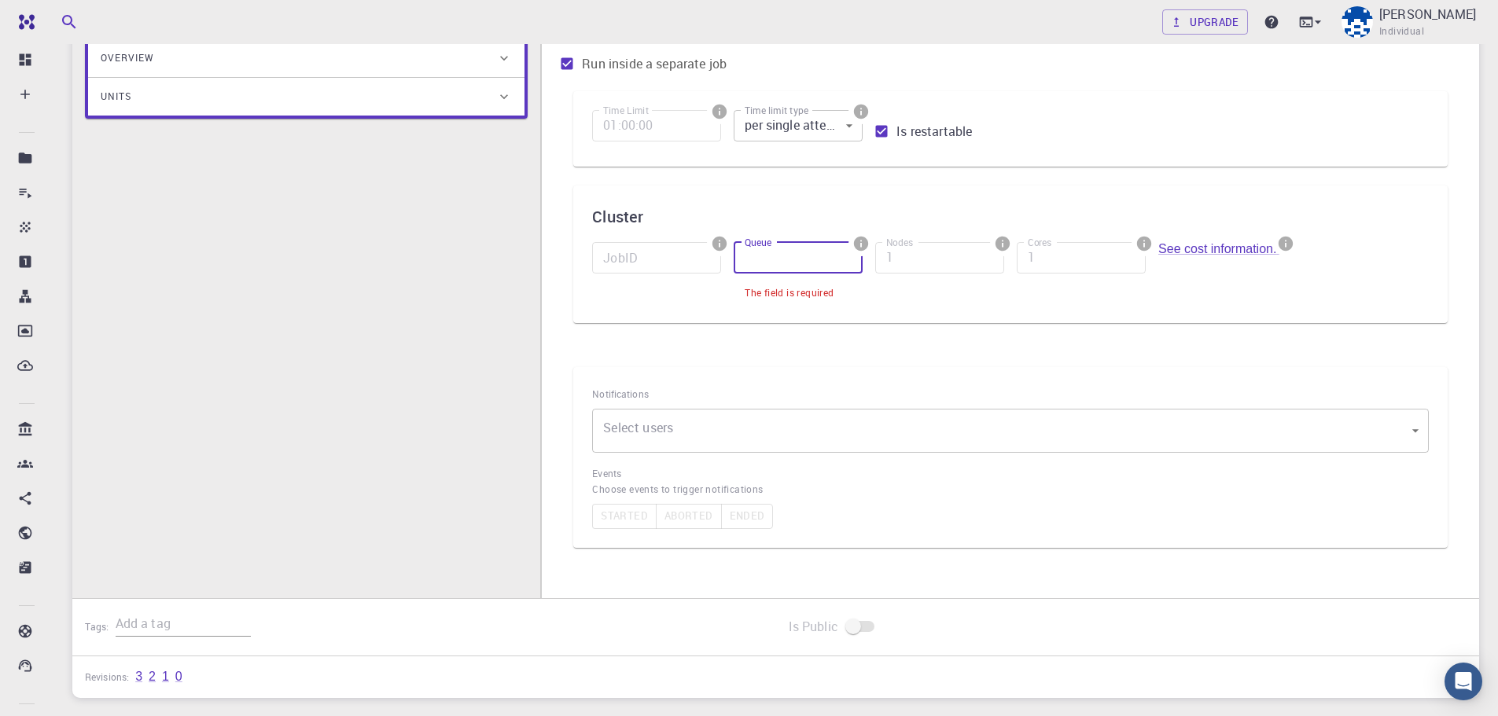
scroll to position [0, 0]
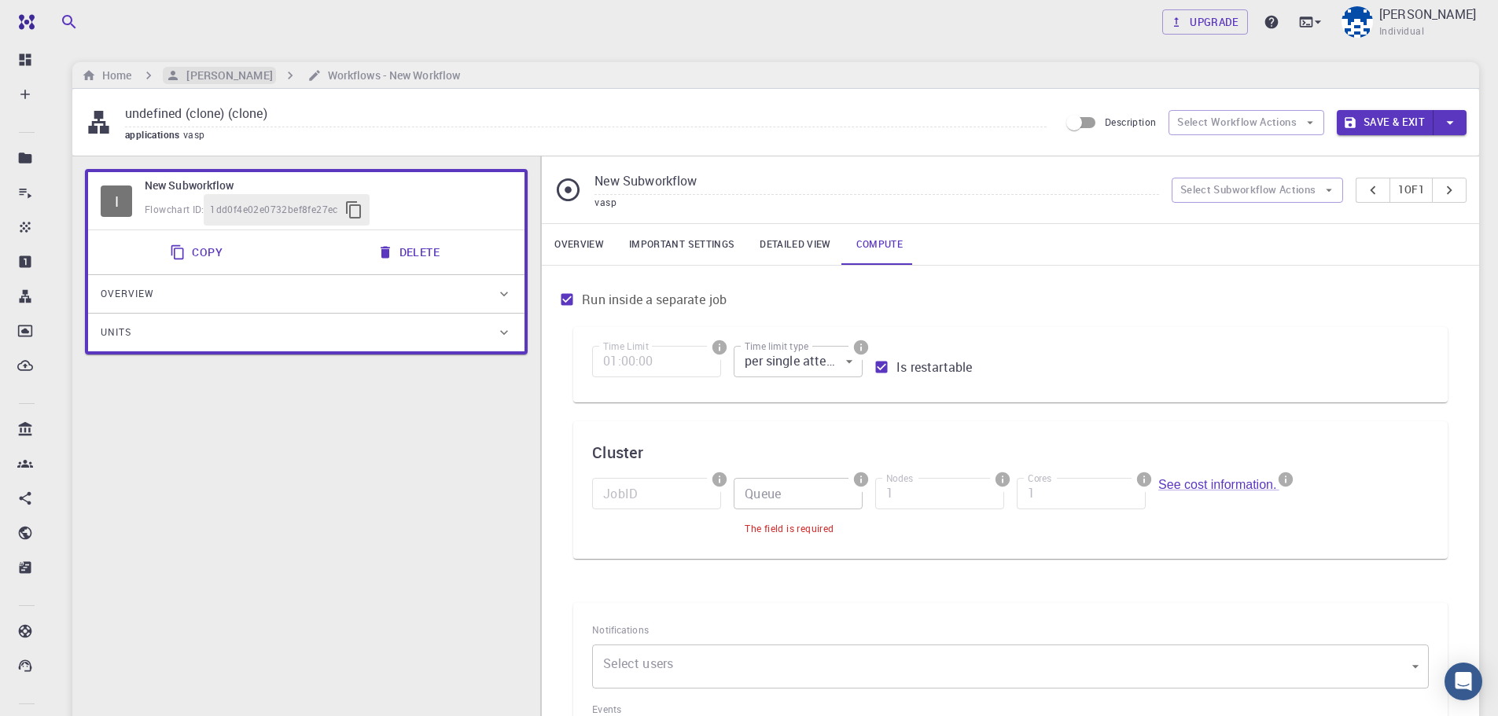
click at [235, 75] on h6 "[PERSON_NAME]" at bounding box center [226, 75] width 92 height 17
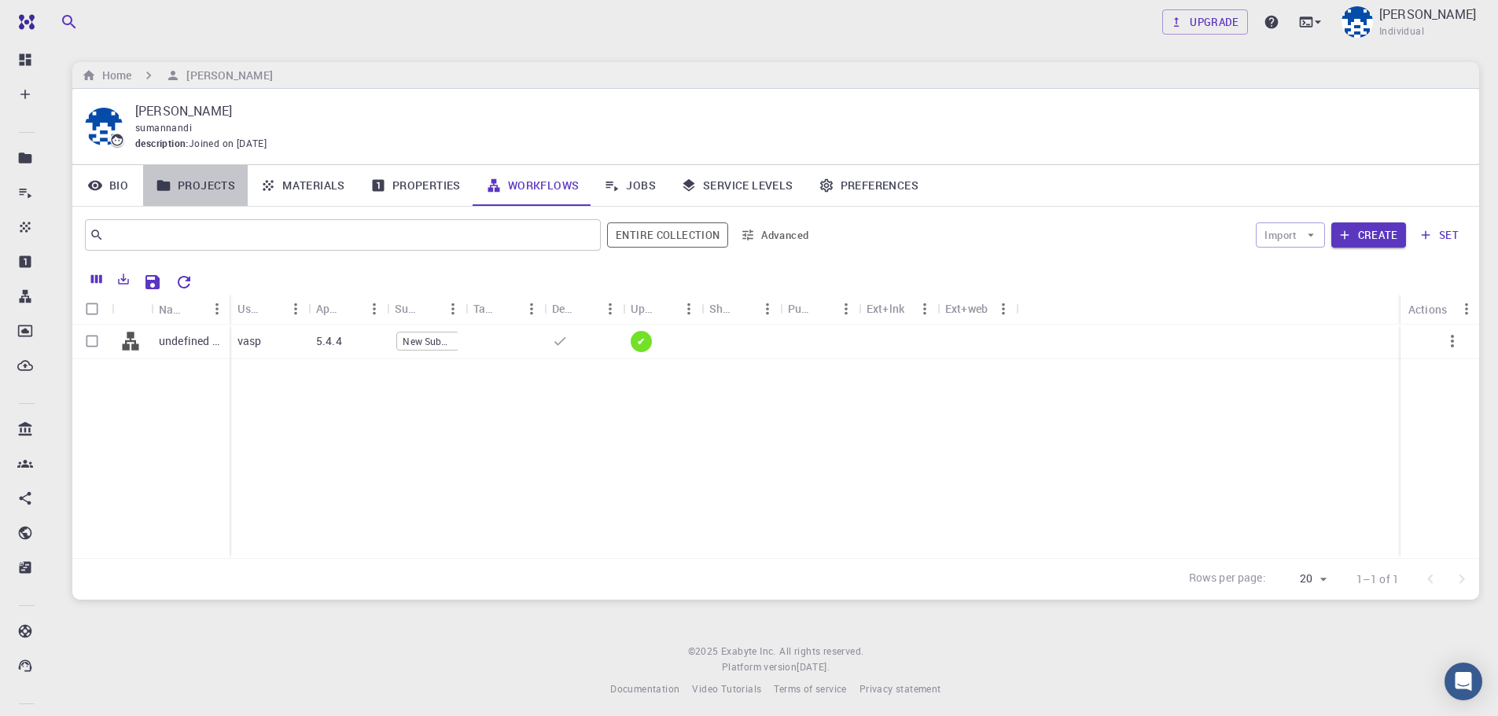
click at [215, 188] on link "Projects" at bounding box center [195, 185] width 105 height 41
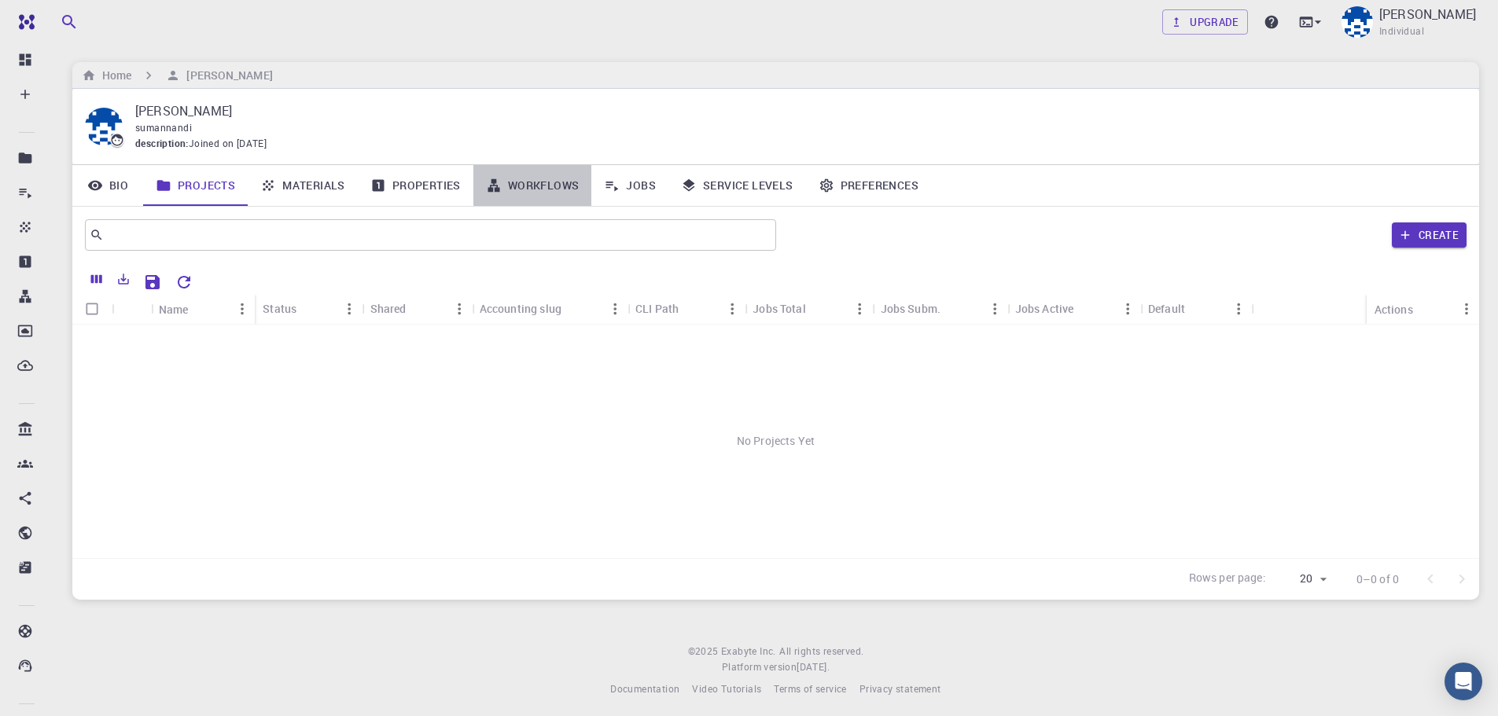
click at [531, 186] on link "Workflows" at bounding box center [532, 185] width 119 height 41
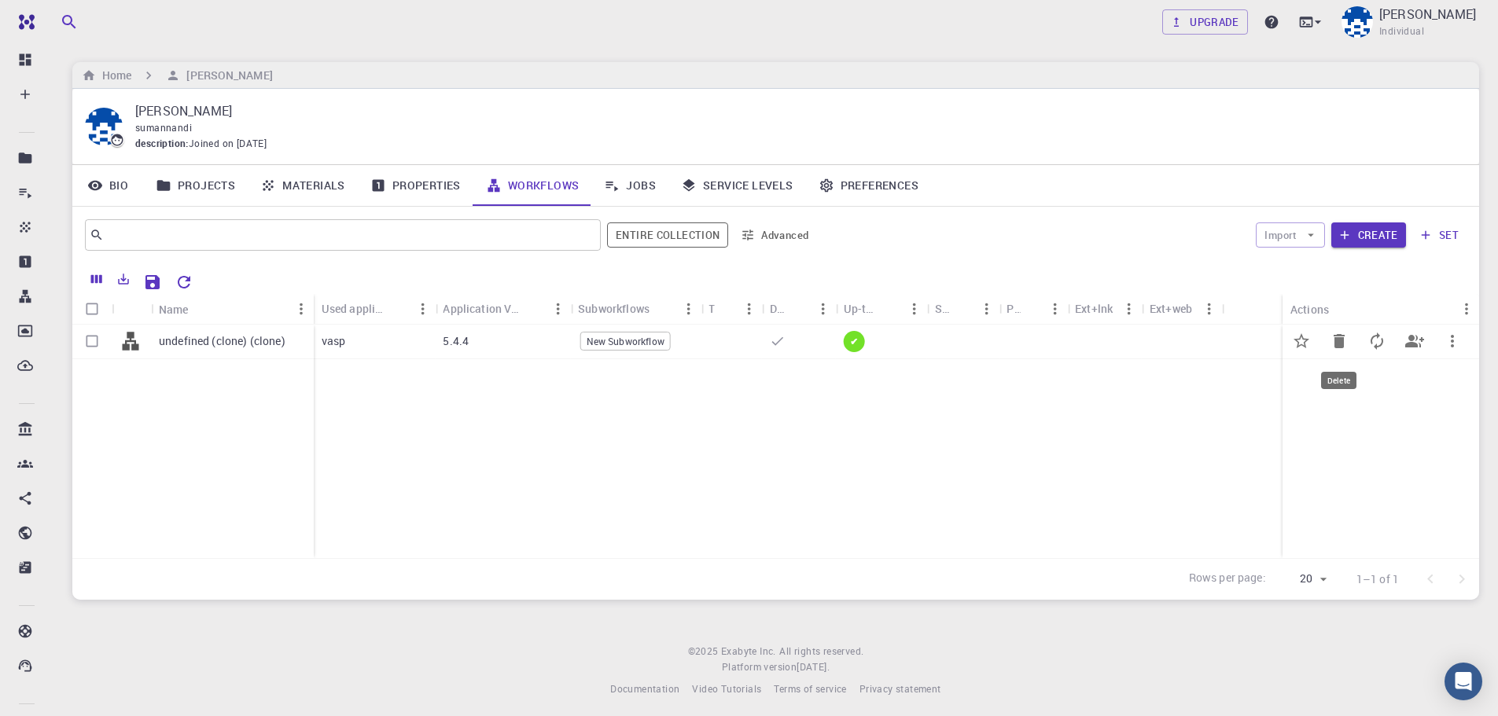
click at [1338, 336] on icon "Delete" at bounding box center [1338, 341] width 11 height 14
click at [1339, 343] on icon "Delete" at bounding box center [1338, 341] width 11 height 14
click at [1348, 343] on icon "Delete" at bounding box center [1339, 341] width 19 height 19
click at [1315, 232] on icon "button" at bounding box center [1311, 235] width 14 height 14
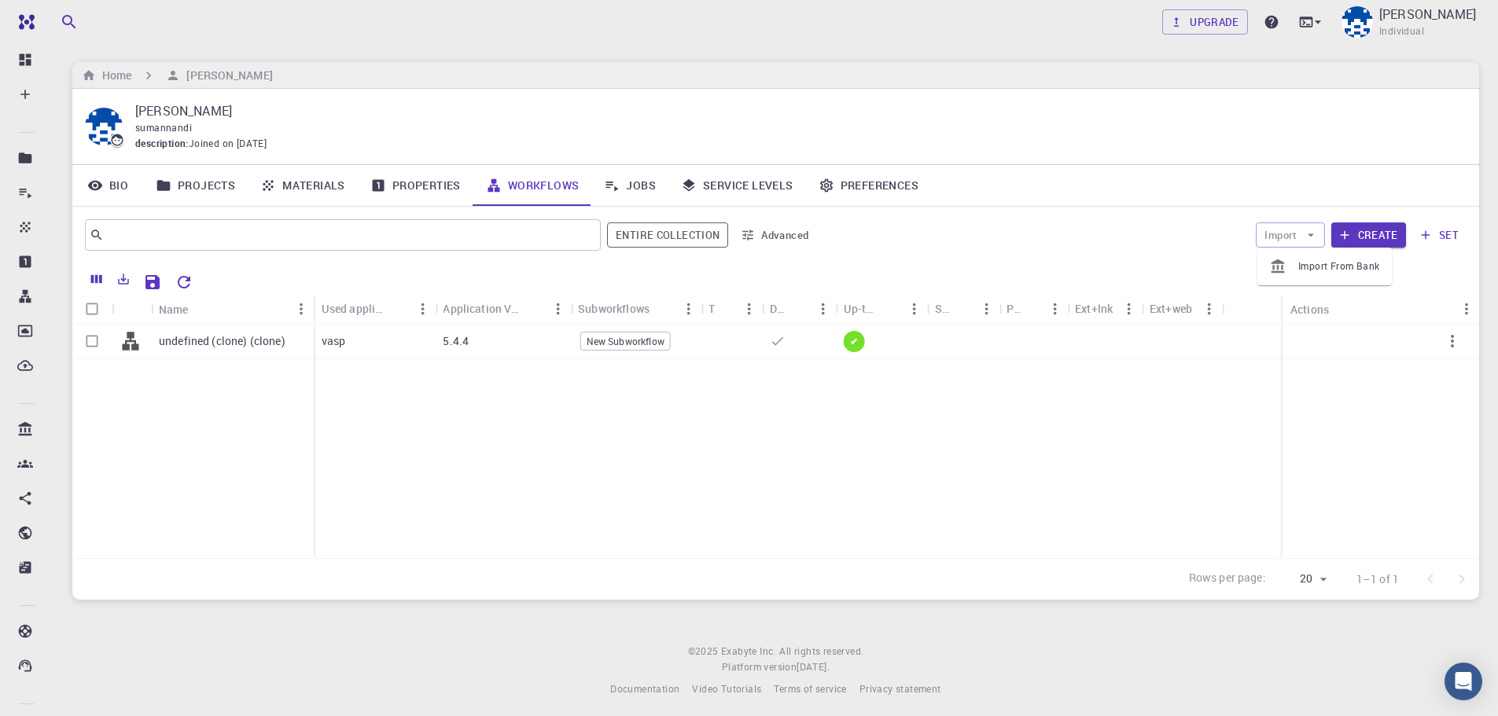
click at [972, 261] on div "​ Entire collection Advanced Import Create set" at bounding box center [775, 235] width 1407 height 57
click at [95, 72] on icon "breadcrumb" at bounding box center [89, 75] width 14 height 14
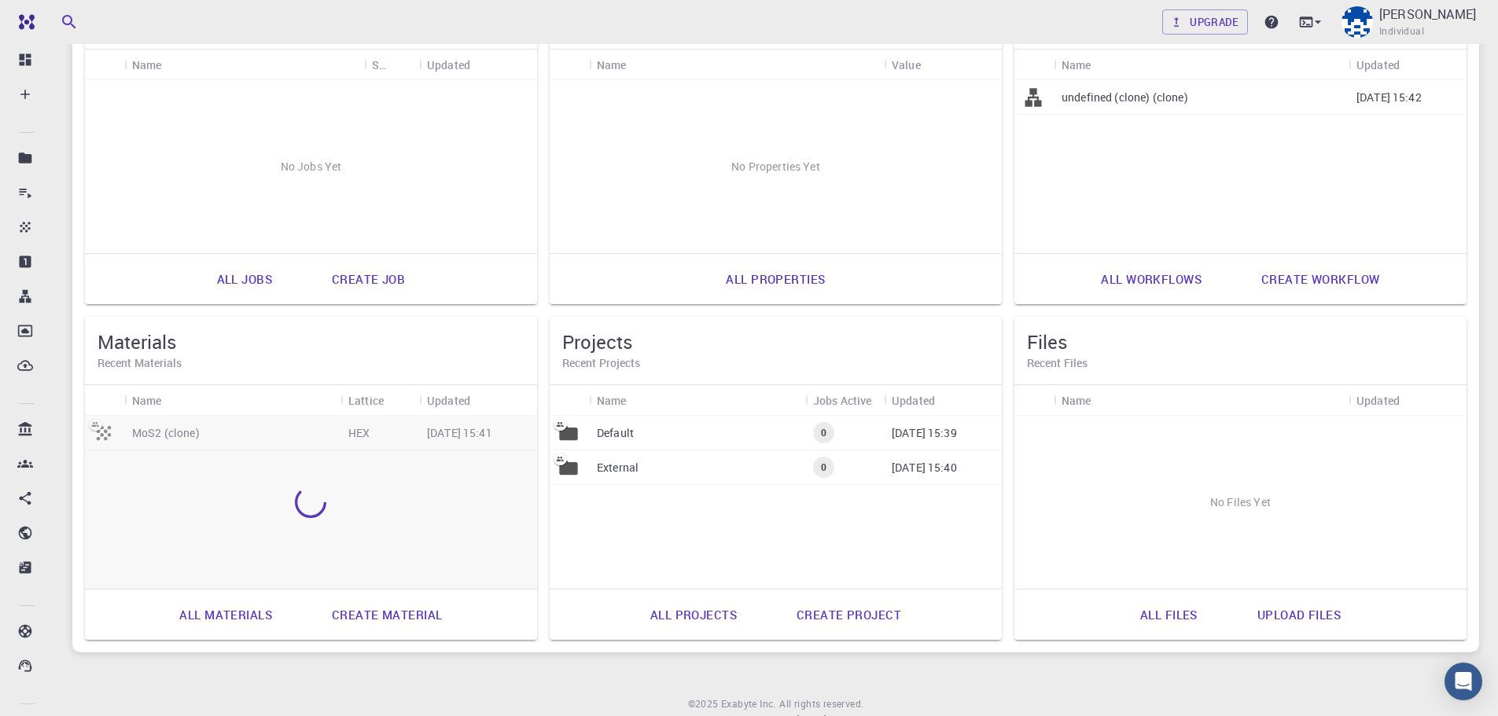
scroll to position [236, 0]
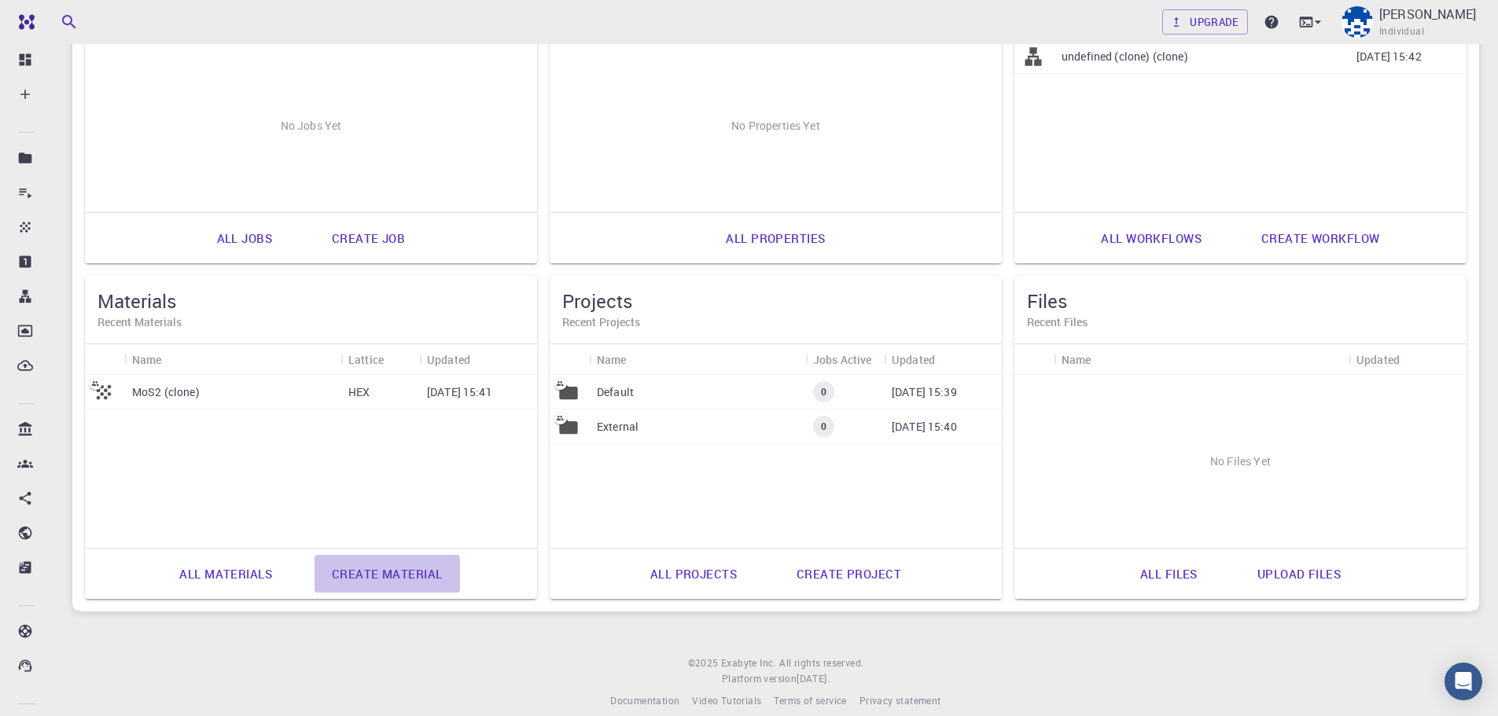
click at [384, 575] on link "Create material" at bounding box center [386, 574] width 145 height 38
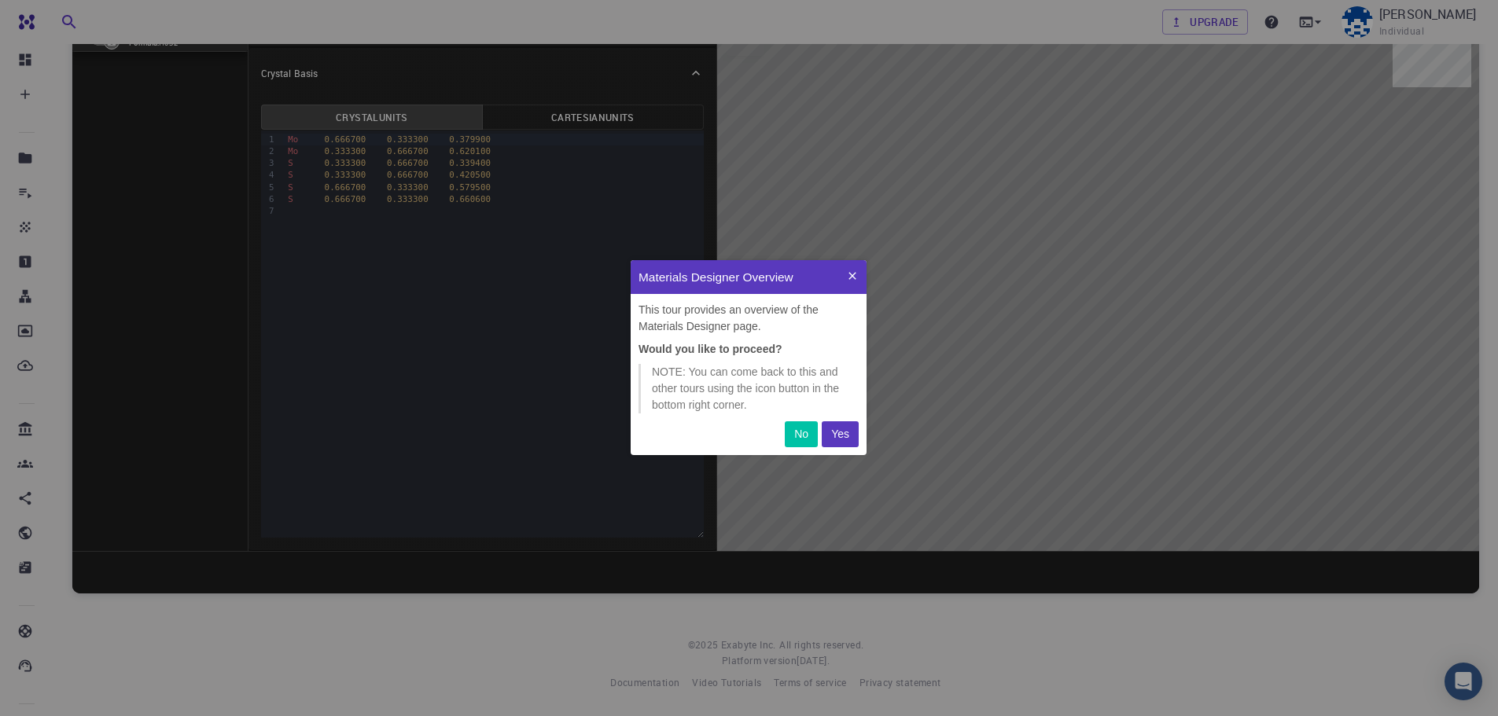
scroll to position [183, 224]
click at [836, 428] on p "Yes" at bounding box center [840, 434] width 18 height 17
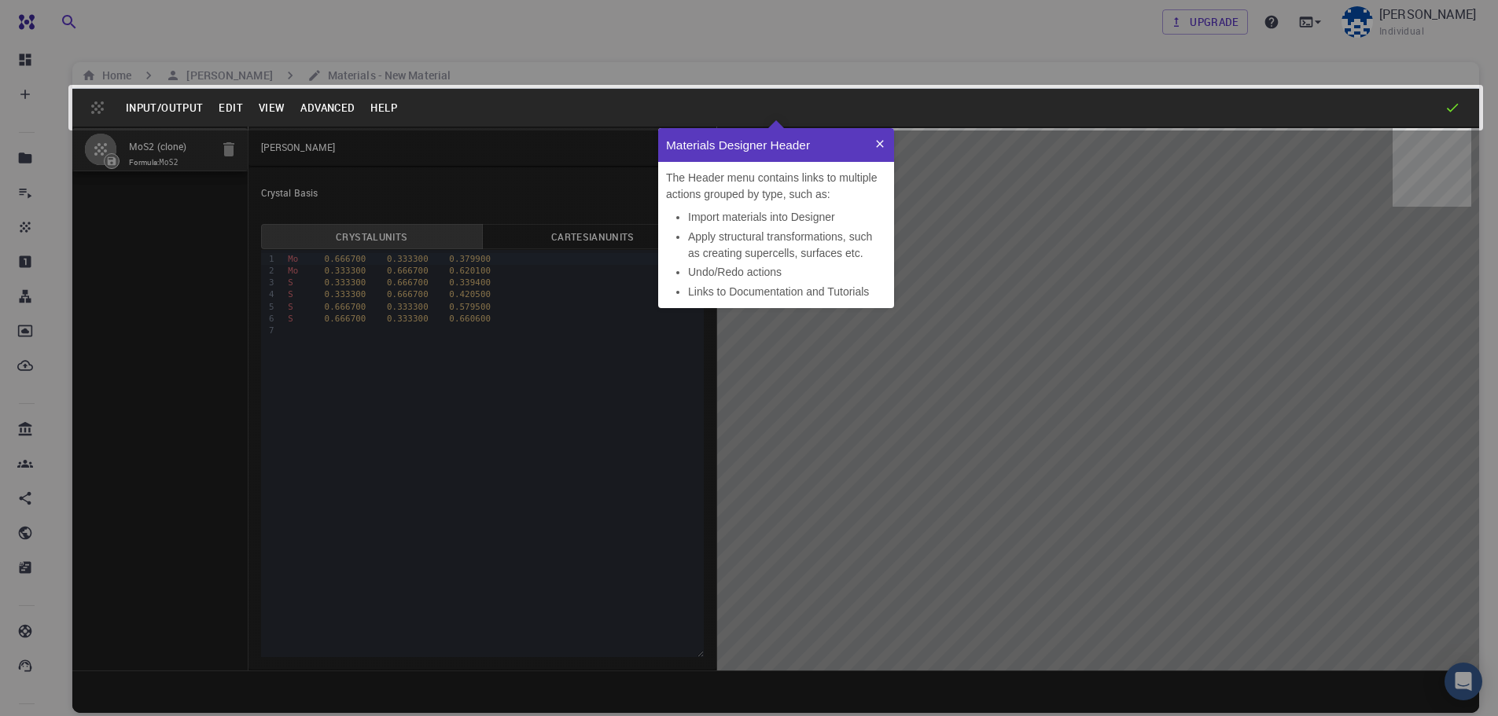
scroll to position [167, 224]
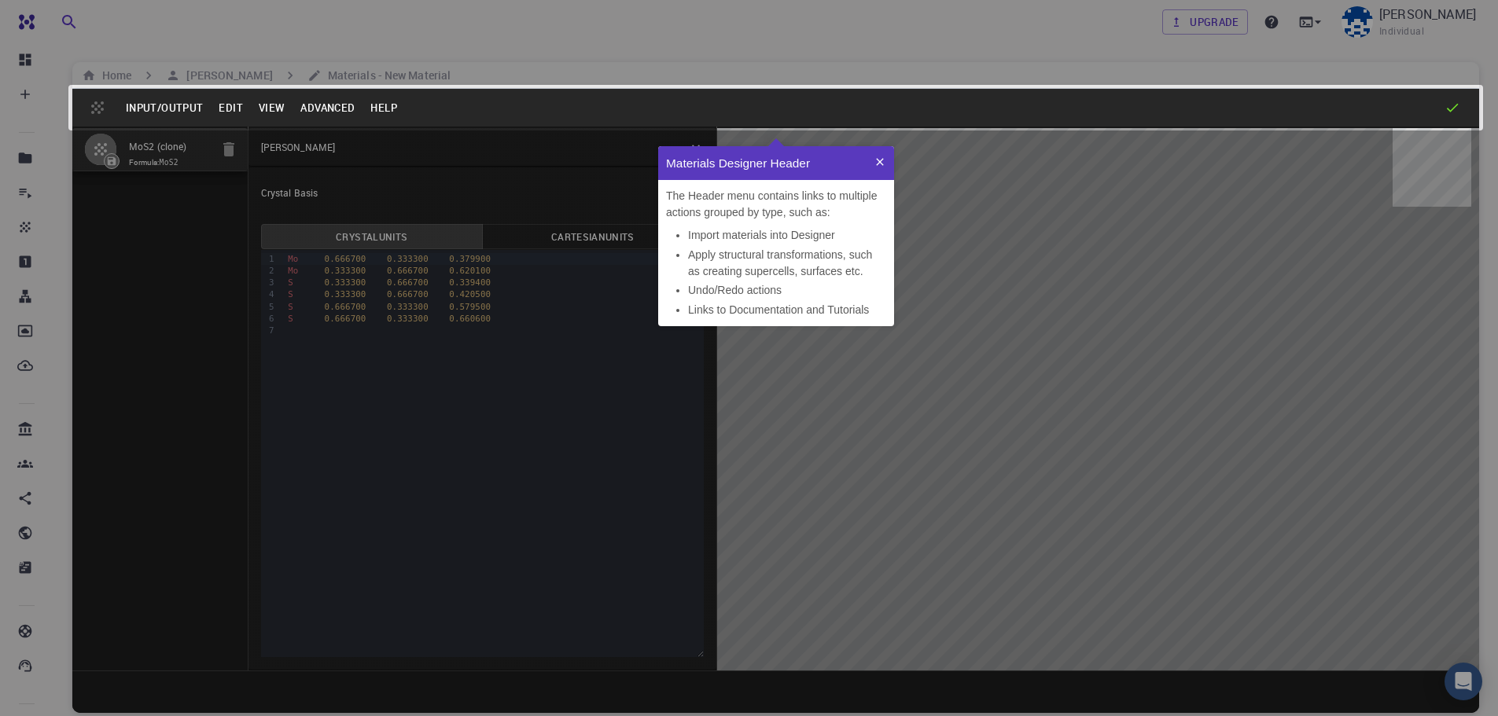
click at [883, 161] on icon at bounding box center [879, 162] width 13 height 13
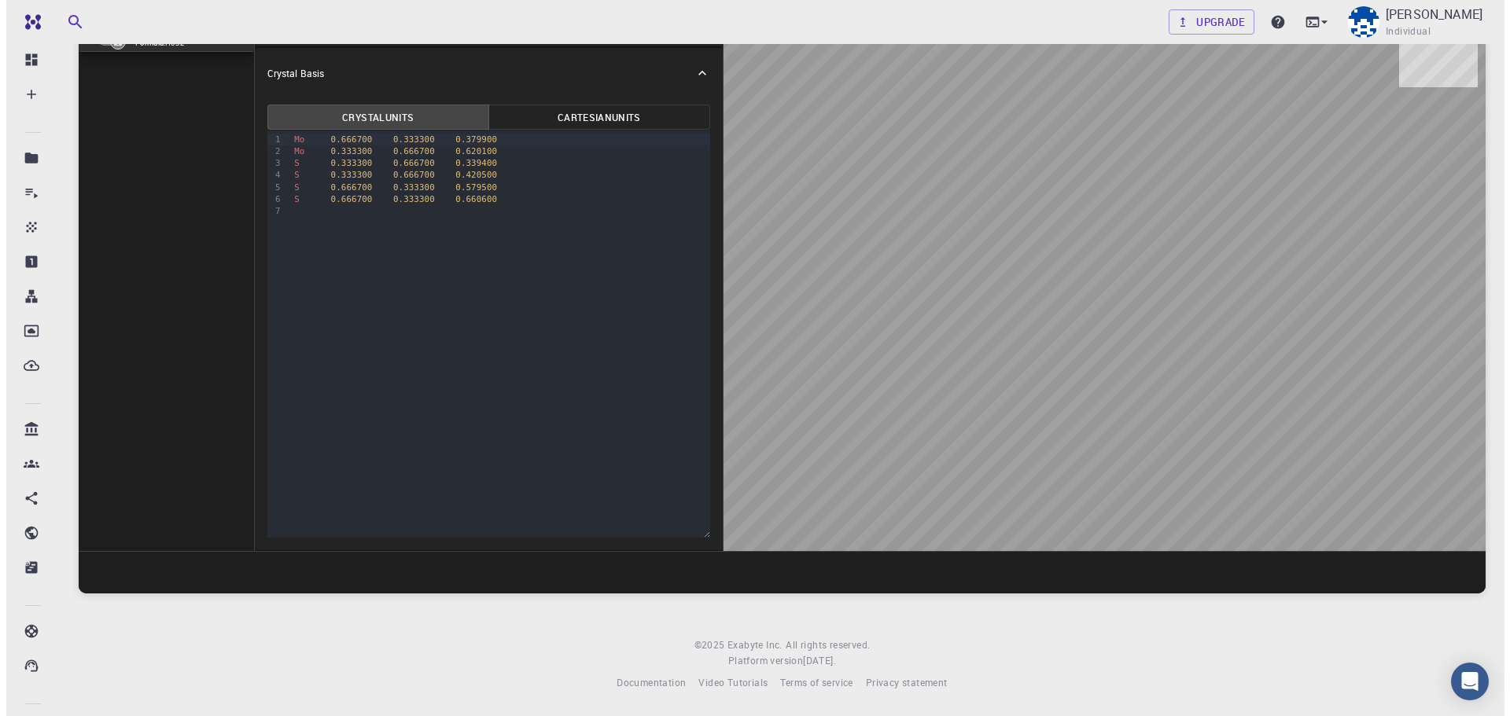
scroll to position [0, 0]
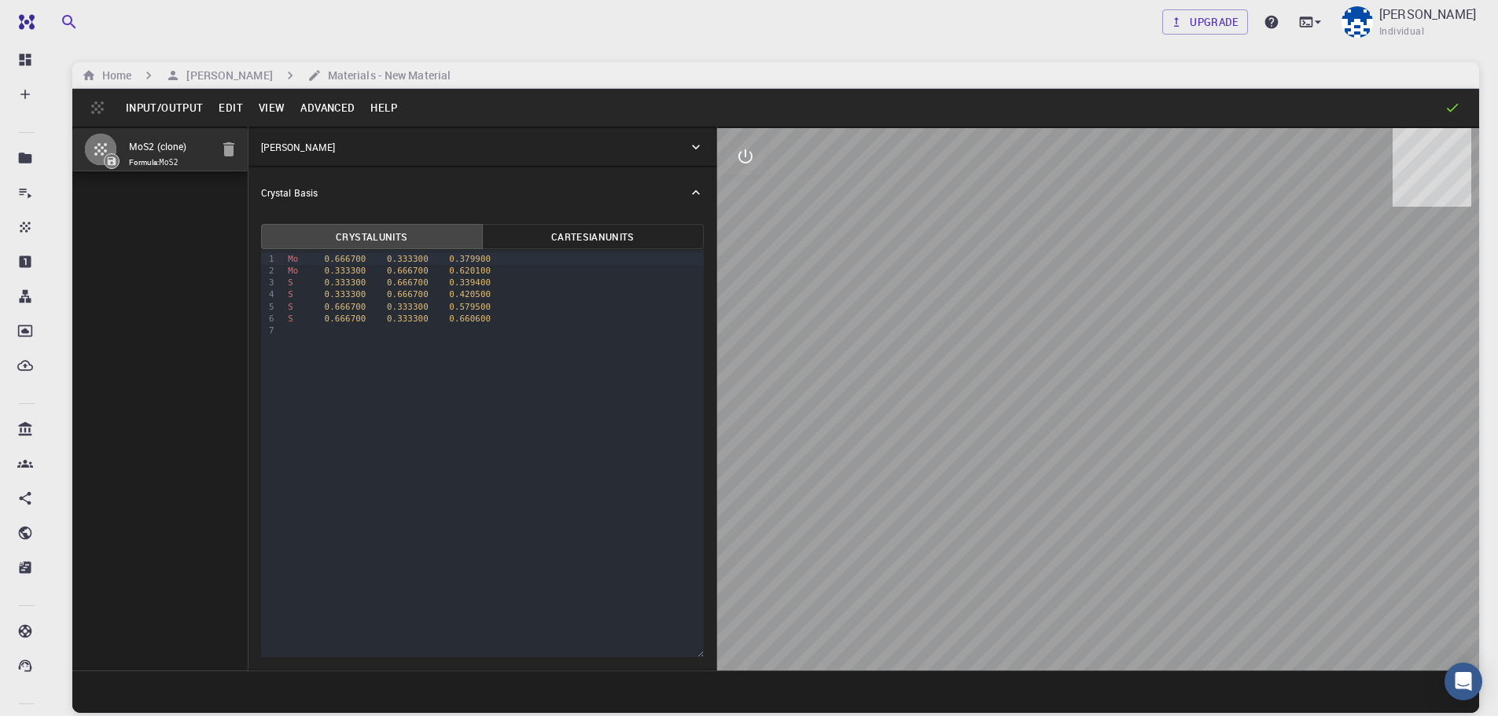
drag, startPoint x: 1087, startPoint y: 303, endPoint x: 1055, endPoint y: 335, distance: 45.0
click at [1055, 335] on div at bounding box center [1098, 399] width 762 height 542
click at [561, 235] on button "Cartesian Units" at bounding box center [593, 236] width 222 height 25
click at [403, 237] on button "Crystal Units" at bounding box center [372, 236] width 222 height 25
click at [699, 192] on icon at bounding box center [696, 193] width 16 height 16
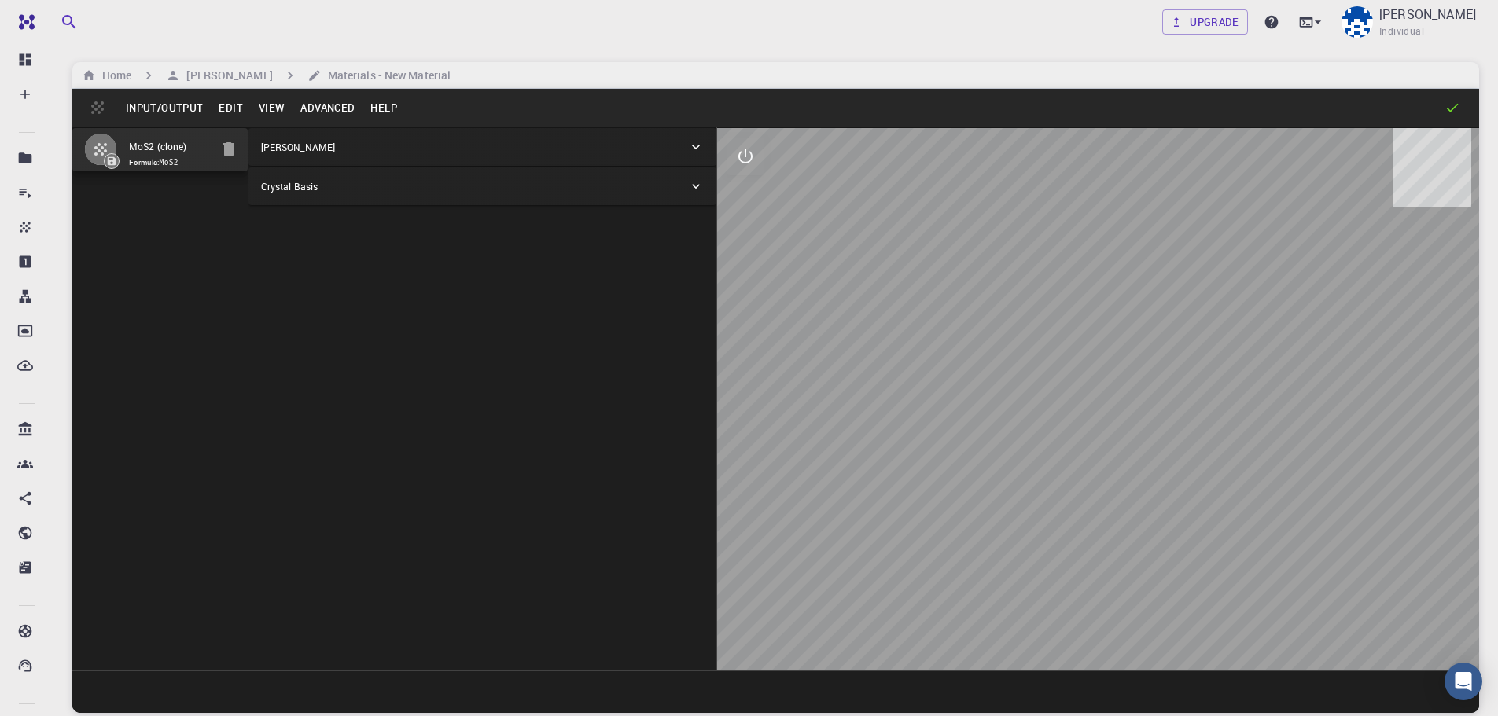
click at [699, 192] on icon at bounding box center [696, 186] width 16 height 16
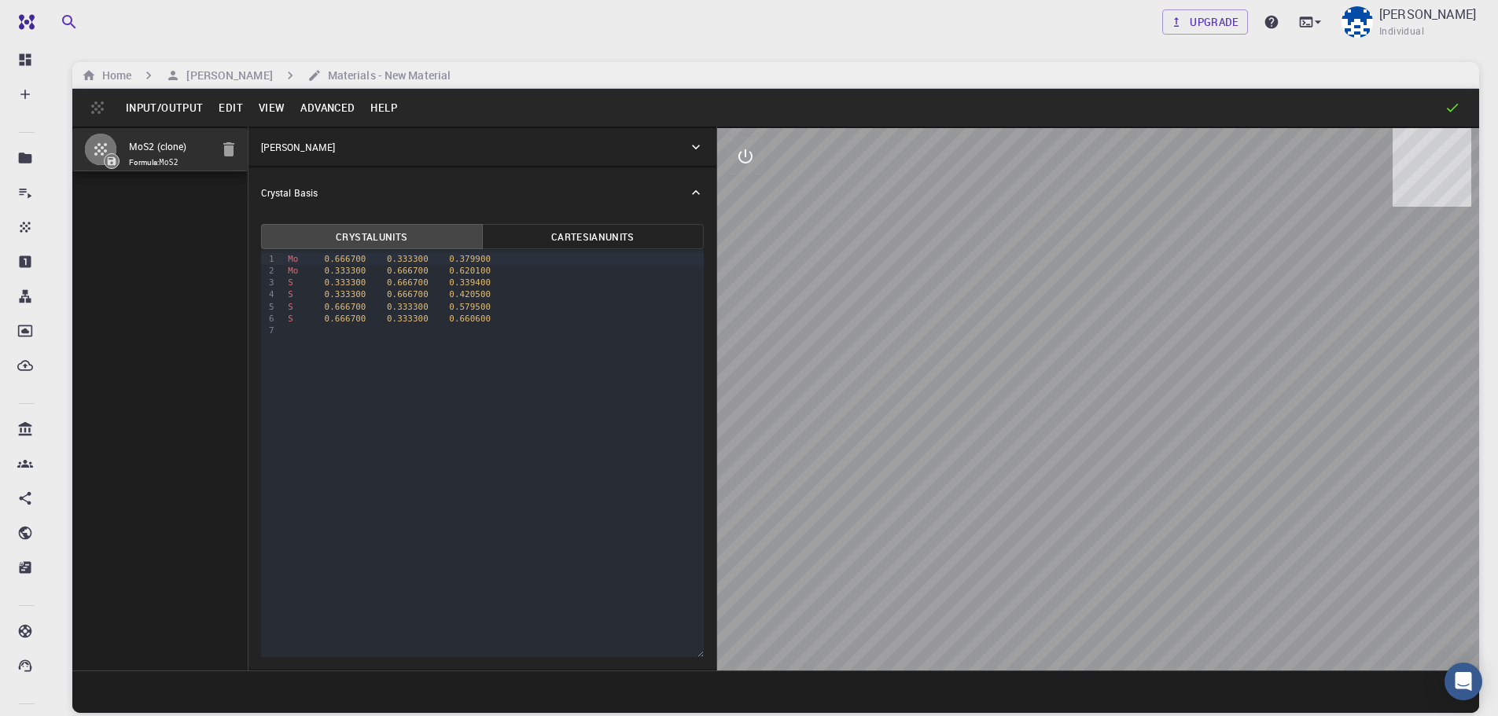
click at [697, 147] on icon at bounding box center [696, 147] width 8 height 5
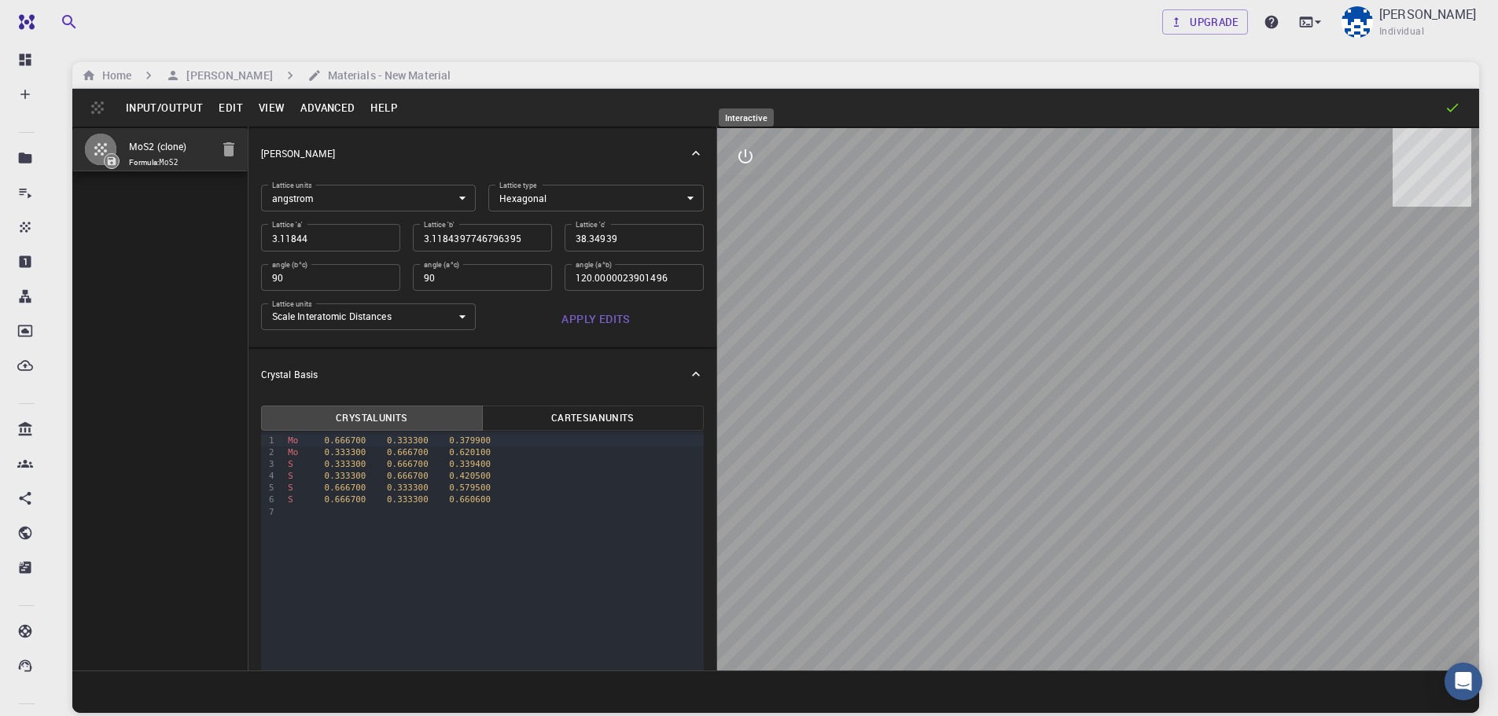
click at [745, 156] on icon "interactive" at bounding box center [745, 156] width 14 height 14
click at [748, 202] on icon "view" at bounding box center [745, 194] width 19 height 19
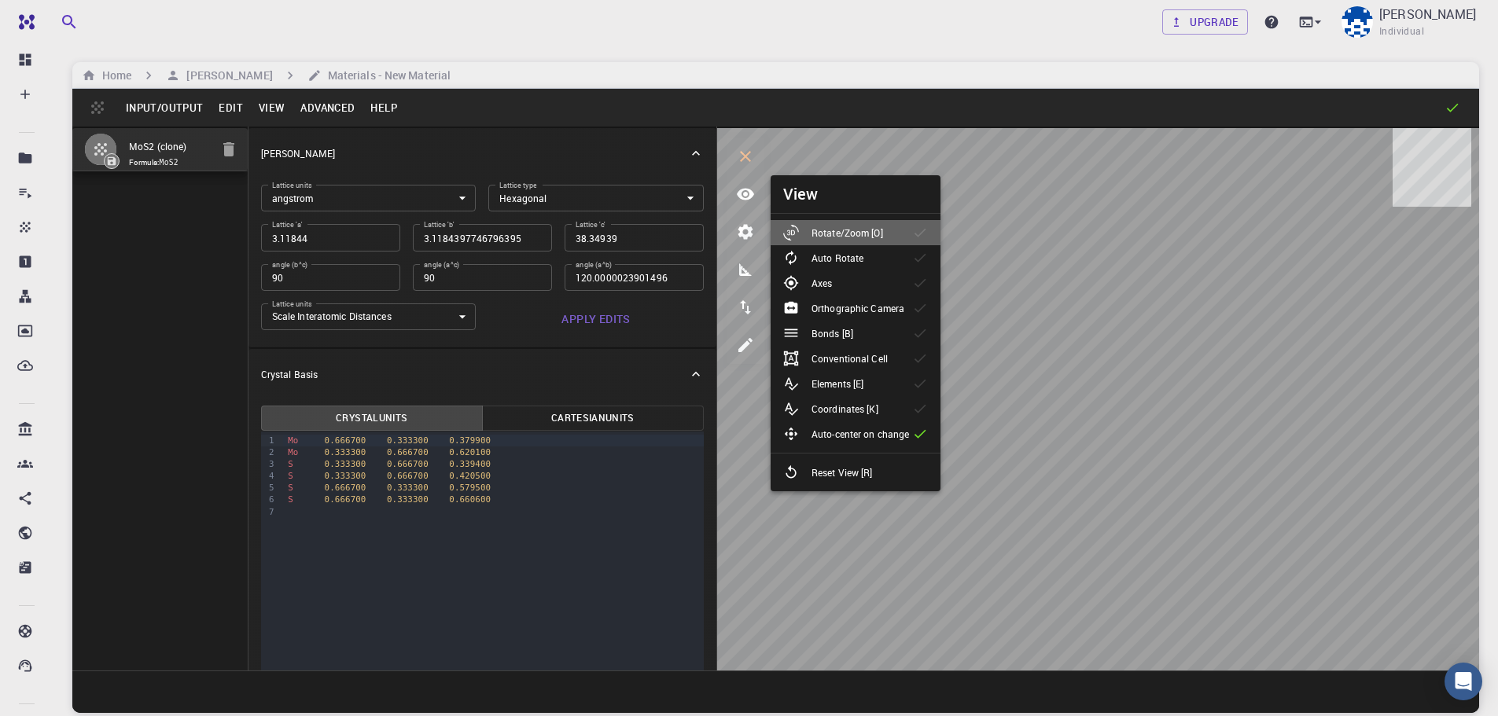
click at [846, 223] on li "Rotate/Zoom [O]" at bounding box center [856, 232] width 170 height 25
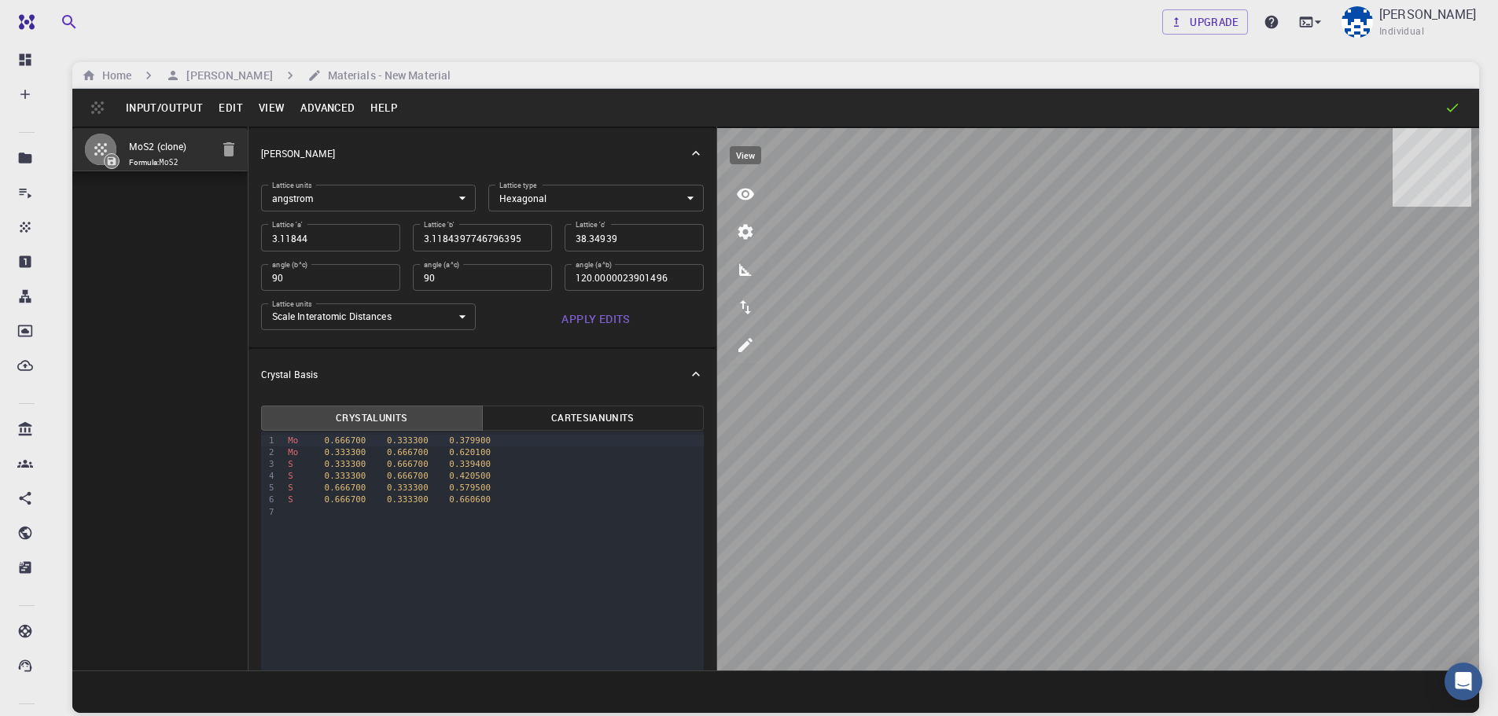
click at [752, 194] on icon "view" at bounding box center [745, 195] width 17 height 12
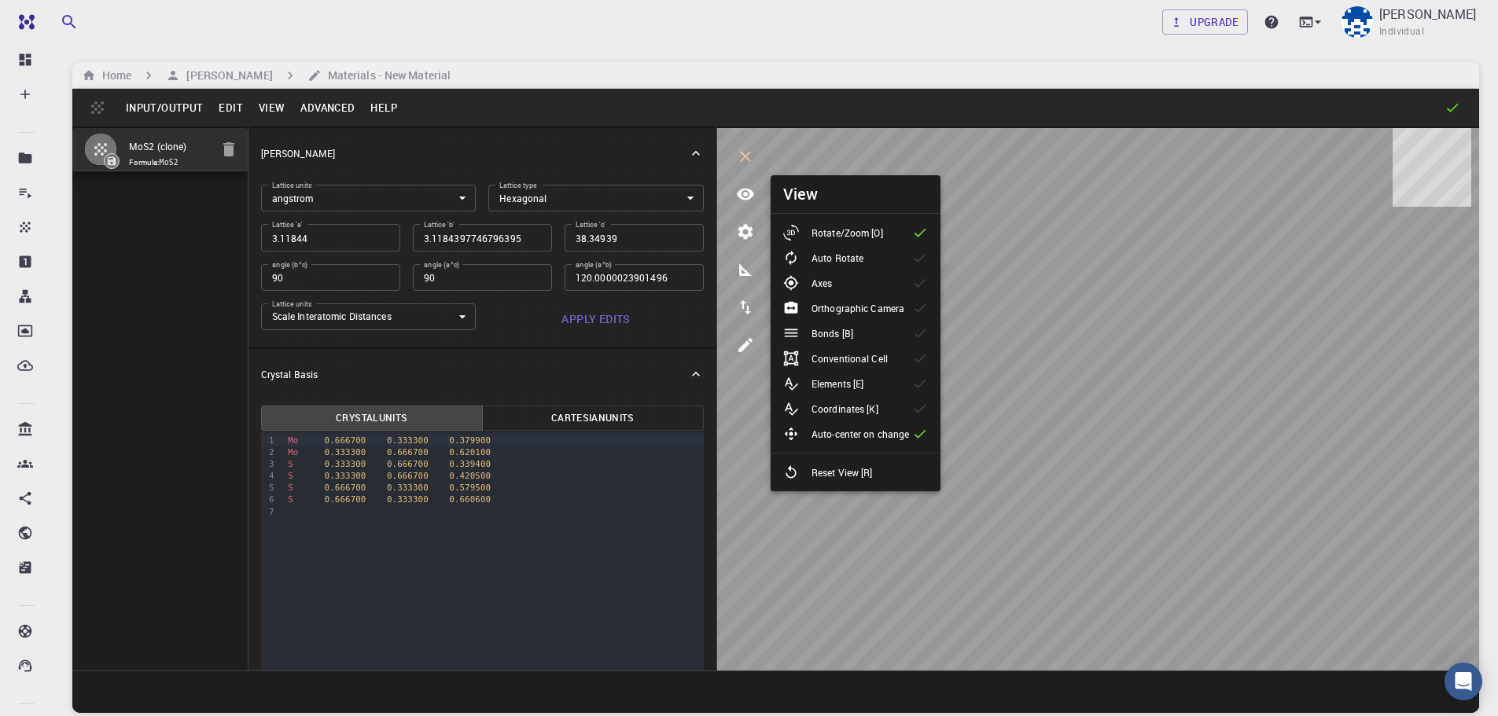
click at [839, 256] on p "Auto Rotate" at bounding box center [837, 258] width 52 height 14
click at [821, 275] on div "Axes" at bounding box center [813, 283] width 61 height 16
click at [862, 308] on p "Orthographic Camera" at bounding box center [857, 308] width 93 height 14
click at [855, 331] on div "Bonds [B]" at bounding box center [824, 333] width 83 height 16
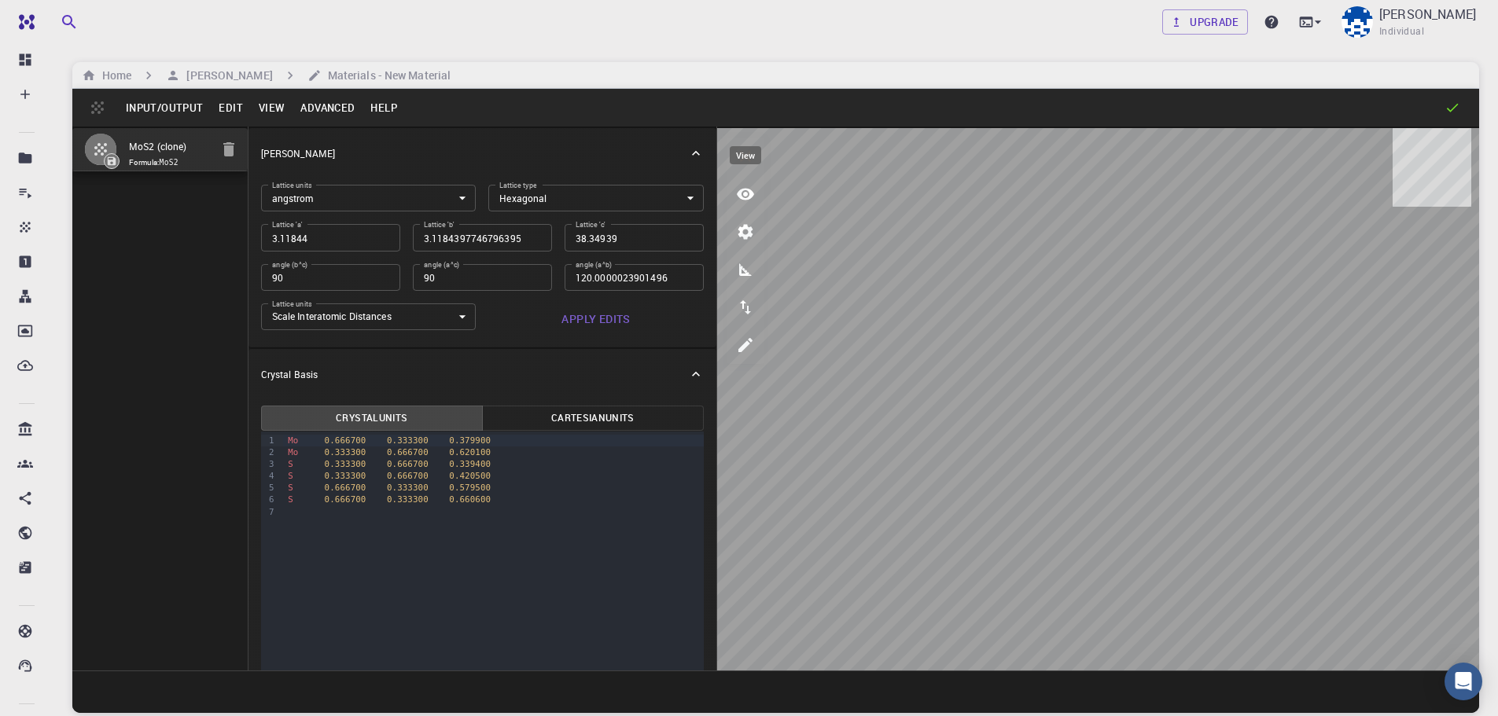
click at [739, 188] on icon "view" at bounding box center [745, 194] width 19 height 19
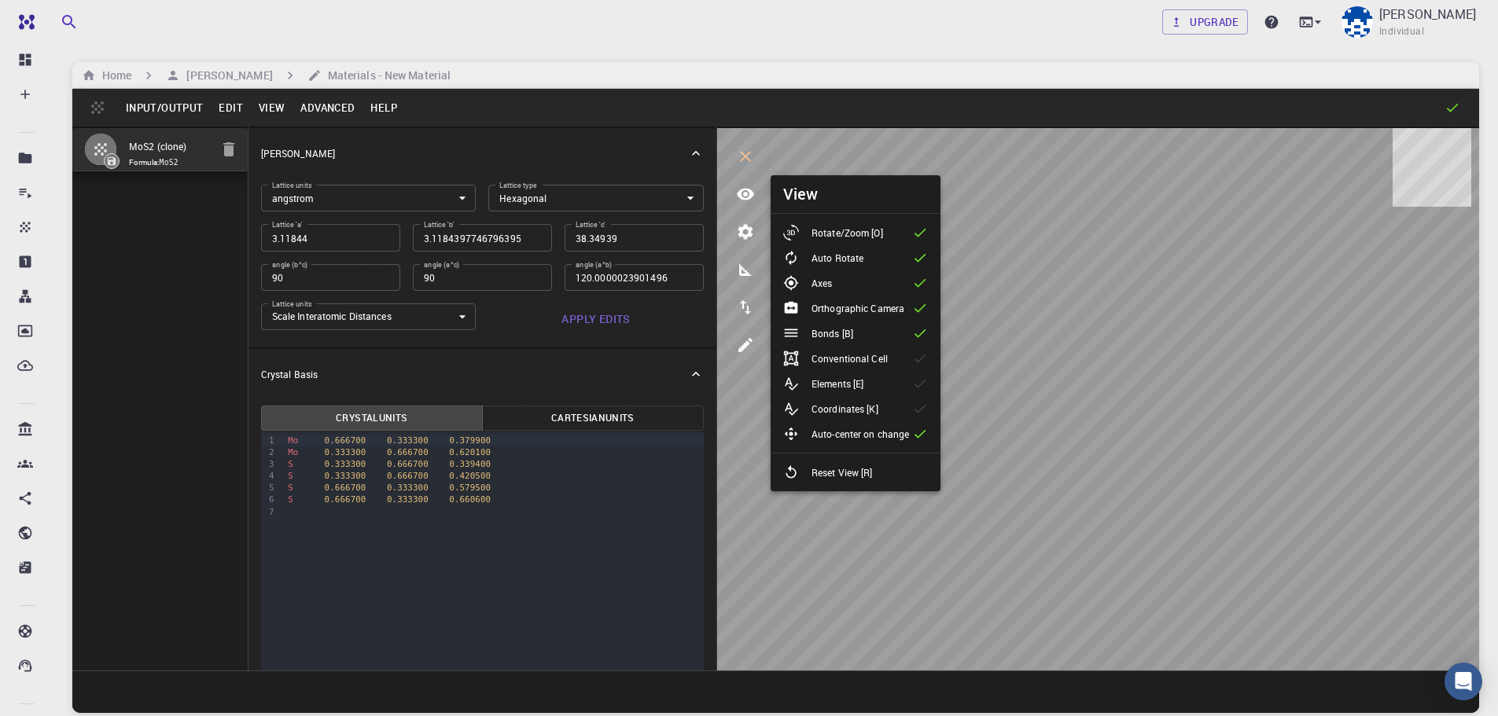
click at [876, 335] on li "Bonds [B]" at bounding box center [856, 333] width 170 height 25
click at [877, 307] on p "Orthographic Camera" at bounding box center [857, 308] width 93 height 14
click at [898, 284] on li "Axes" at bounding box center [856, 282] width 170 height 25
click at [902, 263] on li "Auto Rotate" at bounding box center [856, 257] width 170 height 25
click at [910, 239] on li "Rotate/Zoom [O]" at bounding box center [856, 232] width 170 height 25
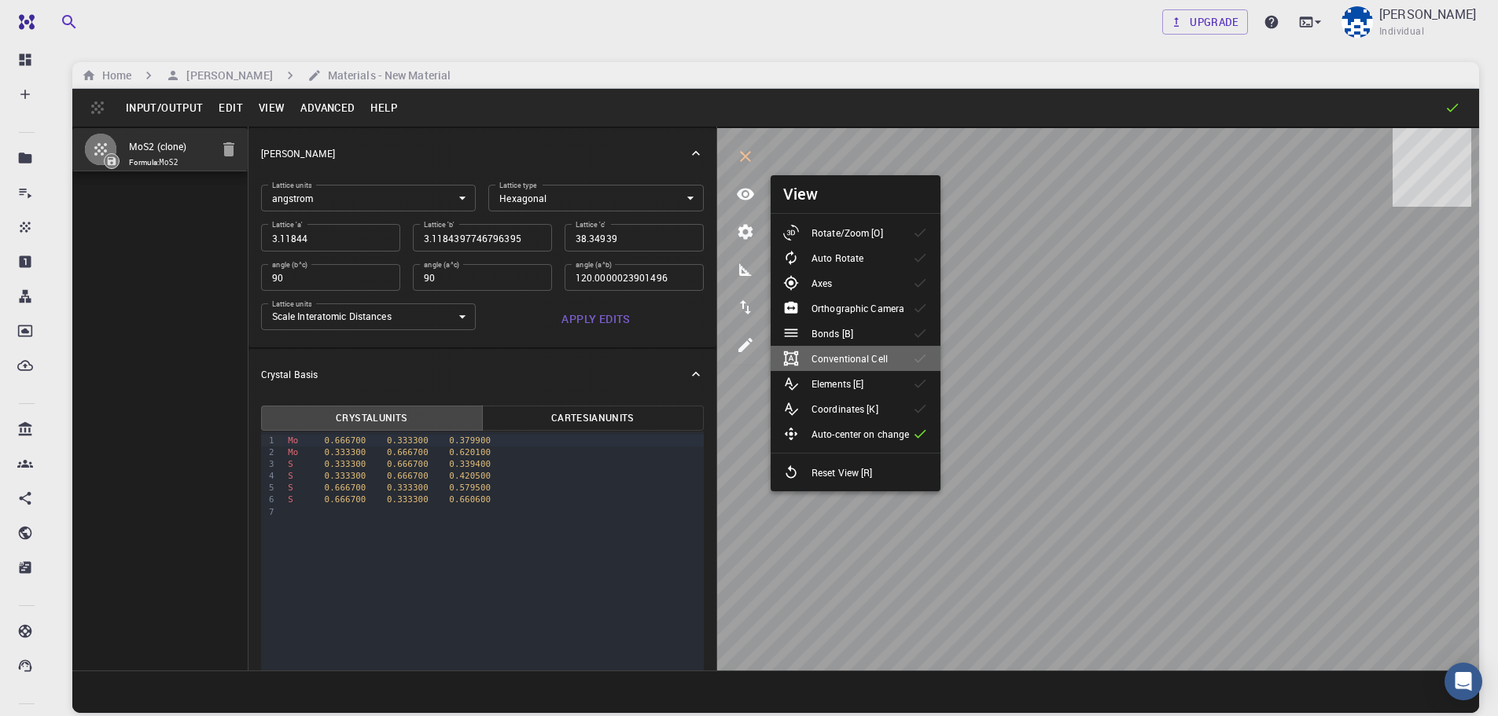
click at [865, 355] on p "Conventional Cell" at bounding box center [849, 358] width 76 height 14
click at [832, 480] on li "Reset View [R]" at bounding box center [856, 472] width 170 height 25
click at [230, 150] on icon "button" at bounding box center [228, 149] width 11 height 14
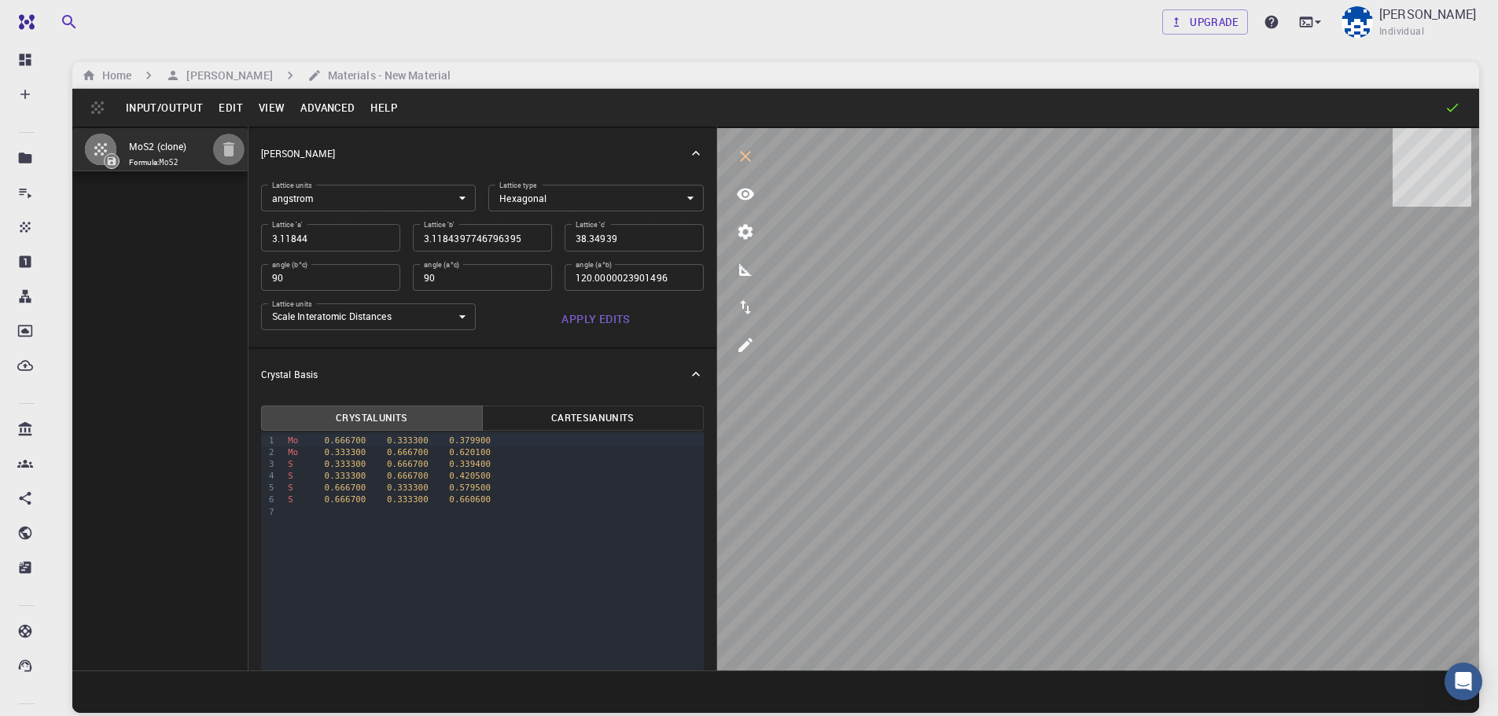
click at [230, 150] on icon "button" at bounding box center [228, 149] width 11 height 14
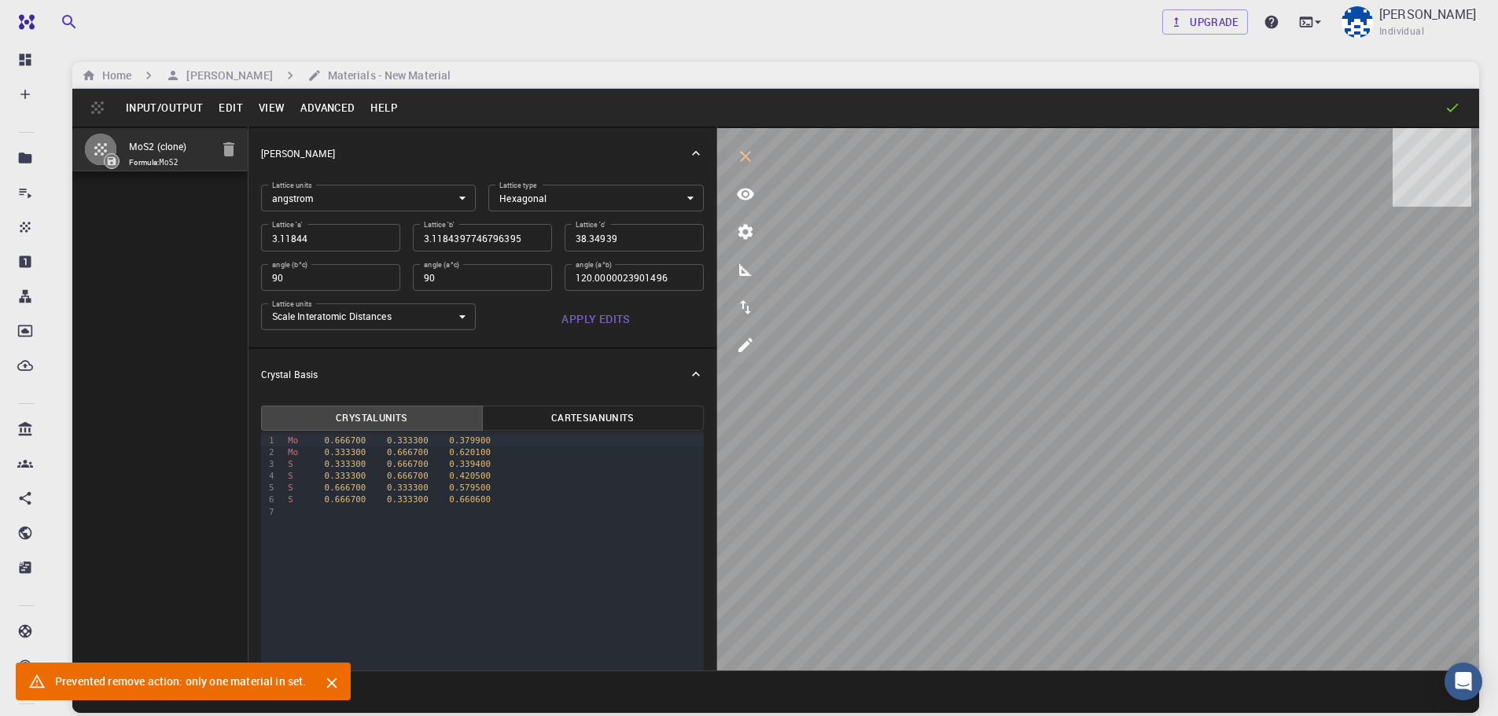
click at [241, 105] on button "Edit" at bounding box center [231, 107] width 40 height 25
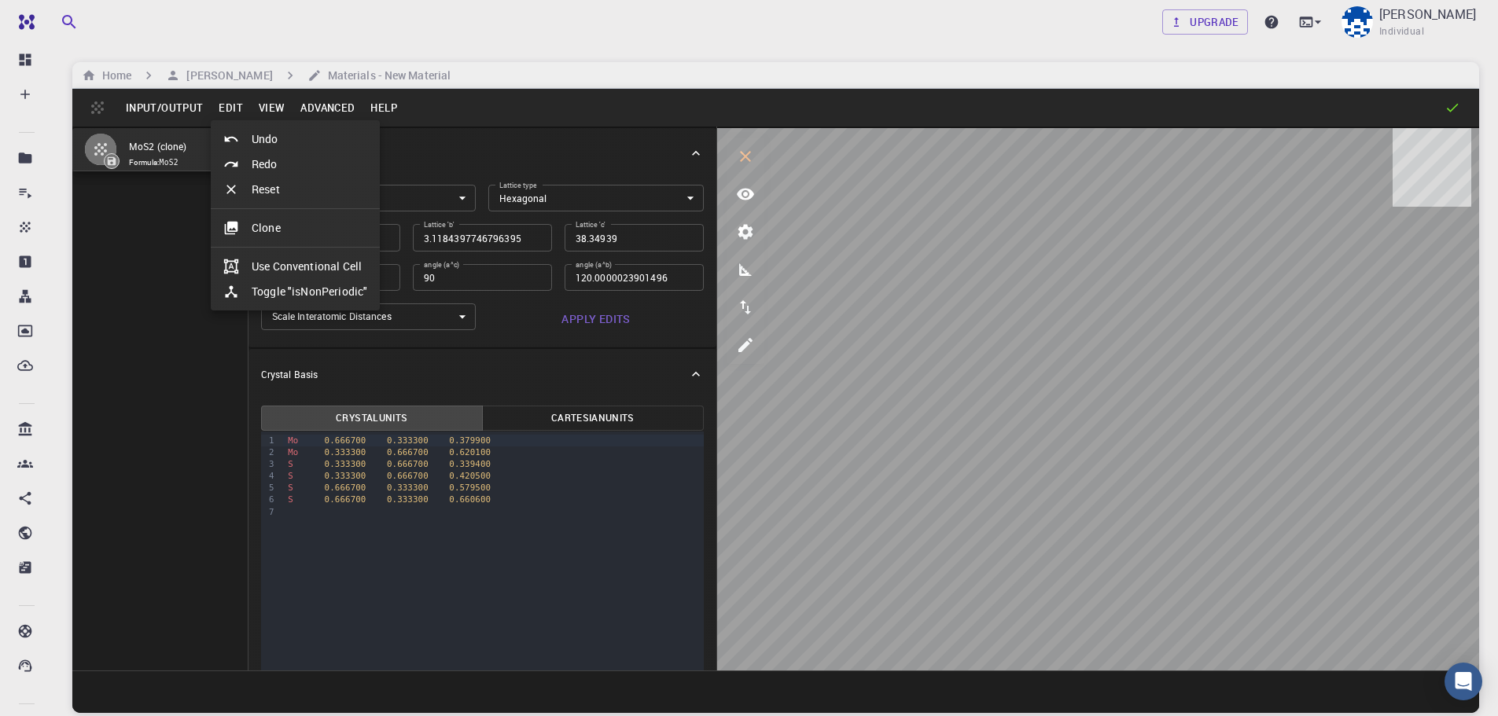
click at [339, 106] on div at bounding box center [749, 358] width 1498 height 716
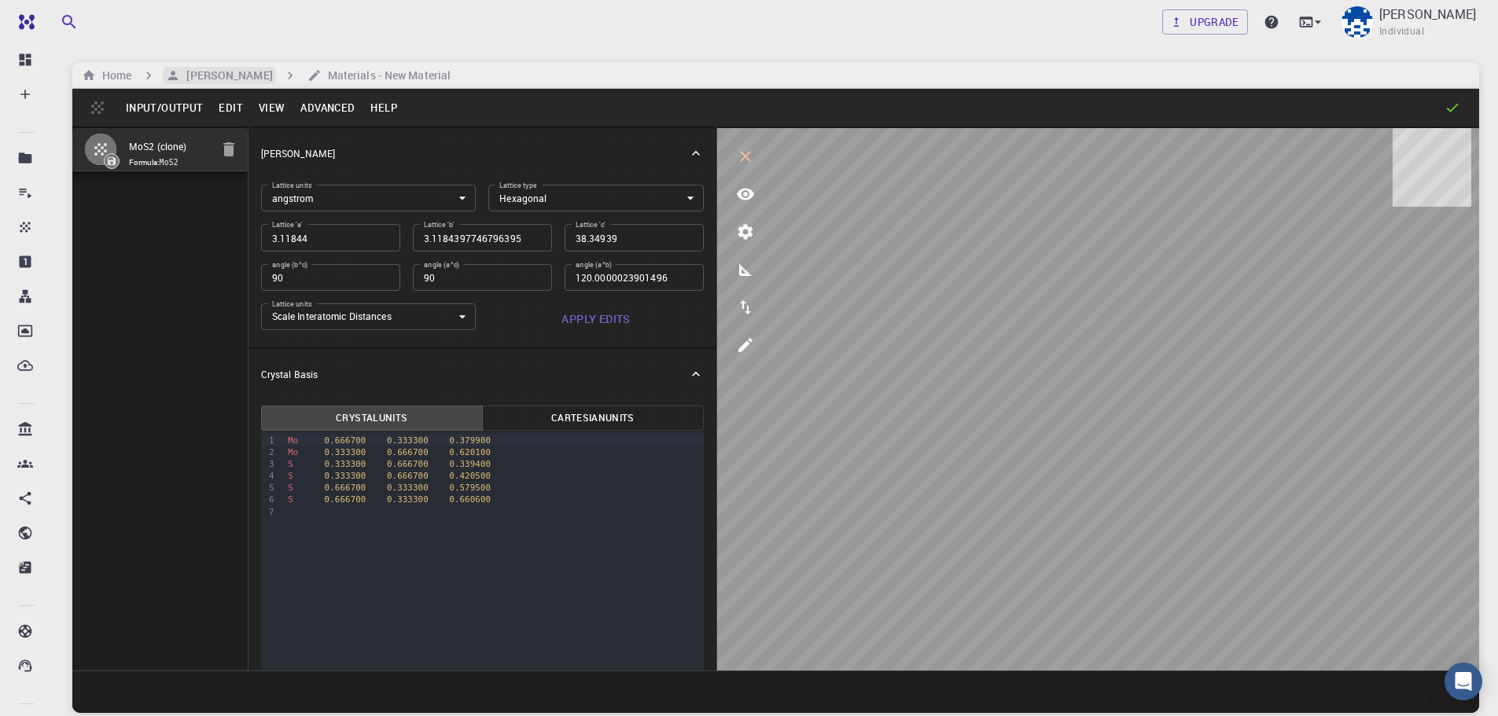
click at [203, 67] on h6 "[PERSON_NAME]" at bounding box center [226, 75] width 92 height 17
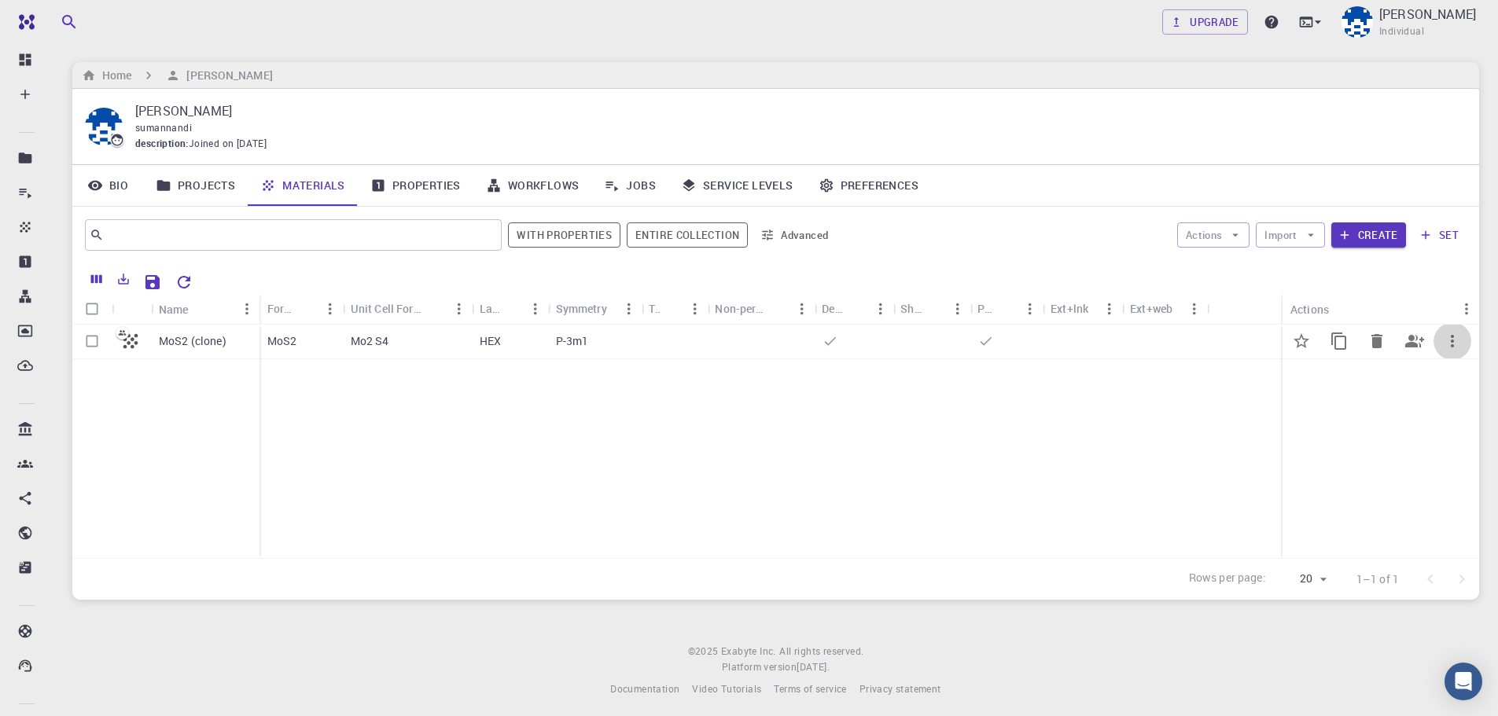
click at [1457, 340] on icon "button" at bounding box center [1452, 341] width 19 height 19
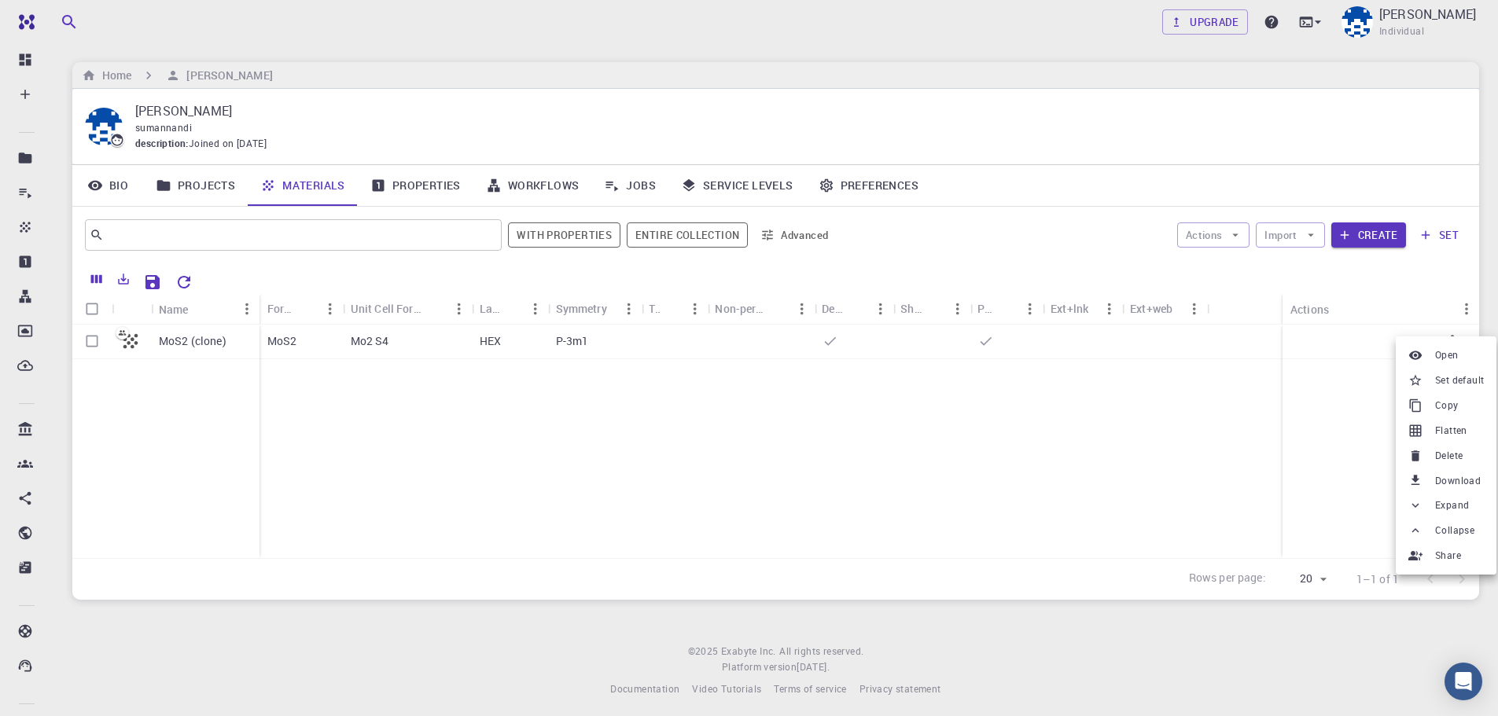
click at [1322, 333] on div at bounding box center [749, 358] width 1498 height 716
click at [1186, 350] on div at bounding box center [1164, 342] width 85 height 35
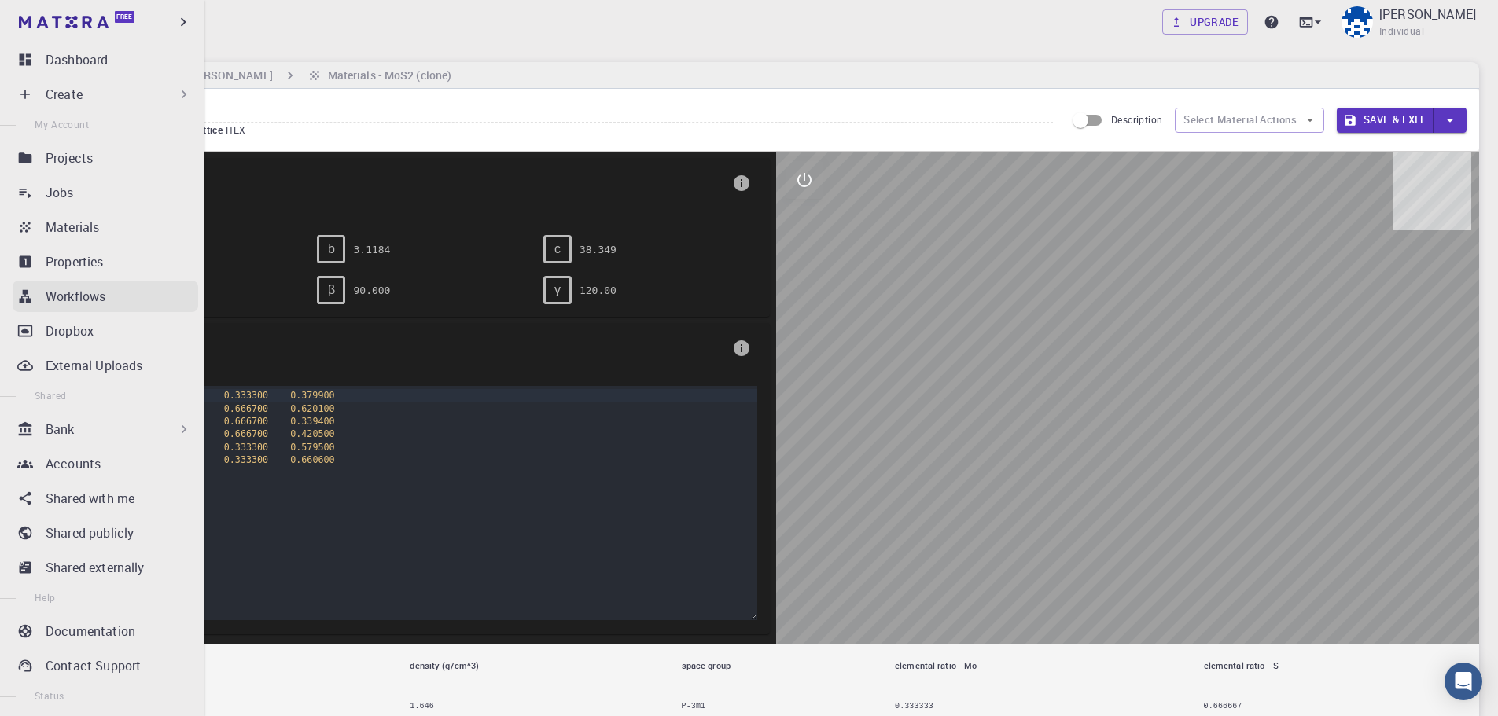
click at [61, 306] on link "Workflows" at bounding box center [106, 296] width 186 height 31
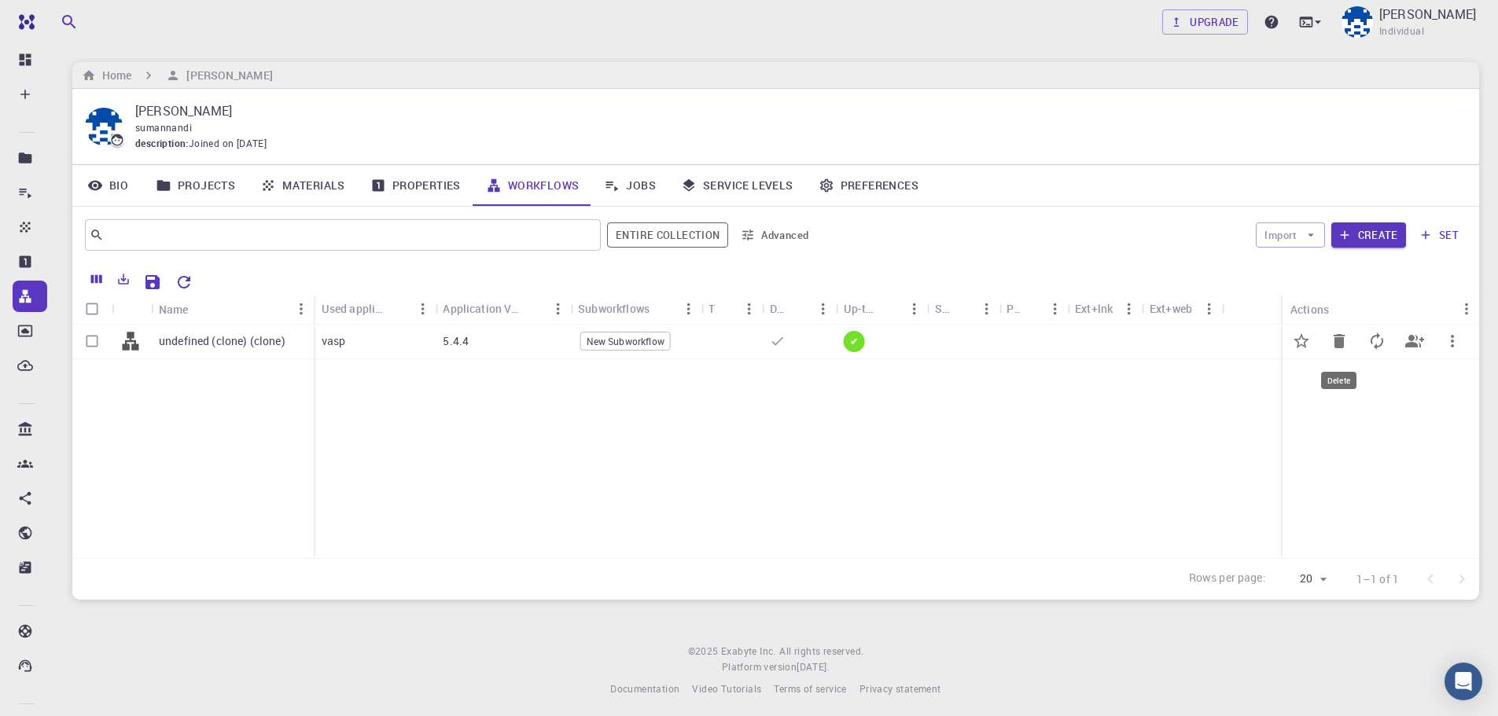
click at [1338, 341] on icon "Delete" at bounding box center [1338, 341] width 11 height 14
click at [1374, 340] on icon "Update" at bounding box center [1376, 341] width 19 height 19
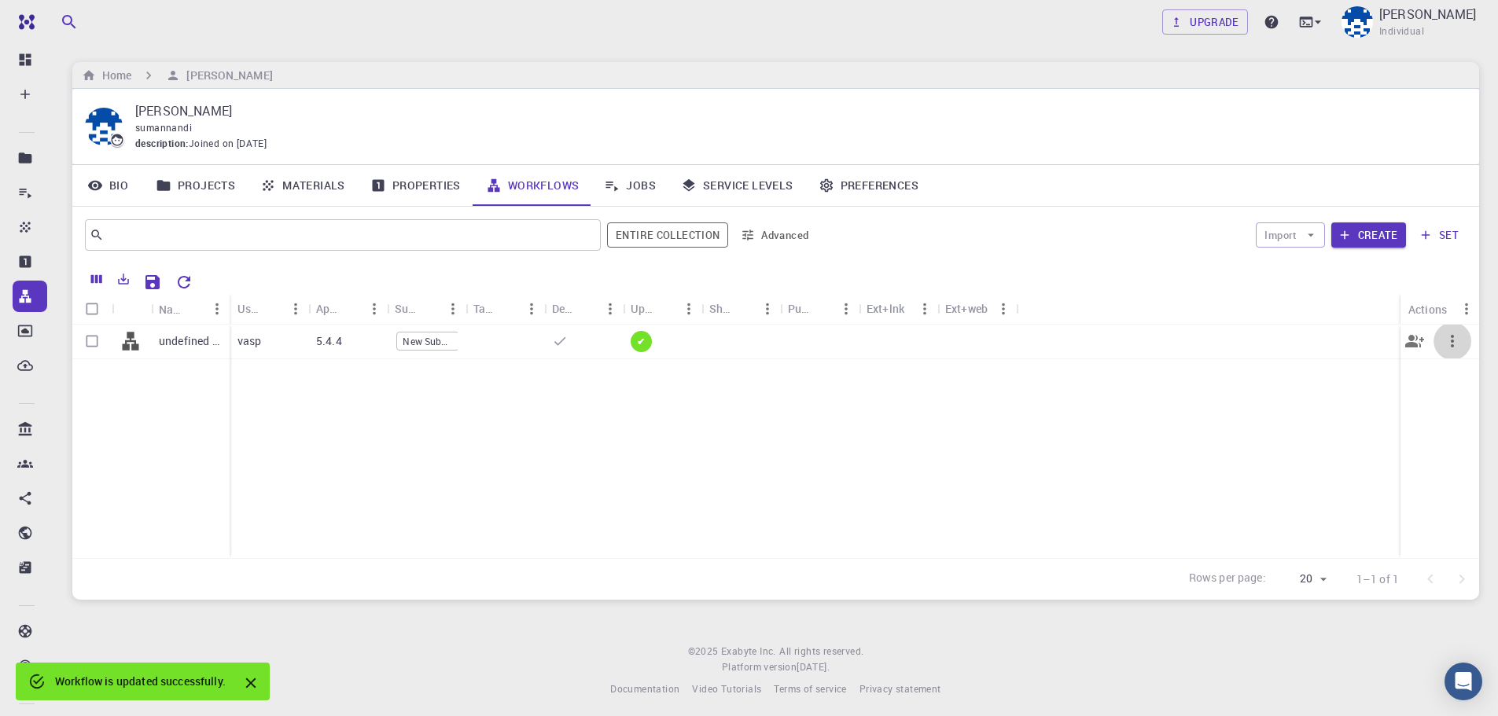
click at [1444, 339] on icon "button" at bounding box center [1452, 341] width 19 height 19
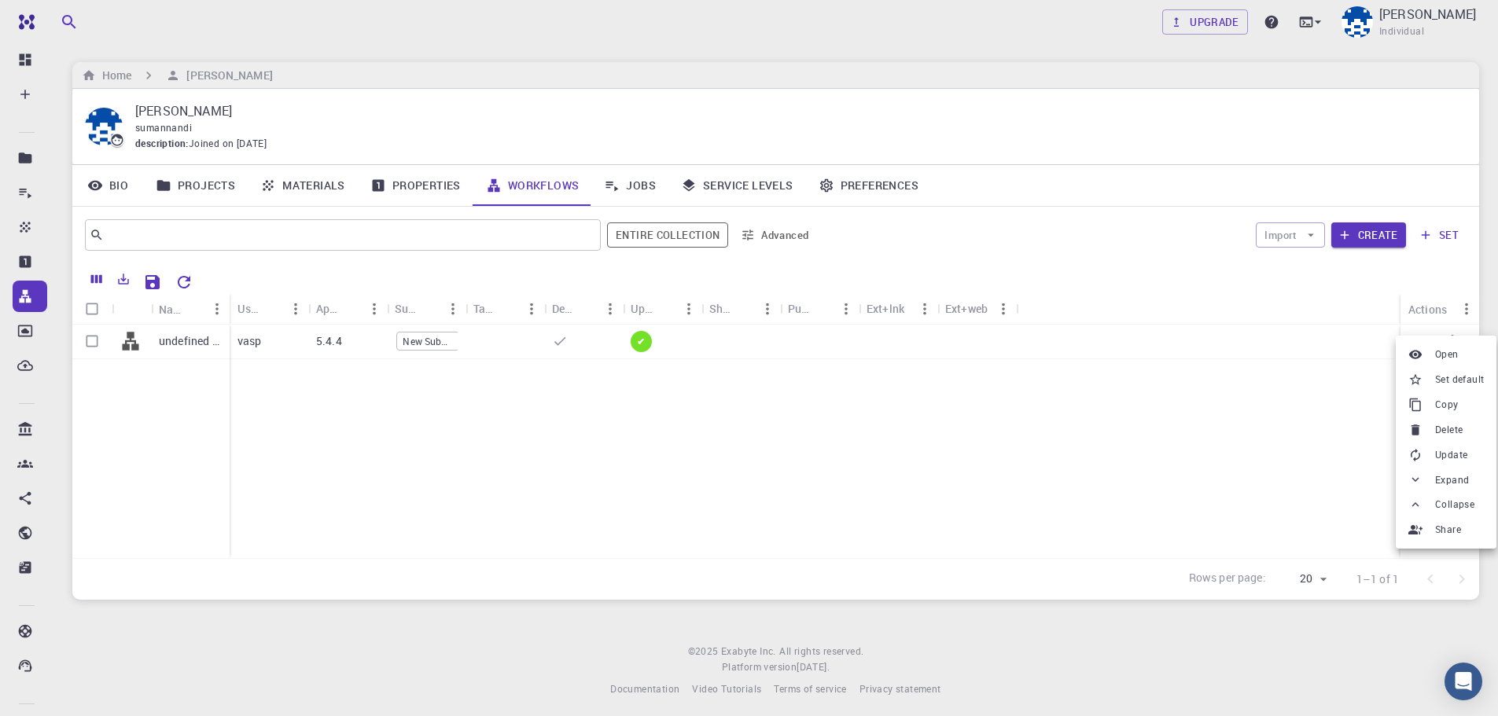
click at [1423, 348] on div at bounding box center [1418, 355] width 20 height 14
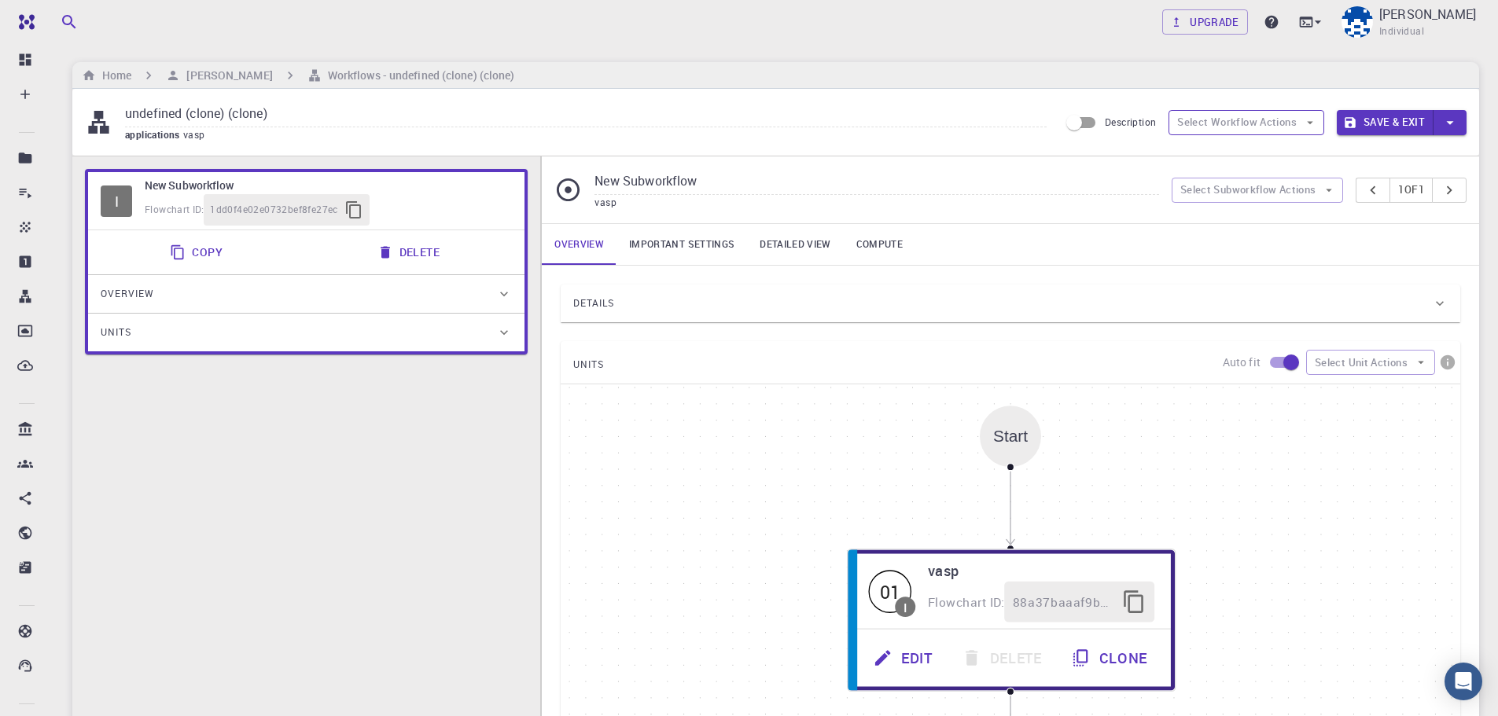
click at [1249, 121] on button "Select Workflow Actions" at bounding box center [1246, 122] width 156 height 25
click at [866, 242] on link "Compute" at bounding box center [880, 244] width 72 height 41
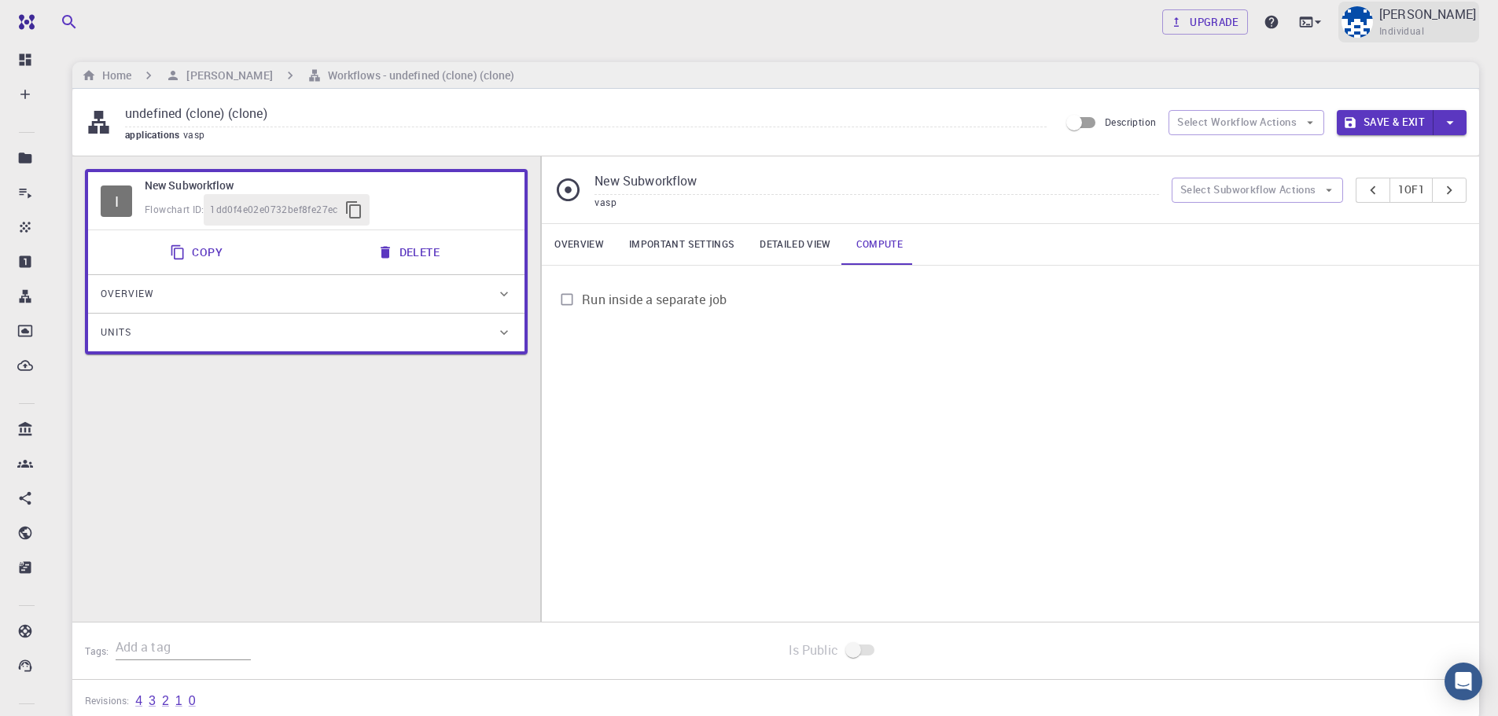
click at [1373, 19] on img at bounding box center [1356, 21] width 31 height 31
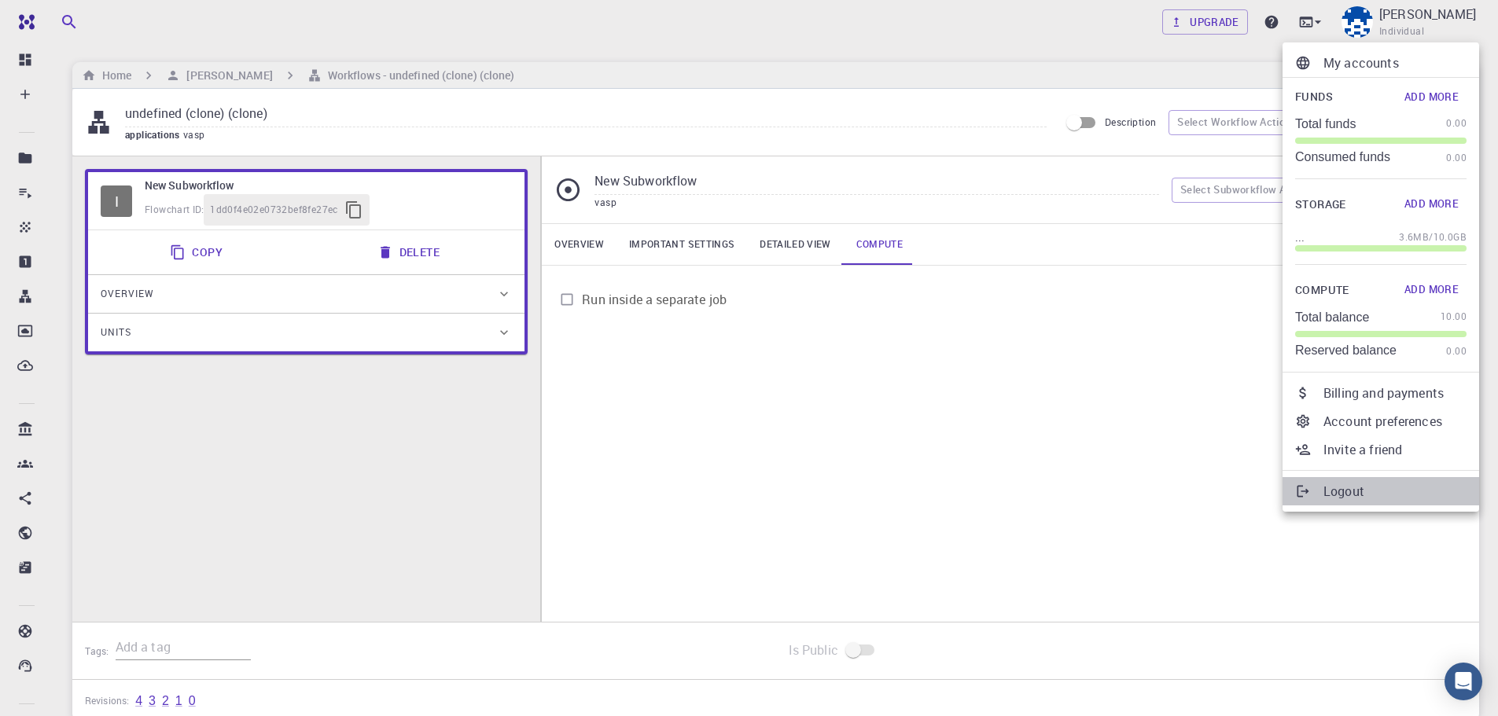
click at [1346, 486] on p "Logout" at bounding box center [1394, 491] width 143 height 19
